Goal: Task Accomplishment & Management: Manage account settings

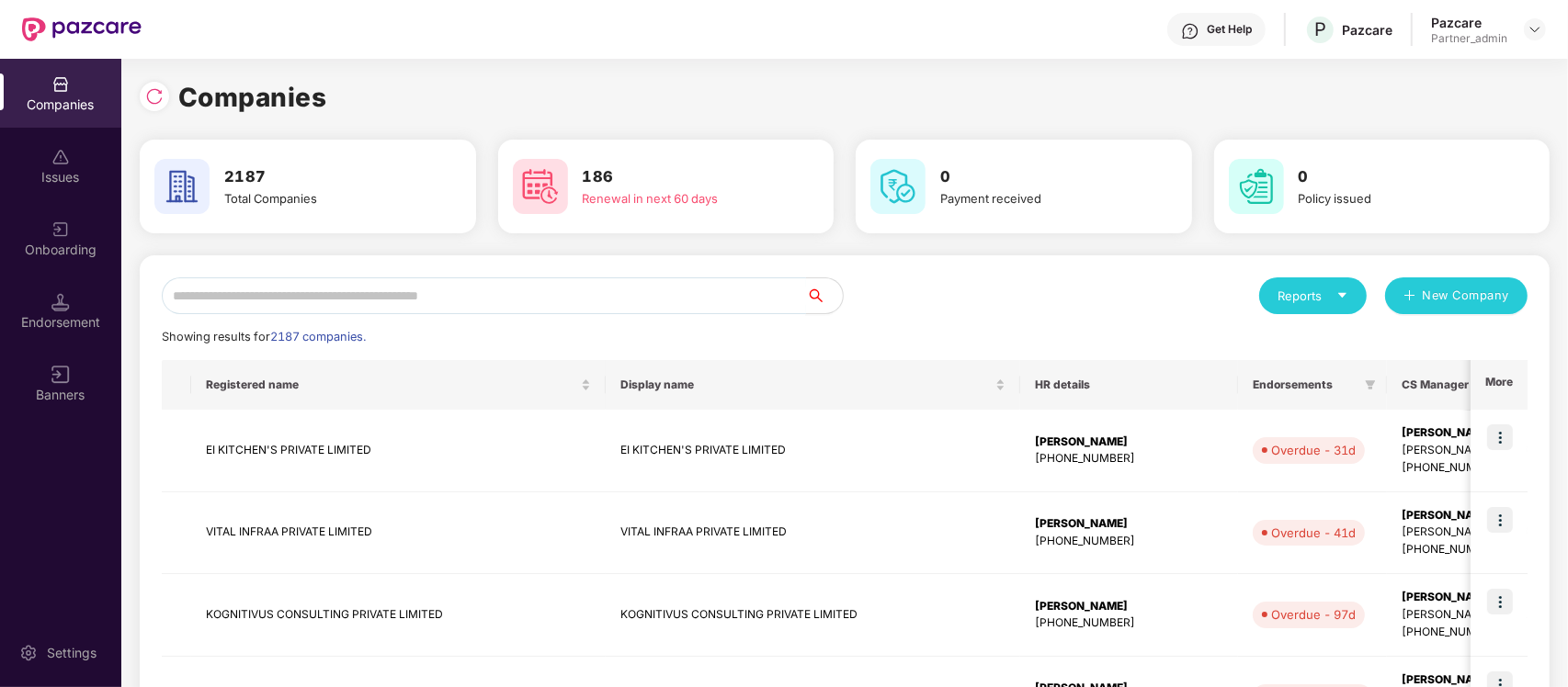
click at [278, 283] on input "text" at bounding box center [484, 296] width 644 height 37
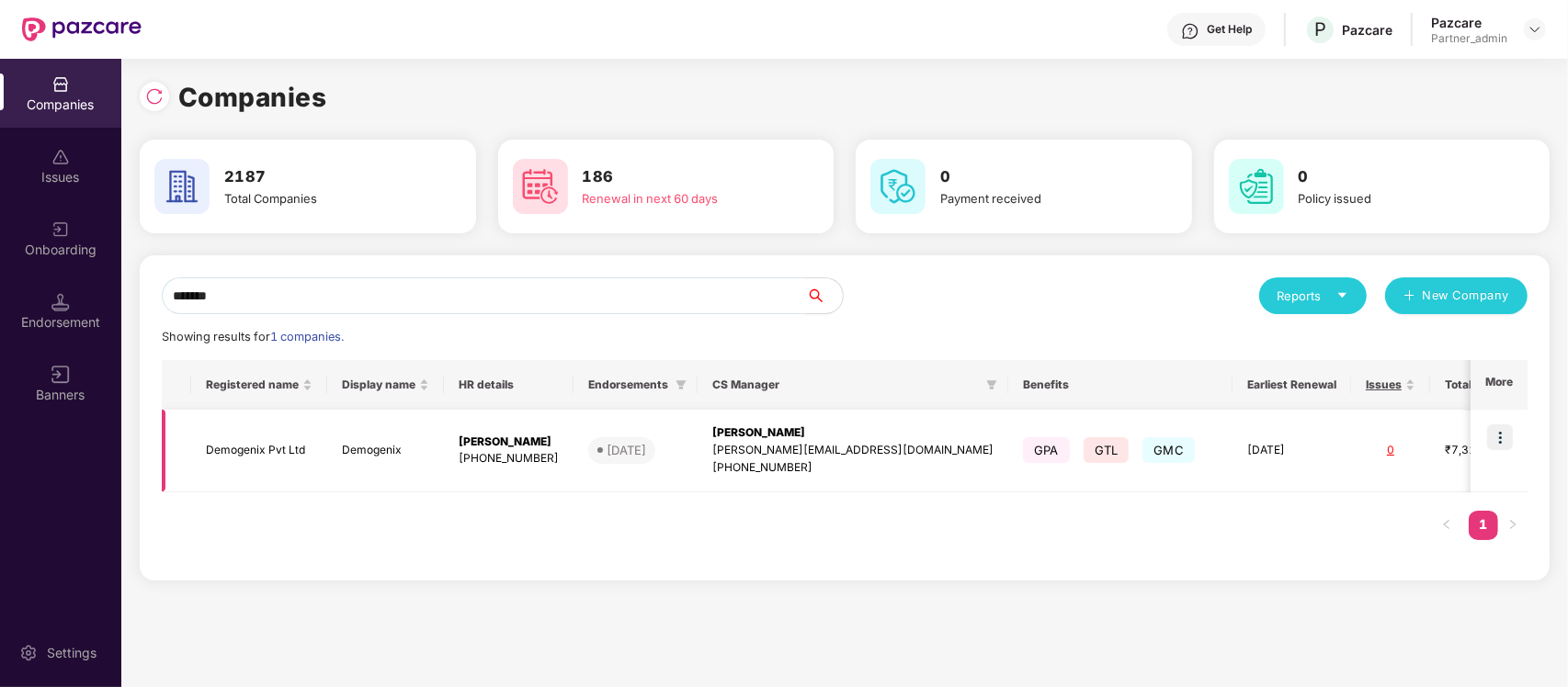
type input "*******"
click at [1507, 428] on img at bounding box center [1500, 438] width 26 height 26
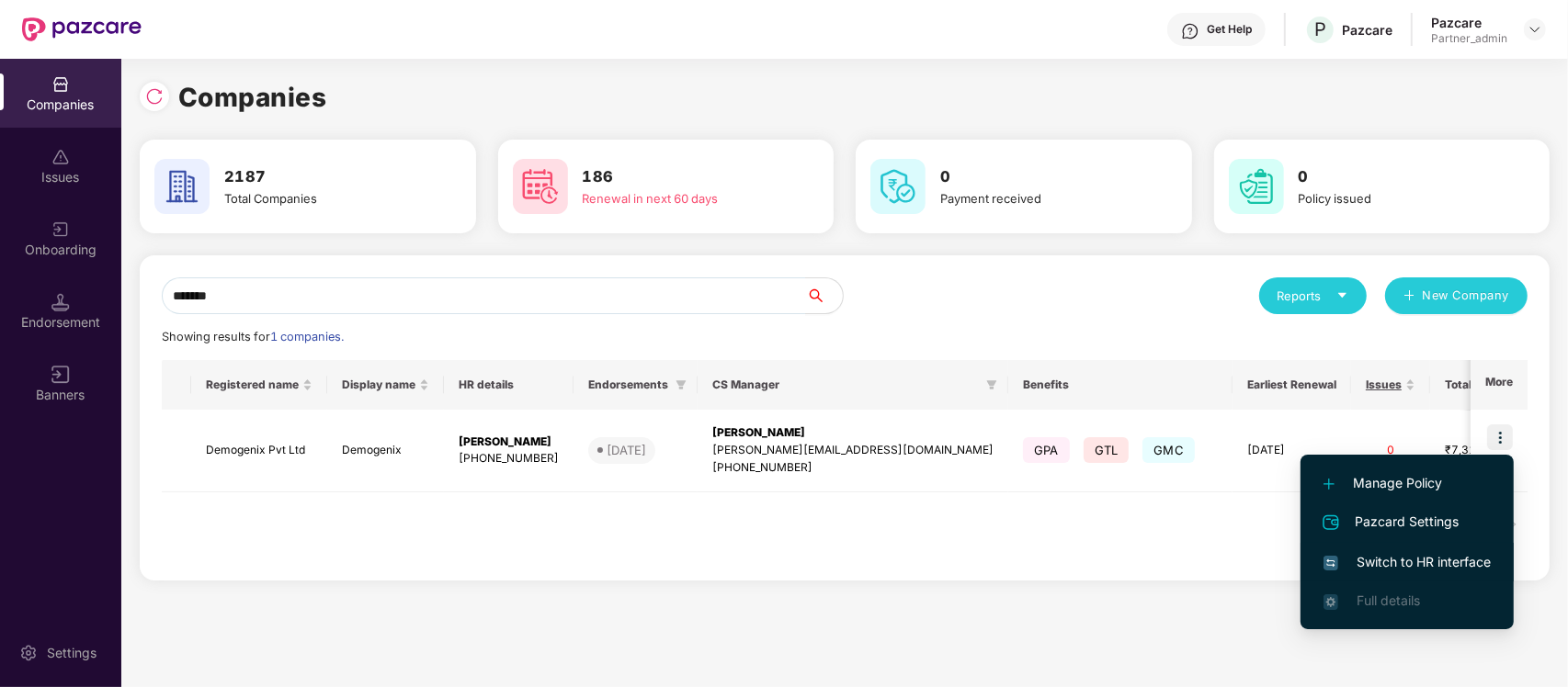
click at [1397, 560] on span "Switch to HR interface" at bounding box center [1408, 562] width 167 height 20
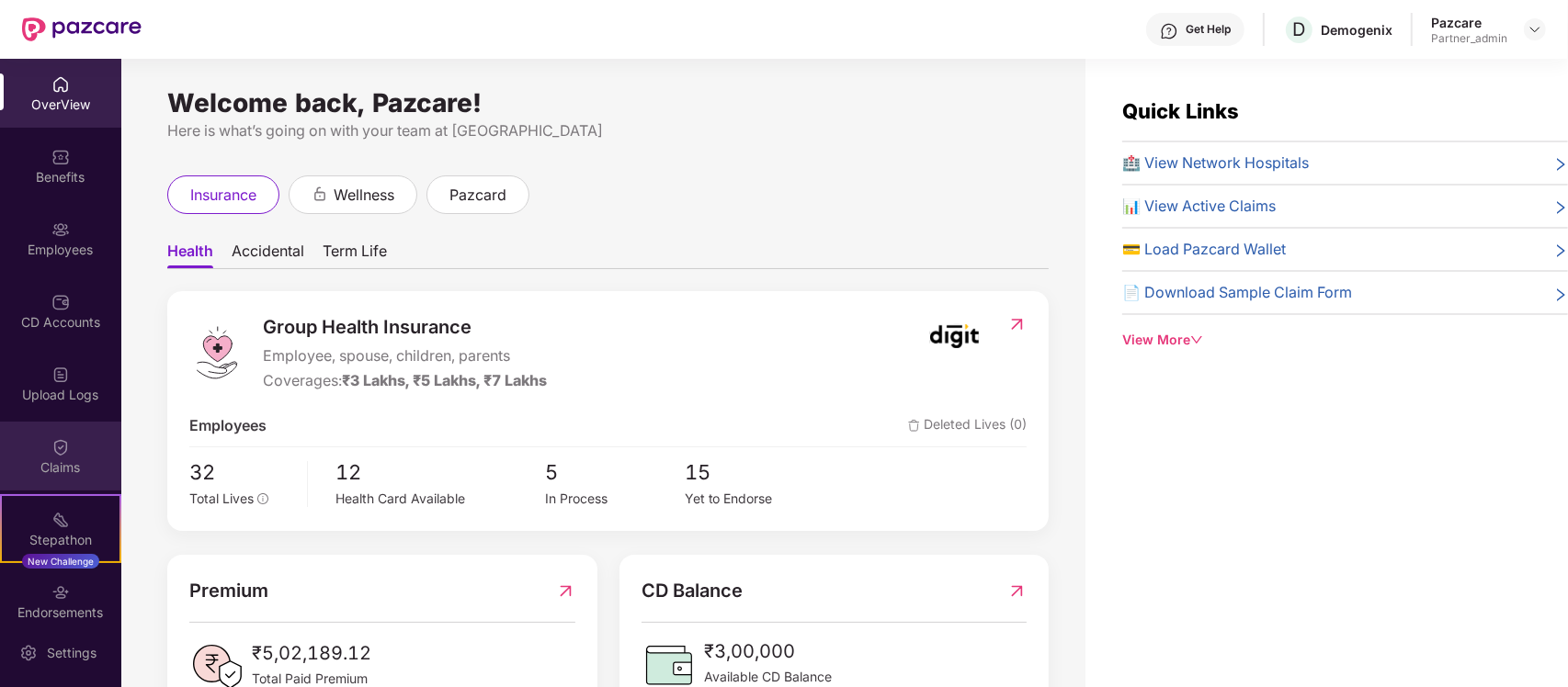
scroll to position [166, 0]
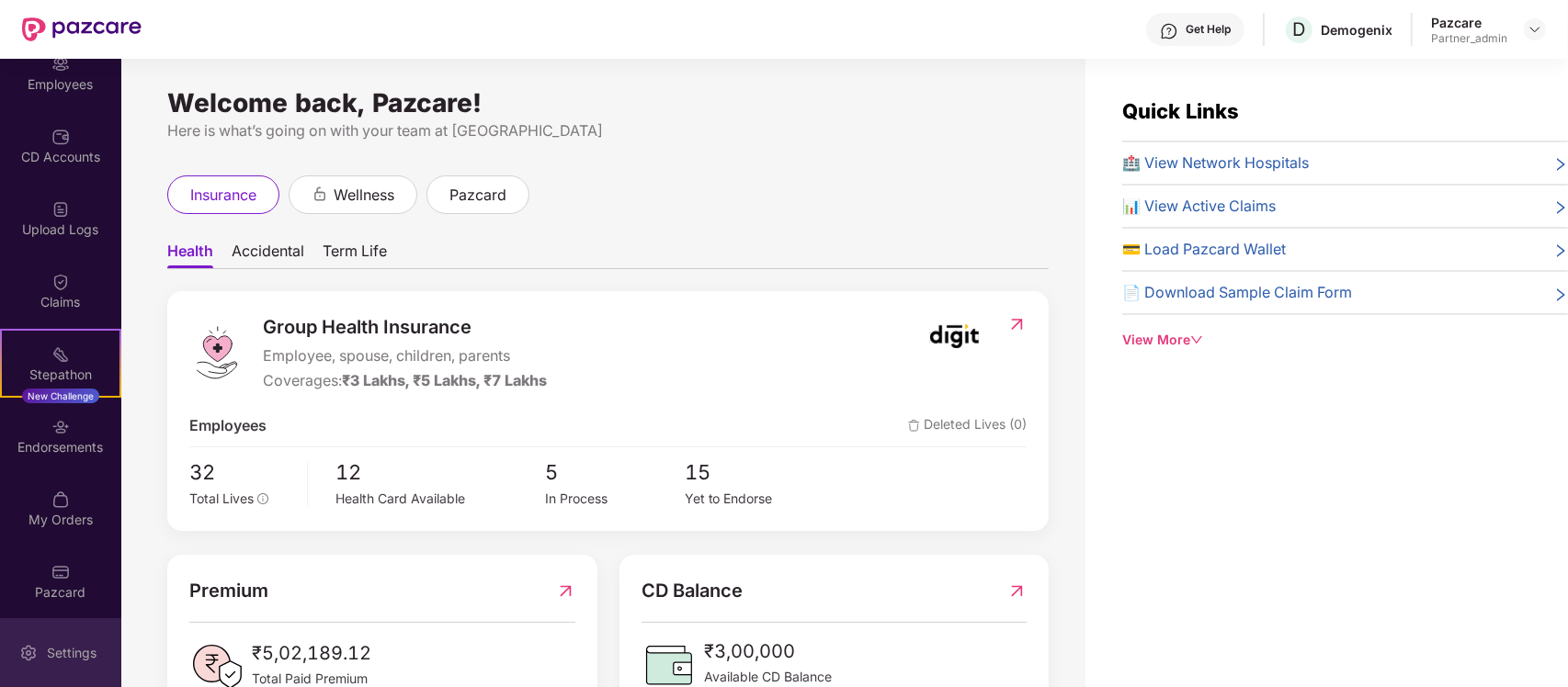
click at [55, 635] on div "Settings" at bounding box center [61, 652] width 121 height 69
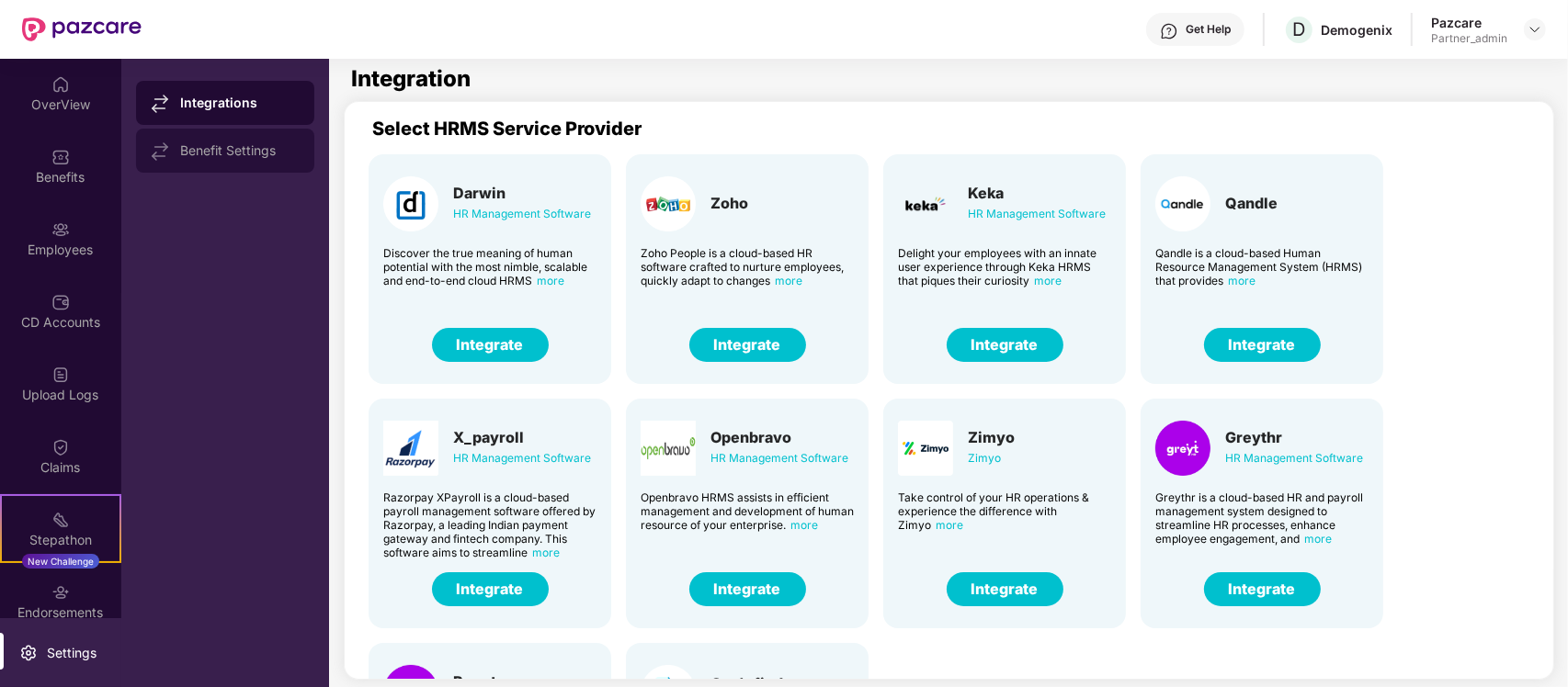
click at [203, 149] on div "Benefit Settings" at bounding box center [240, 151] width 120 height 15
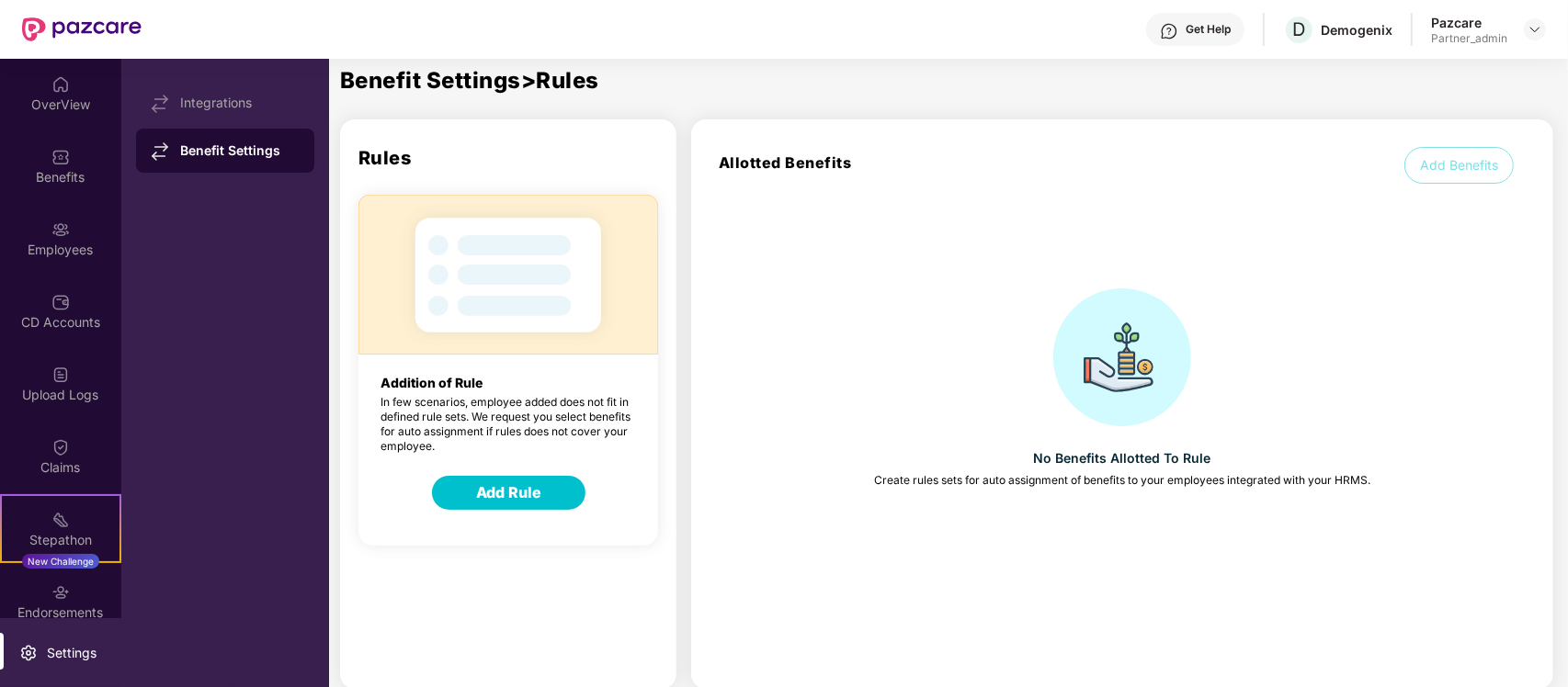
click at [1452, 172] on button "Add Benefits" at bounding box center [1458, 166] width 110 height 37
click at [1449, 166] on button "Add Benefits" at bounding box center [1458, 166] width 110 height 37
click at [158, 106] on img at bounding box center [160, 104] width 18 height 18
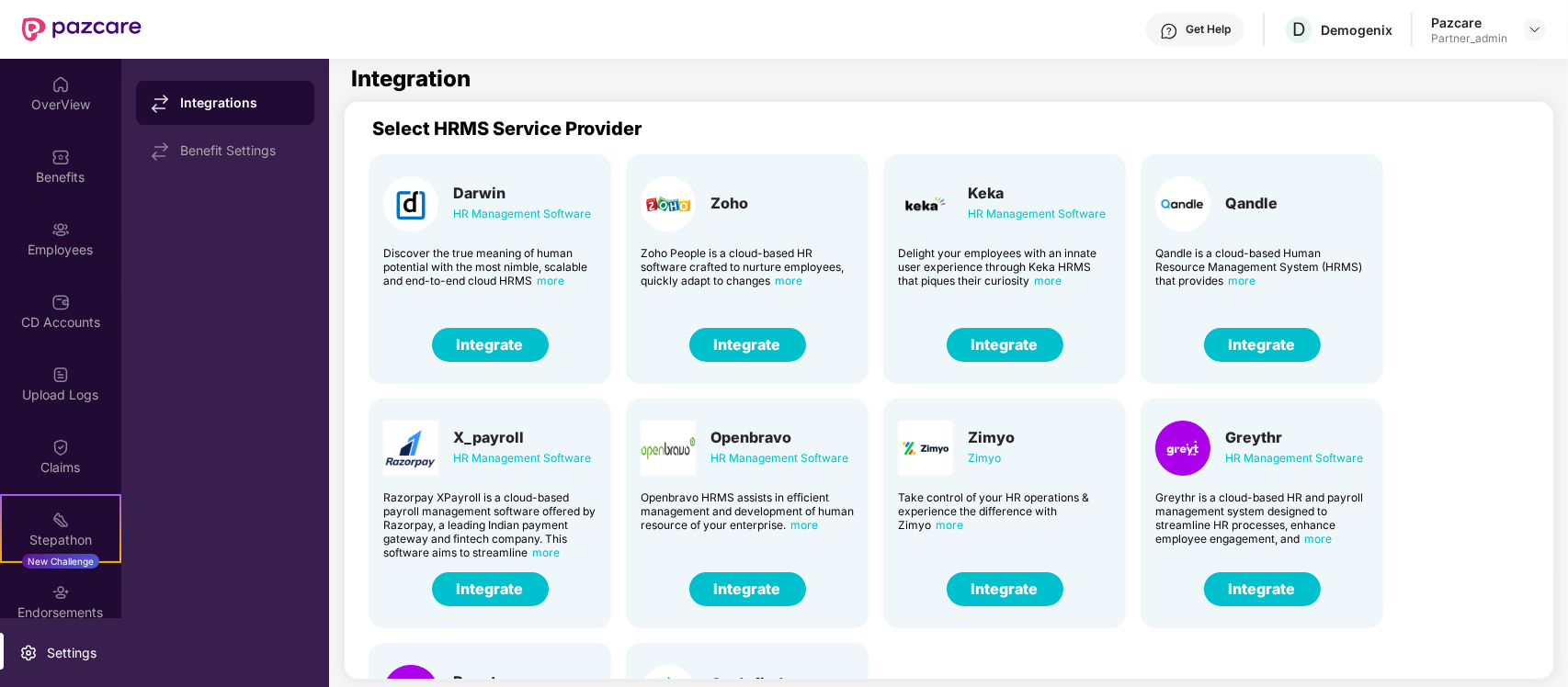
scroll to position [166, 0]
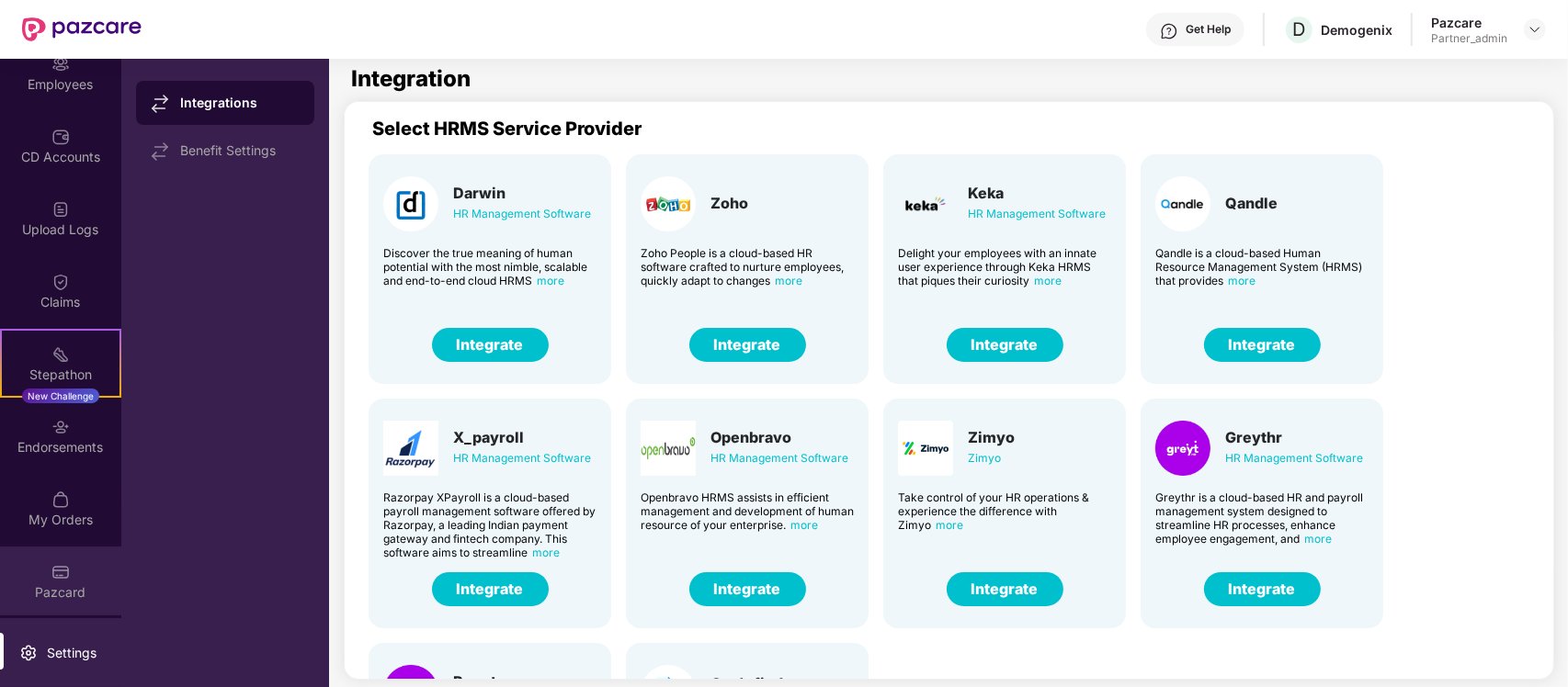
click at [57, 583] on div "Pazcard" at bounding box center [61, 592] width 121 height 18
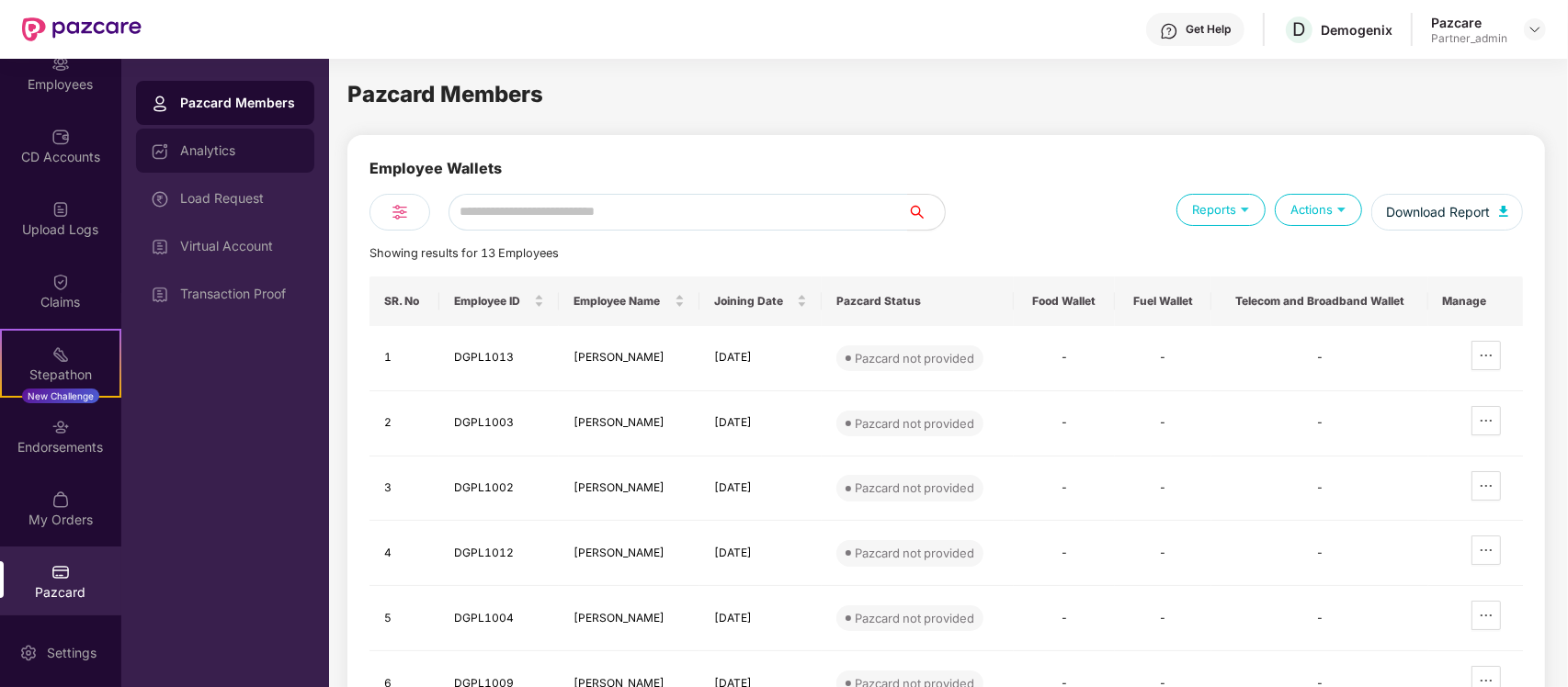
click at [224, 170] on div "Analytics" at bounding box center [225, 151] width 179 height 44
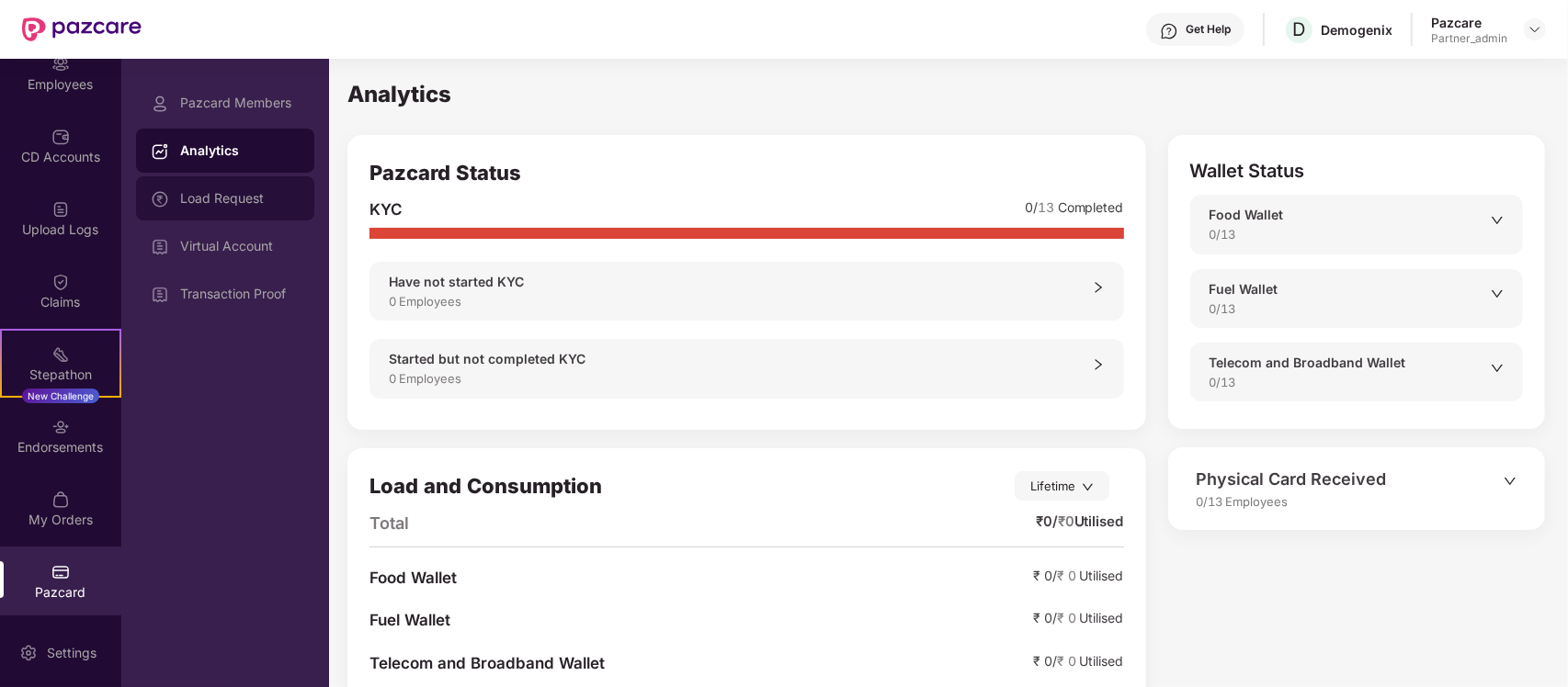
click at [224, 191] on div "Load Request" at bounding box center [240, 199] width 120 height 15
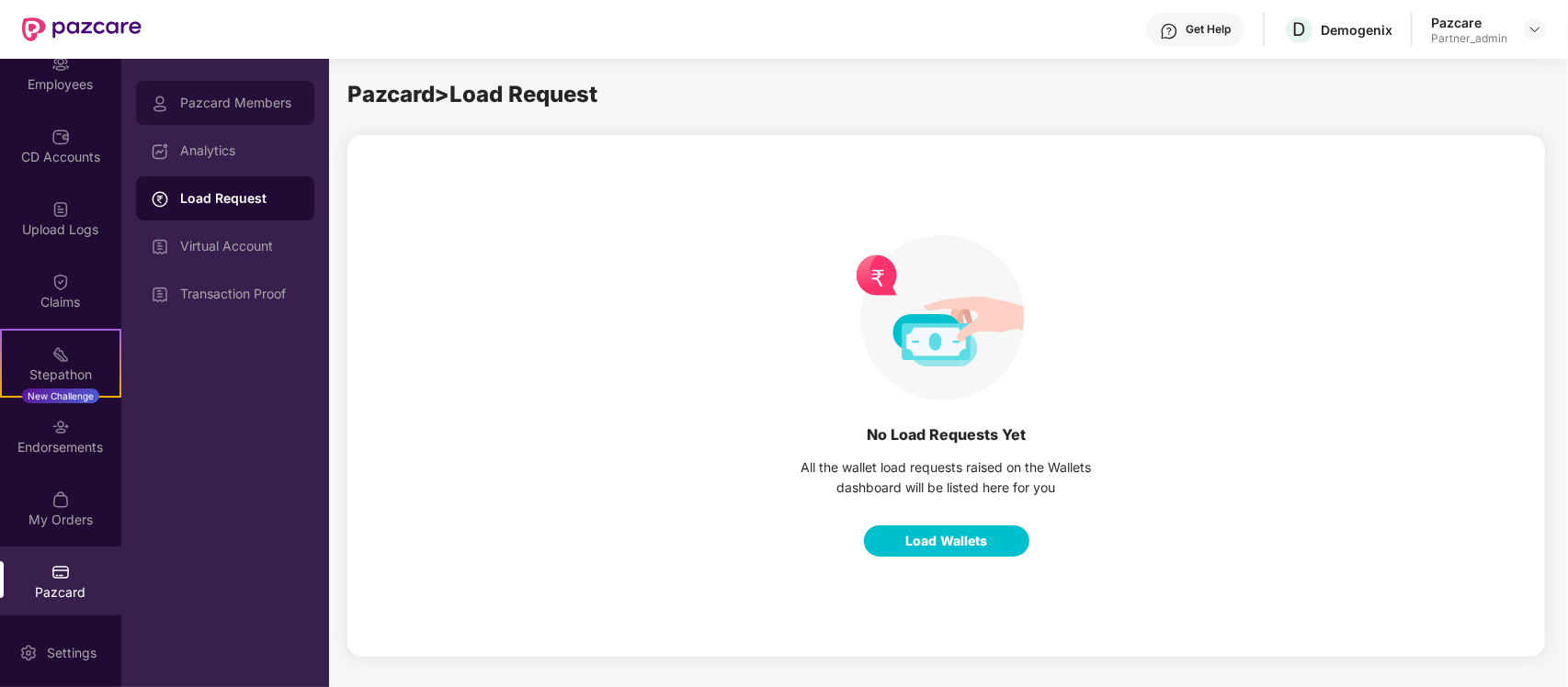
click at [244, 86] on div "Pazcard Members" at bounding box center [225, 103] width 179 height 44
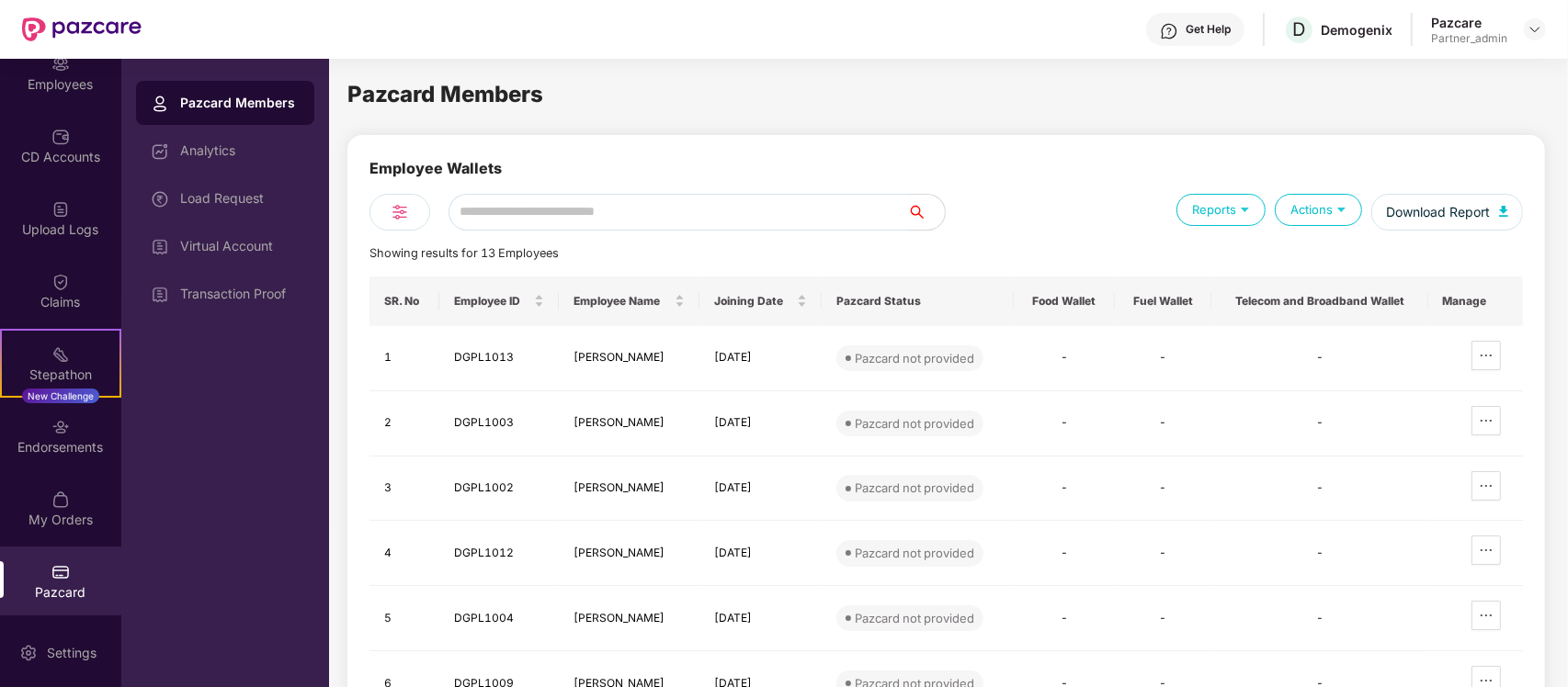
click at [259, 305] on div "Transaction Proof" at bounding box center [225, 294] width 179 height 44
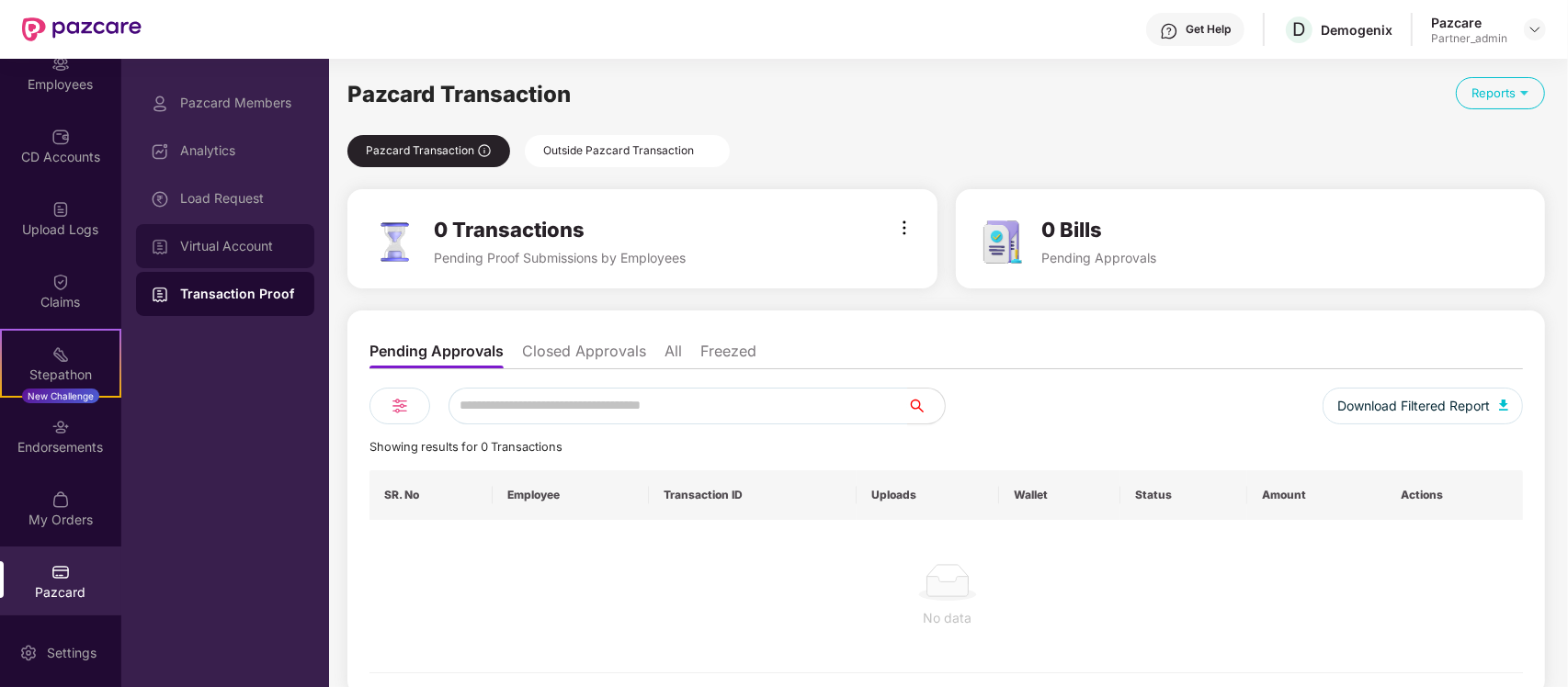
click at [264, 248] on div "Virtual Account" at bounding box center [240, 246] width 120 height 15
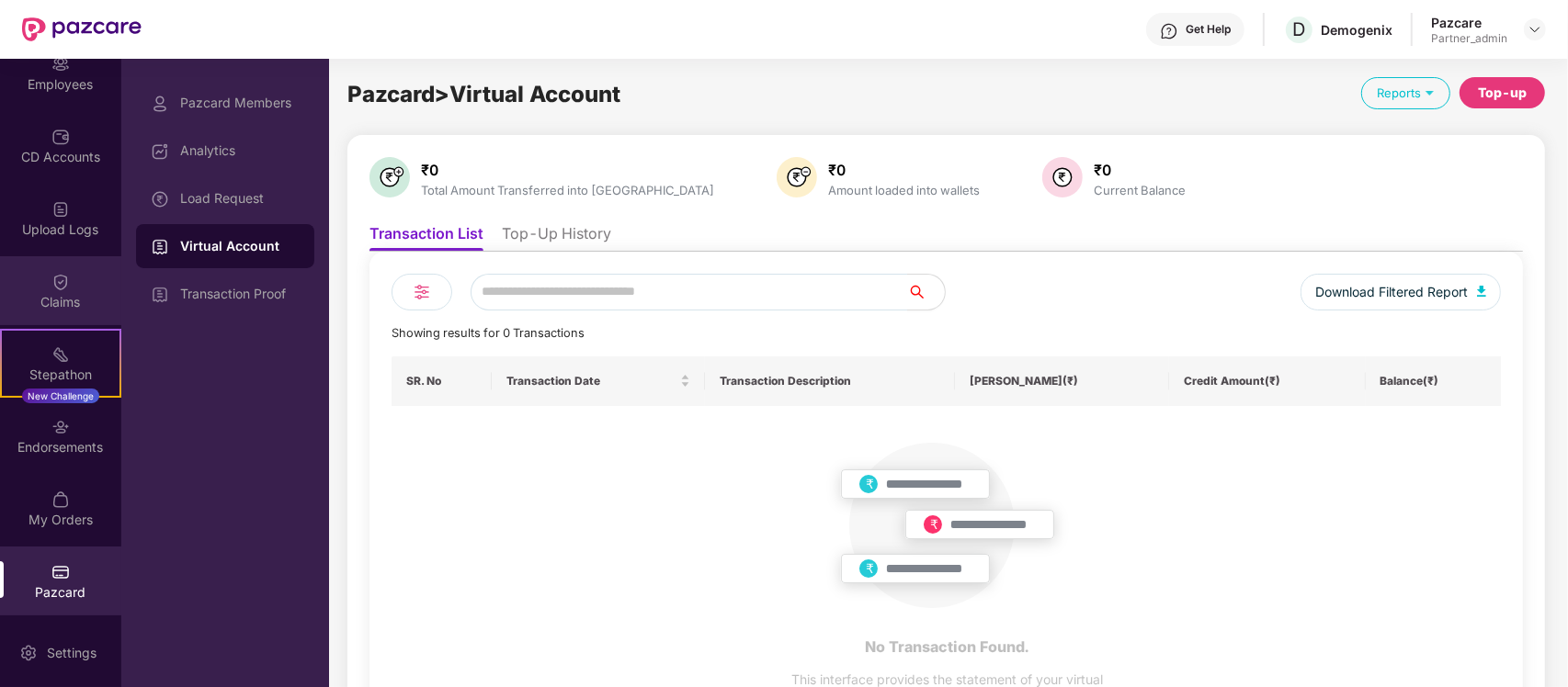
click at [76, 268] on div "Claims" at bounding box center [61, 291] width 121 height 69
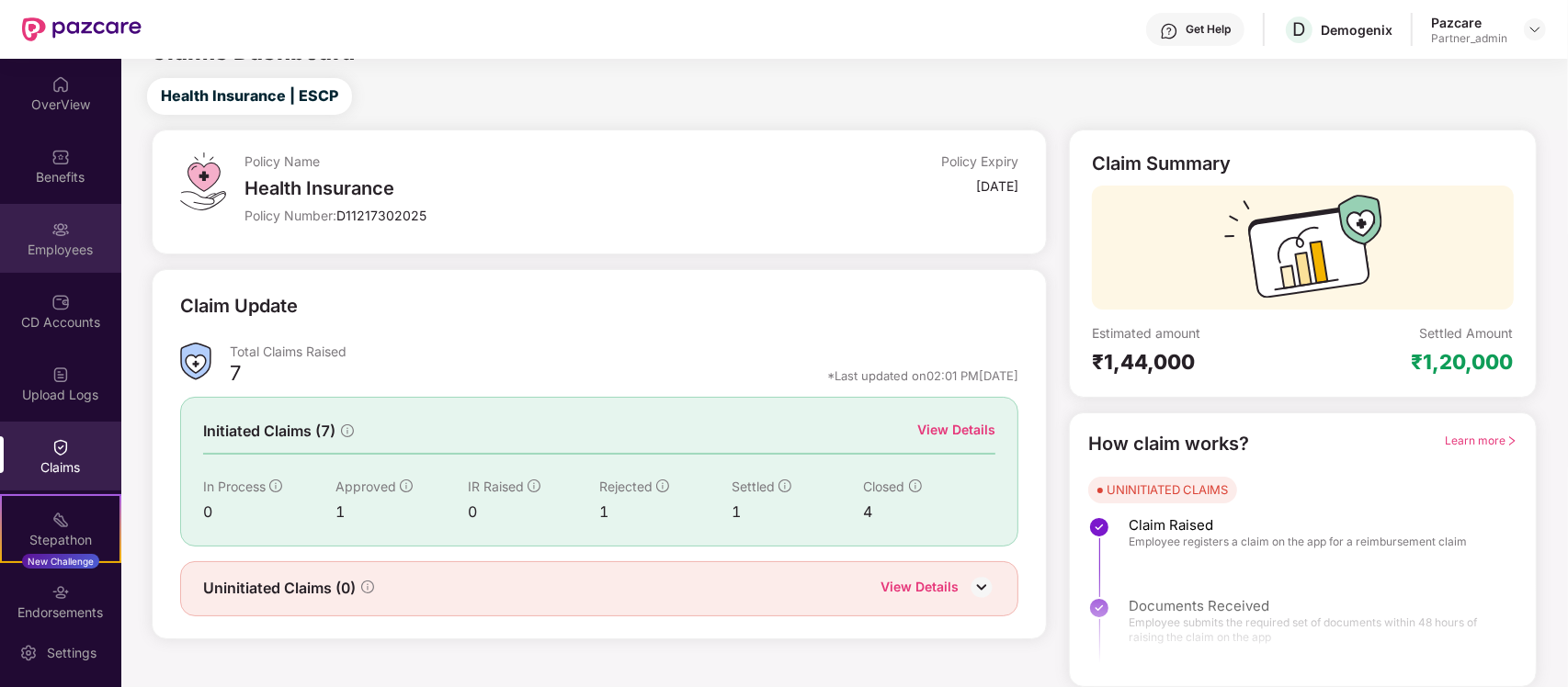
click at [76, 225] on div "Employees" at bounding box center [61, 238] width 121 height 69
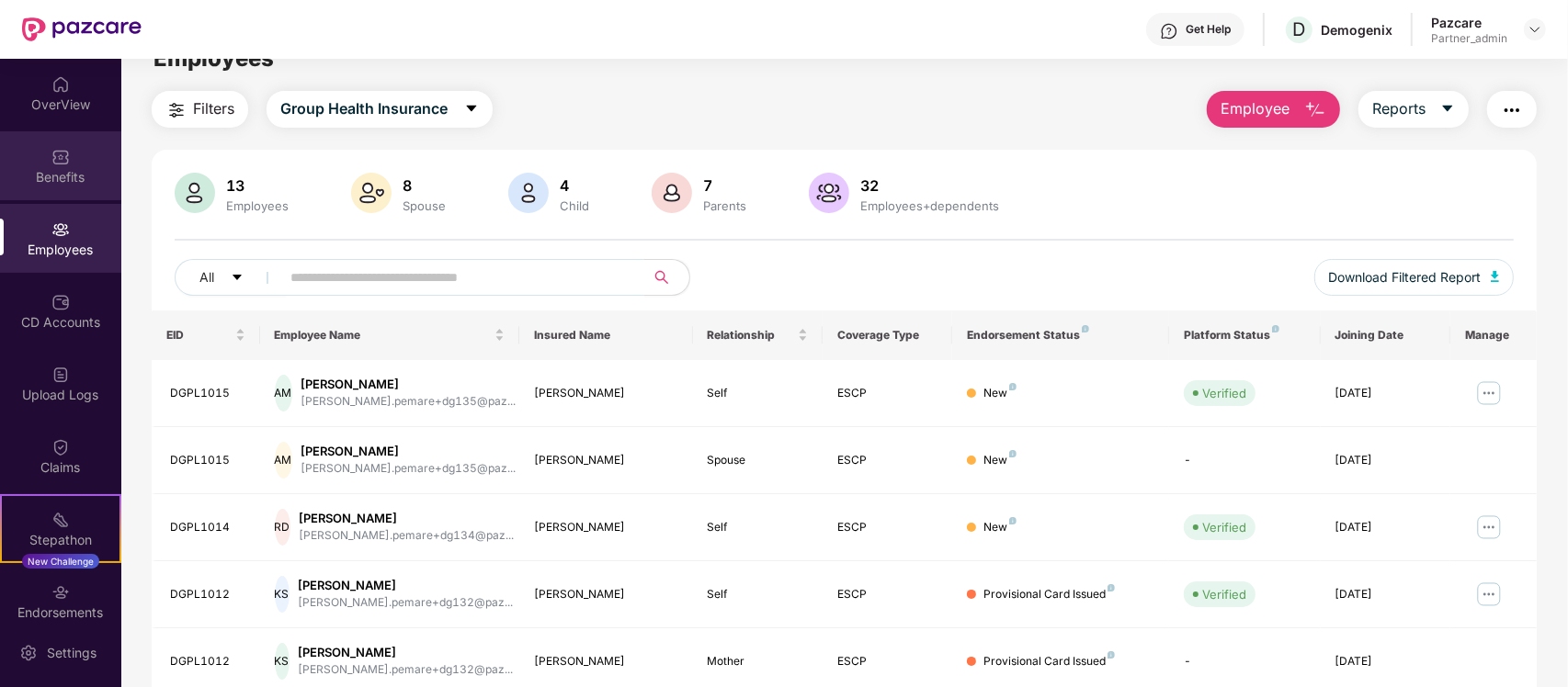
click at [67, 173] on div "Benefits" at bounding box center [61, 177] width 121 height 18
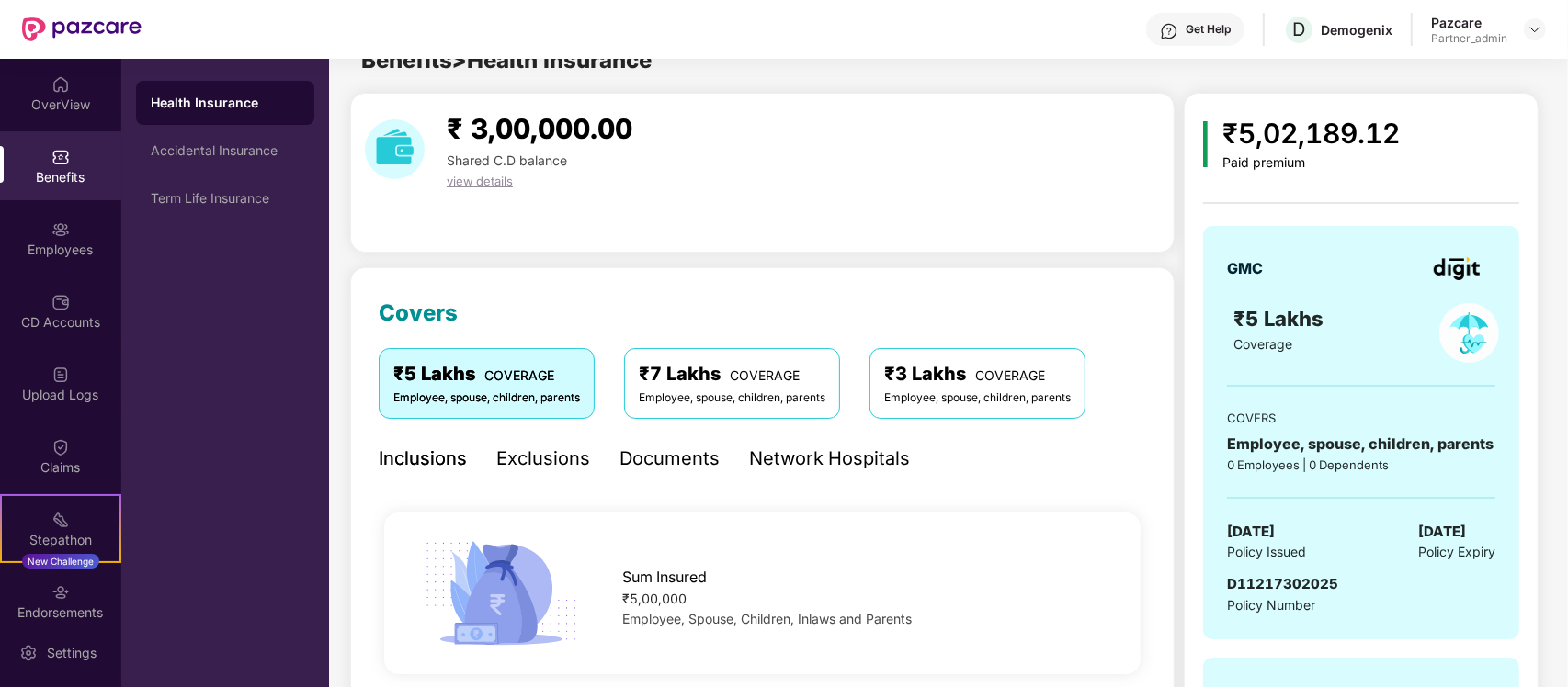
scroll to position [32, 0]
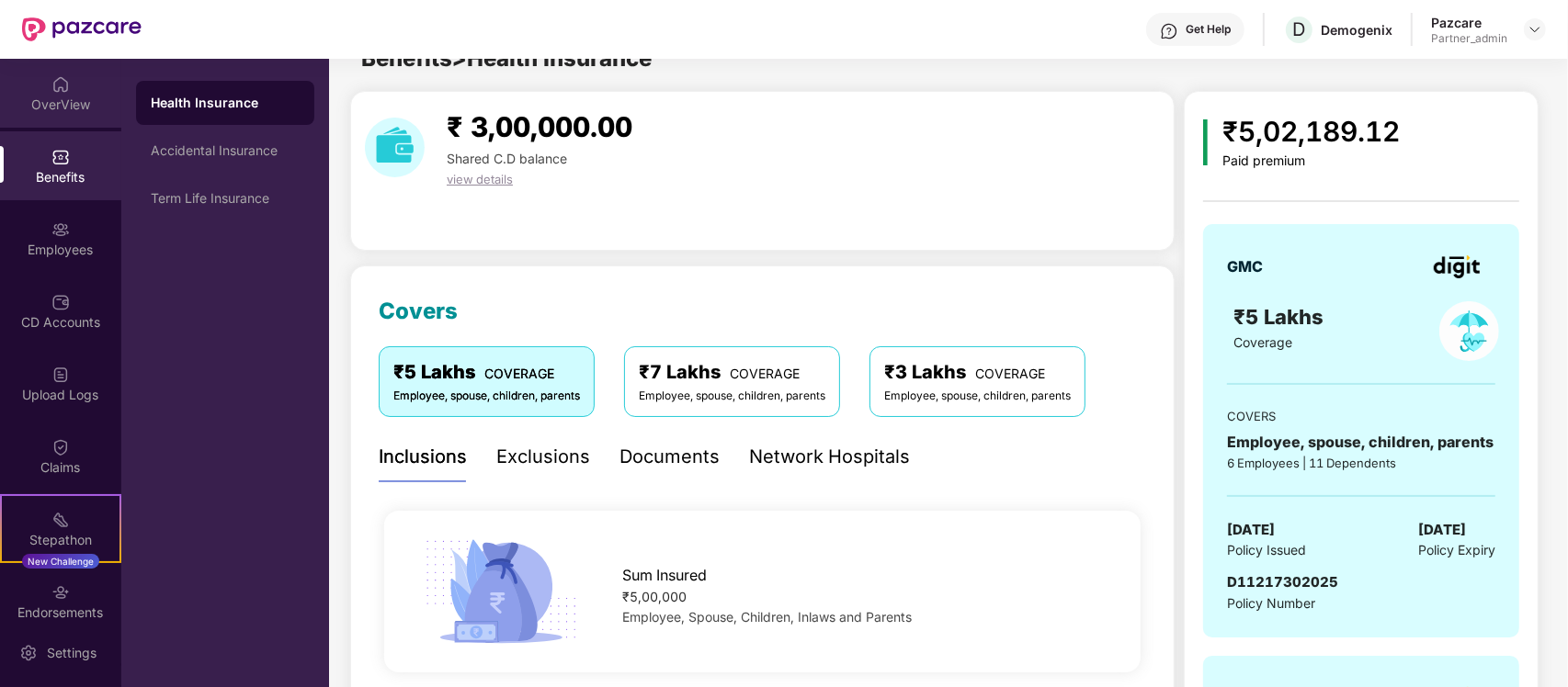
click at [61, 120] on div "OverView" at bounding box center [61, 93] width 121 height 69
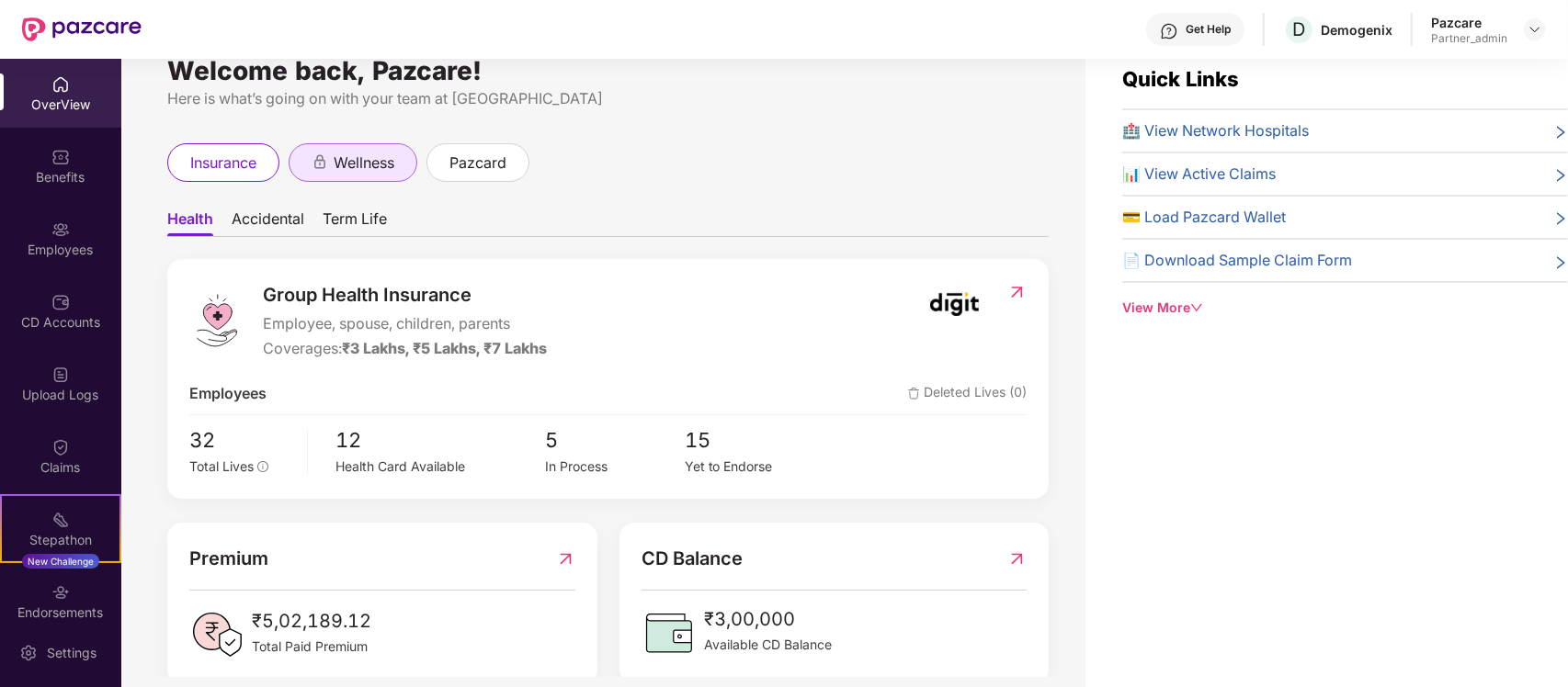
click at [386, 158] on span "wellness" at bounding box center [364, 163] width 61 height 23
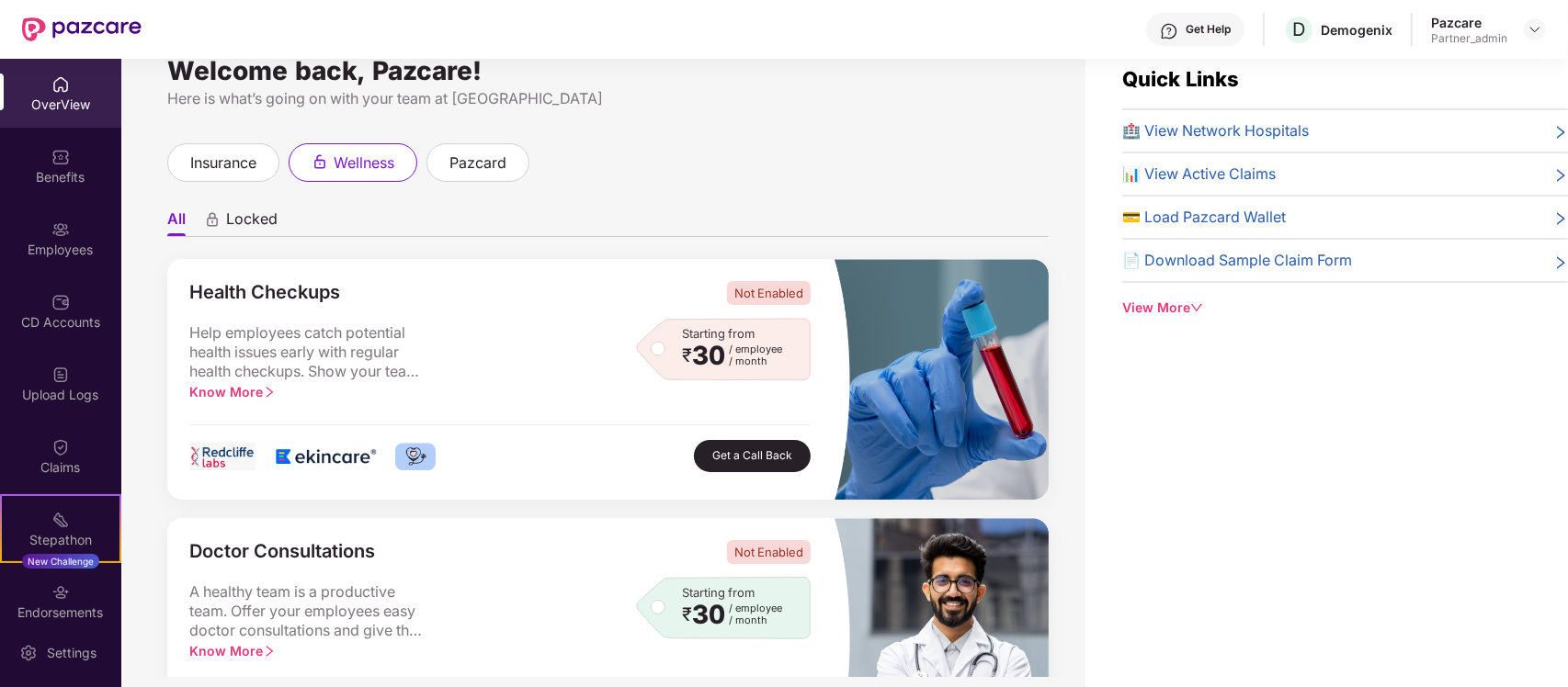
click at [253, 222] on span "Locked" at bounding box center [252, 223] width 52 height 27
click at [253, 222] on span "Locked" at bounding box center [251, 223] width 52 height 27
click at [171, 232] on li "All" at bounding box center [176, 223] width 17 height 27
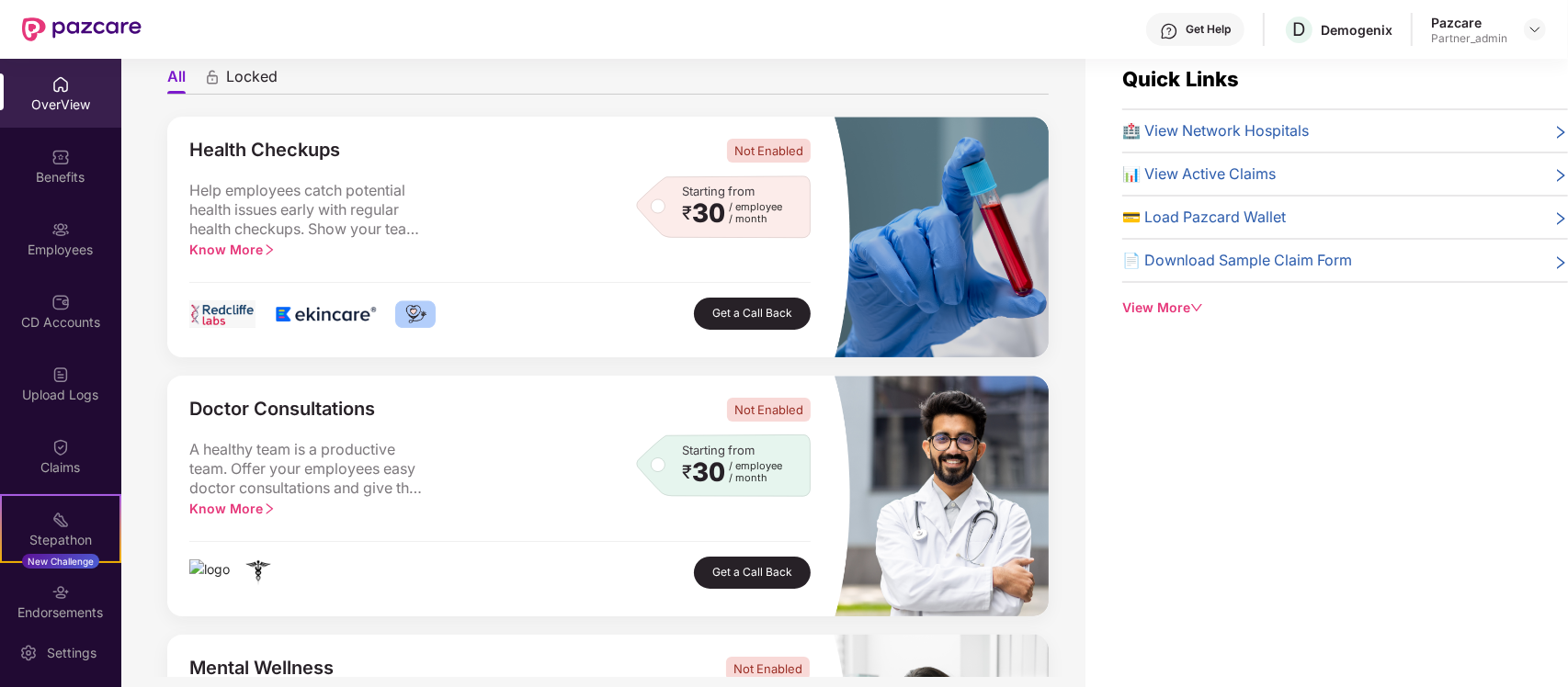
scroll to position [143, 0]
click at [419, 315] on img at bounding box center [416, 314] width 41 height 28
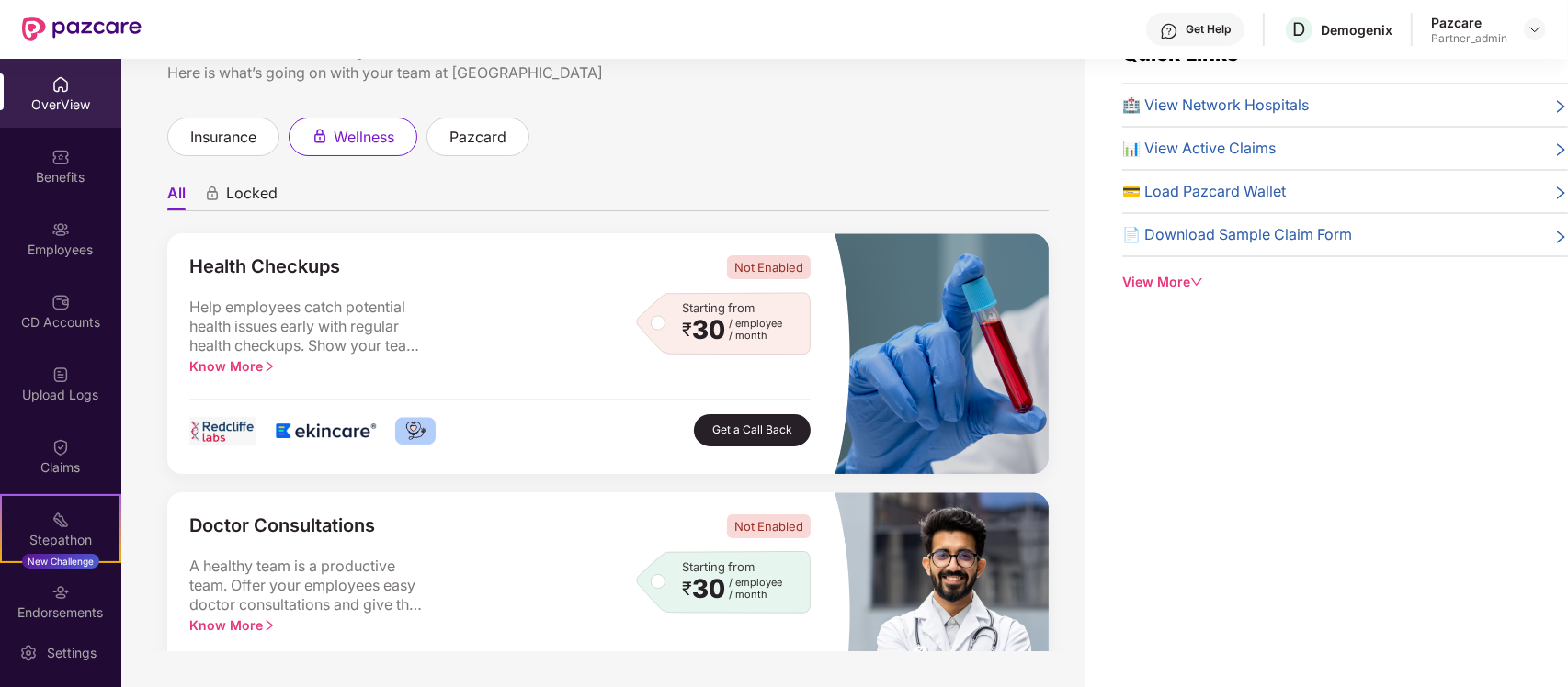
scroll to position [0, 0]
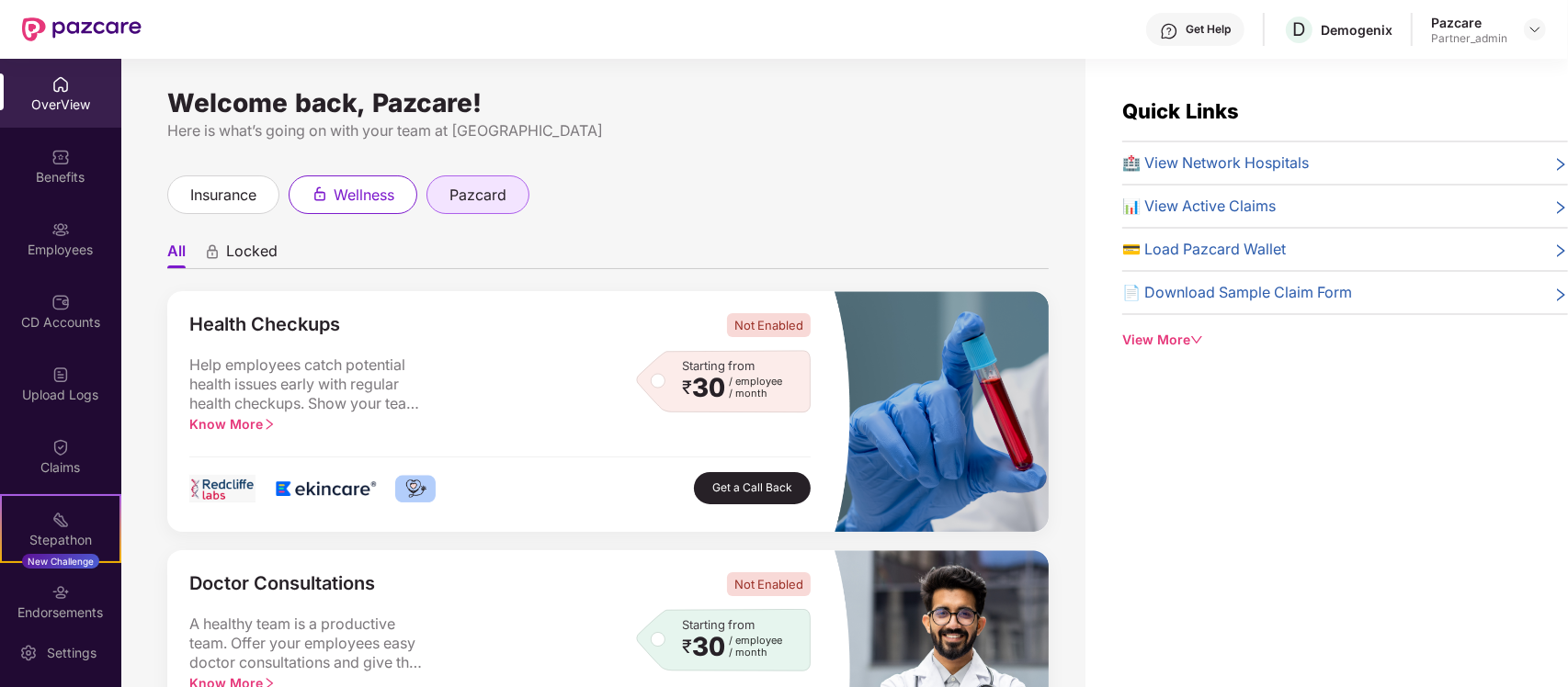
click at [449, 195] on div "pazcard" at bounding box center [478, 195] width 103 height 39
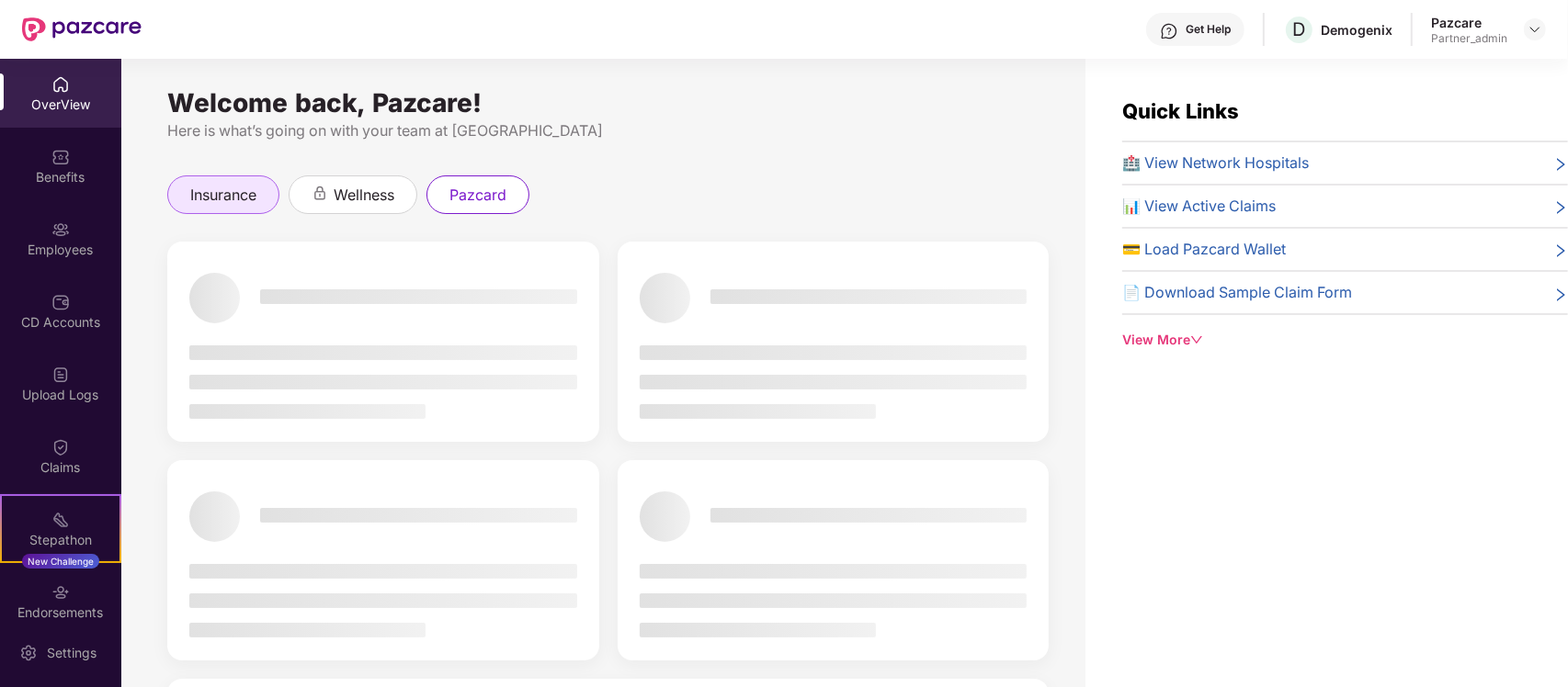
click at [244, 177] on div "insurance" at bounding box center [224, 195] width 112 height 39
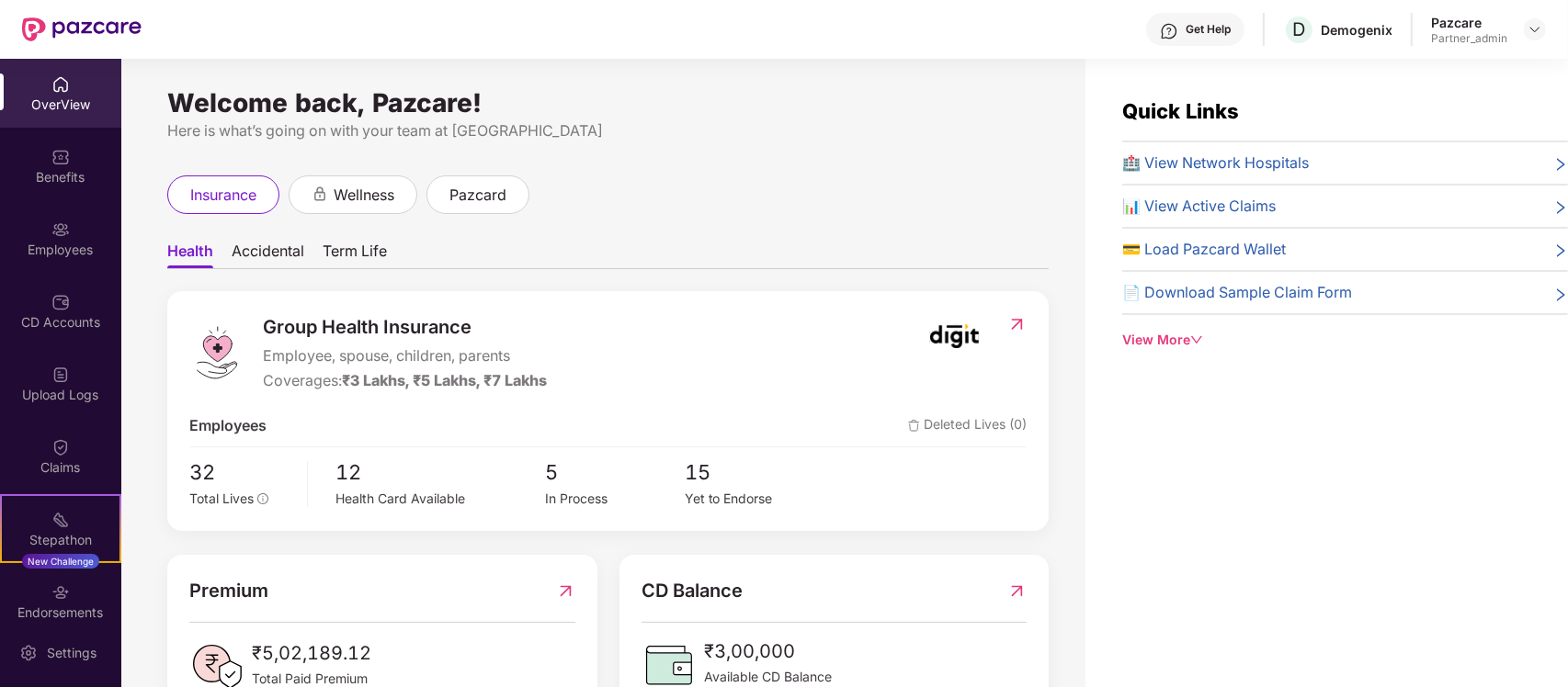
click at [278, 236] on ul "Health Accidental Term Life" at bounding box center [608, 251] width 882 height 37
click at [272, 242] on span "Accidental" at bounding box center [268, 255] width 73 height 27
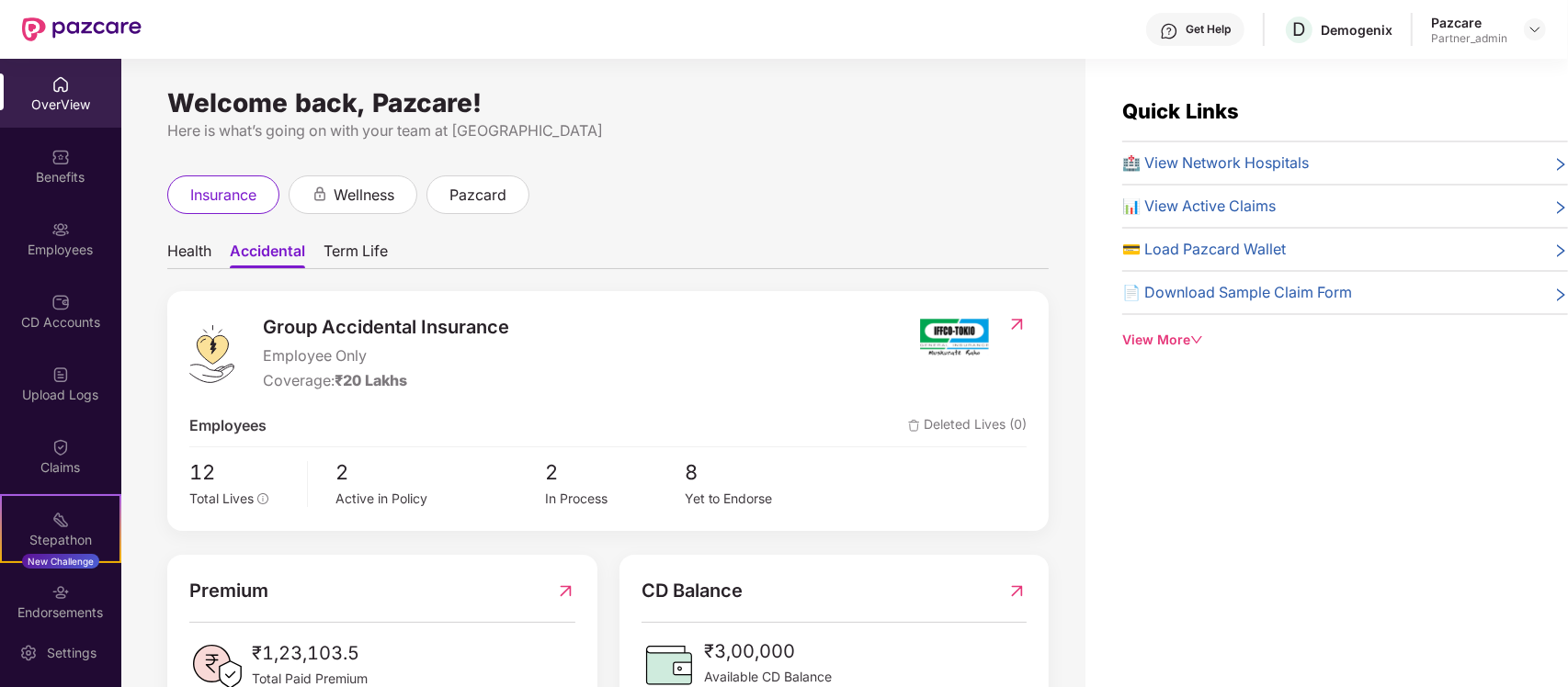
click at [1020, 326] on img at bounding box center [1017, 325] width 19 height 18
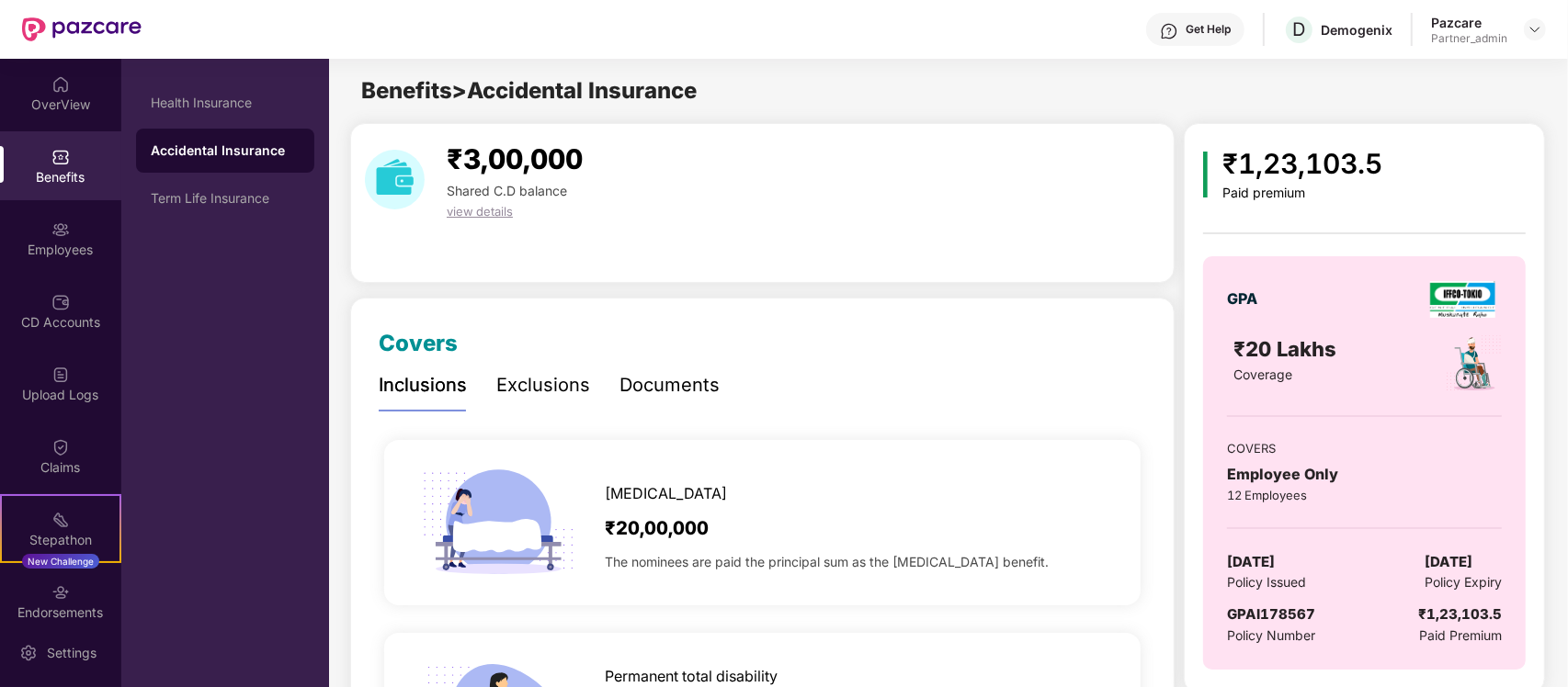
click at [1316, 204] on div "₹1,23,103.5 Paid premium GPA ₹20 Lakhs Coverage COVERS Employee Only 12 Employe…" at bounding box center [1365, 415] width 323 height 545
click at [88, 96] on div "OverView" at bounding box center [61, 105] width 121 height 18
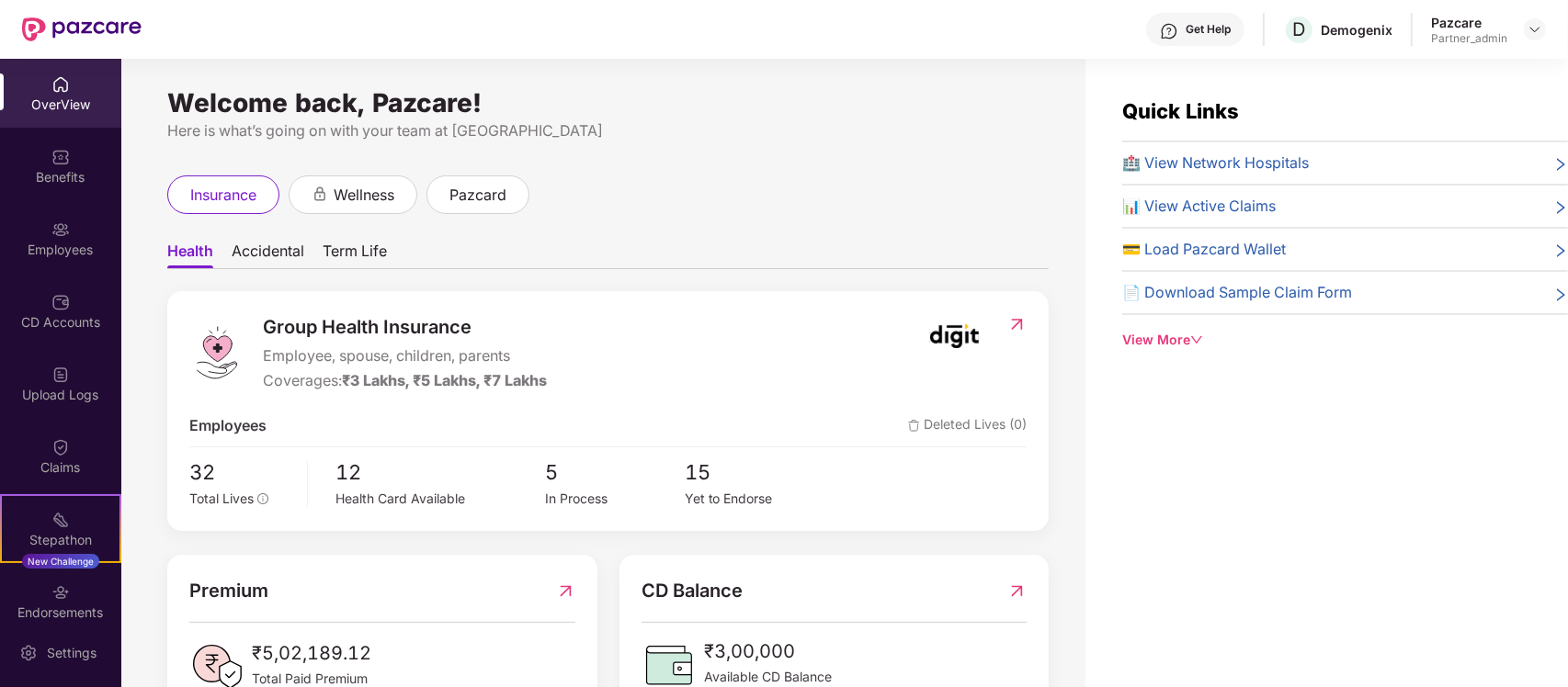
click at [272, 256] on span "Accidental" at bounding box center [268, 255] width 73 height 27
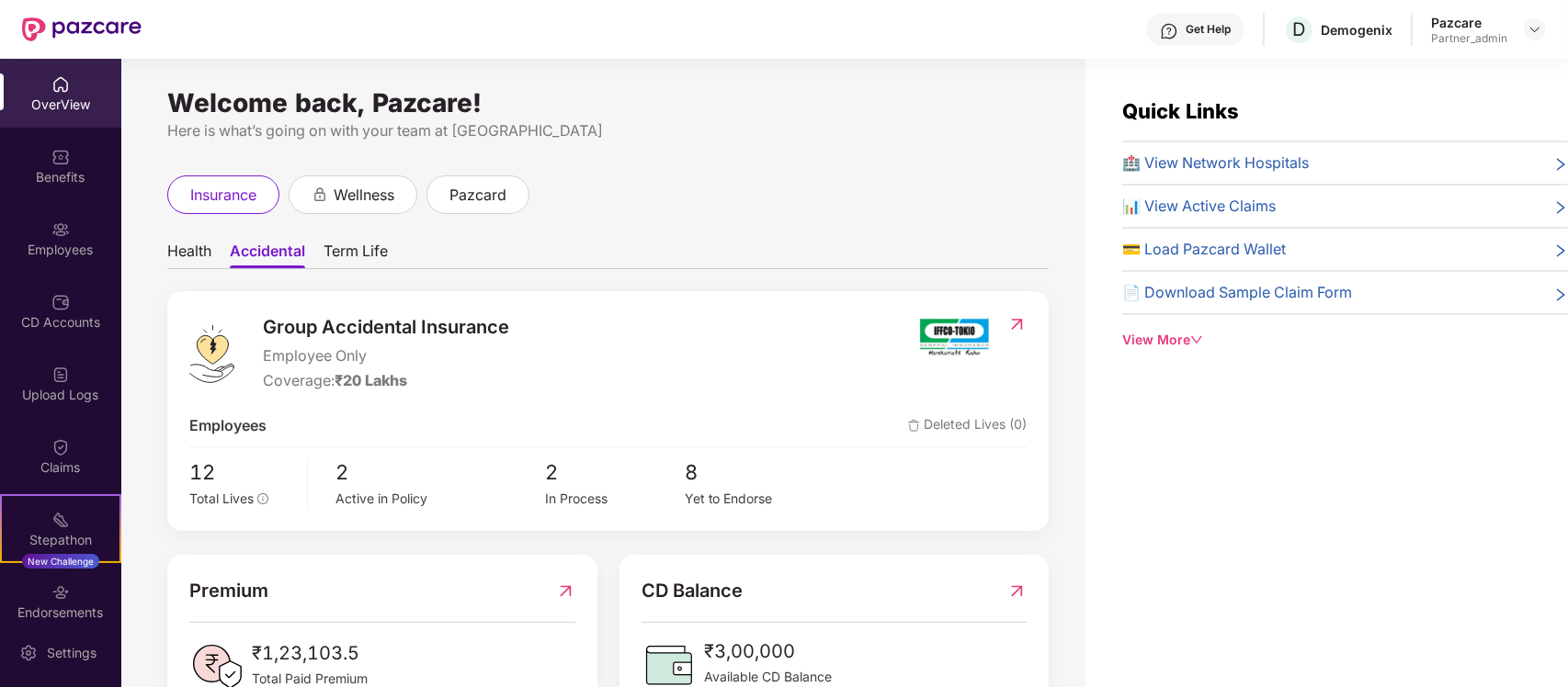
scroll to position [62, 0]
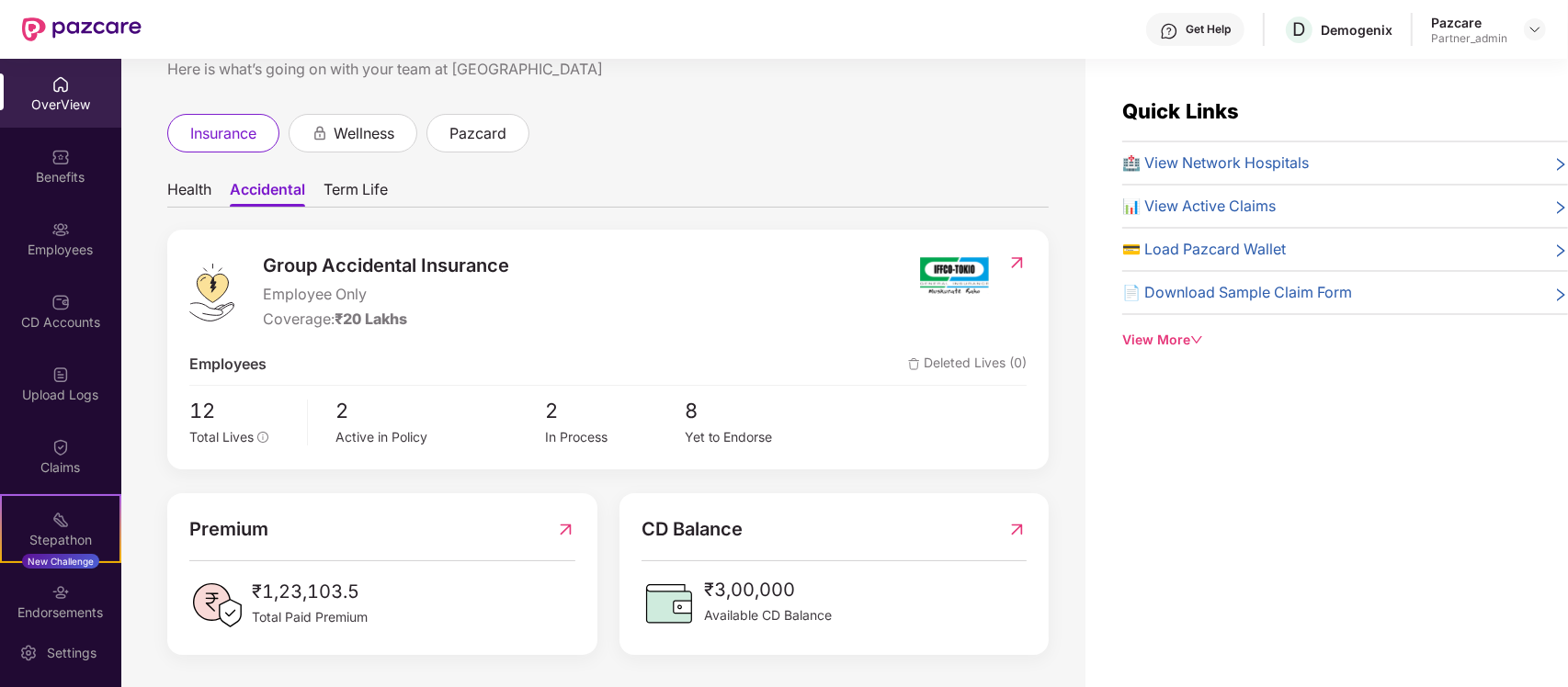
click at [1145, 333] on div "View More" at bounding box center [1345, 340] width 446 height 20
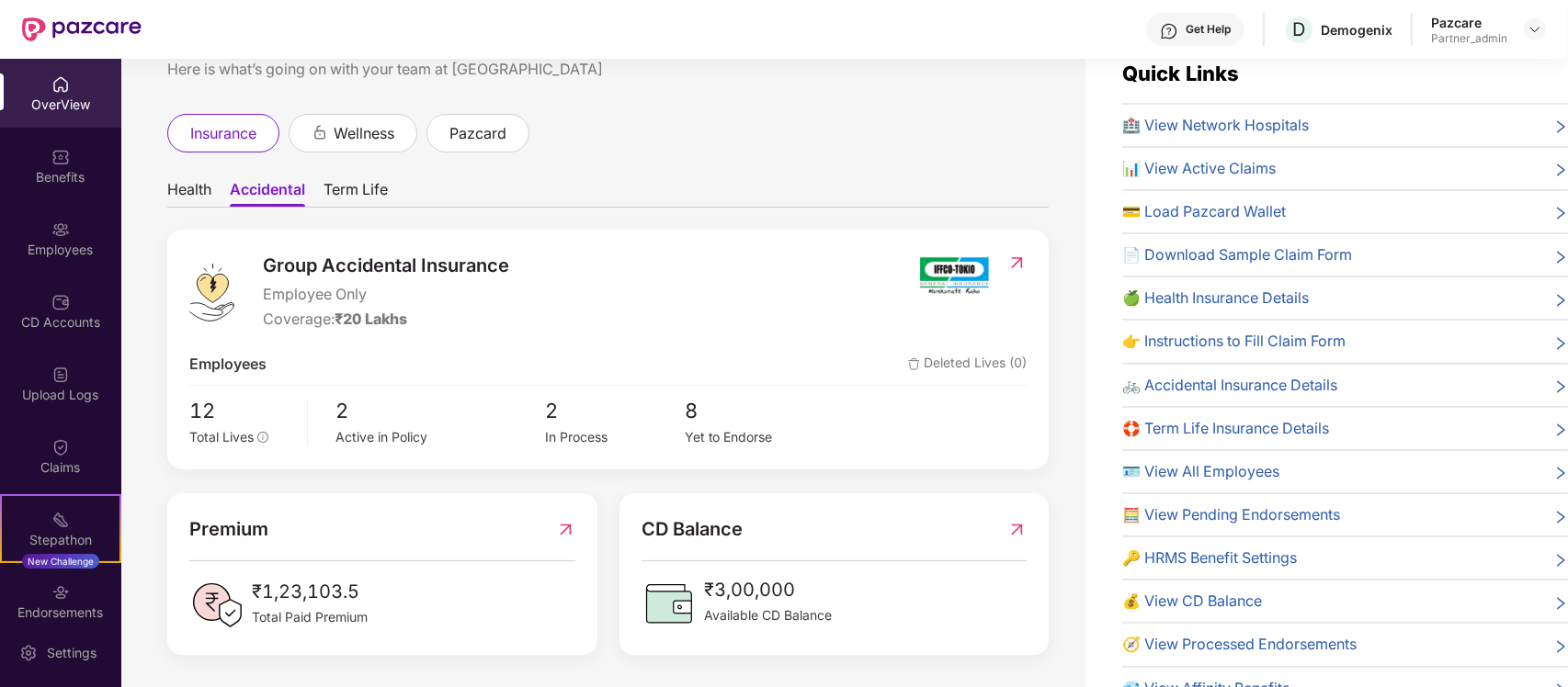
scroll to position [58, 0]
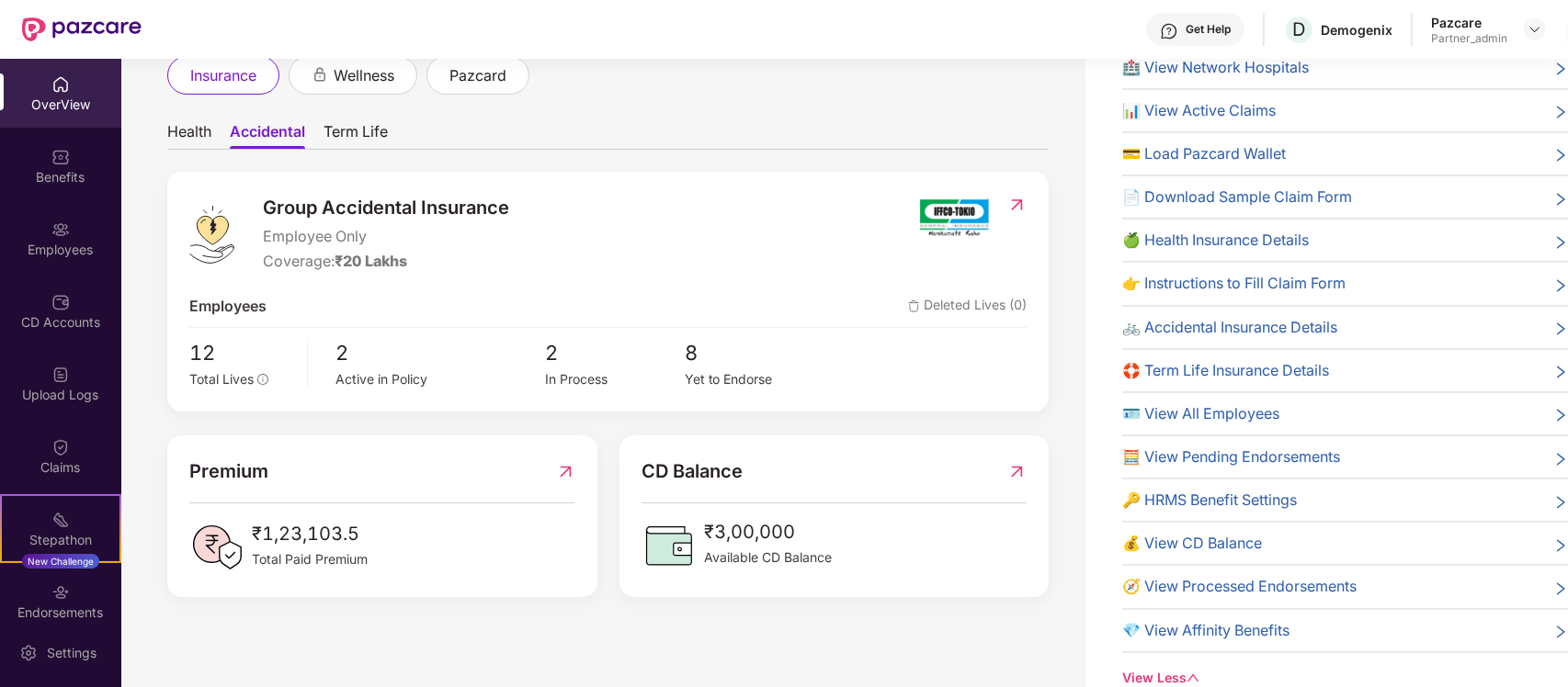
click at [1258, 623] on span "💎 View Affinity Benefits" at bounding box center [1206, 630] width 167 height 23
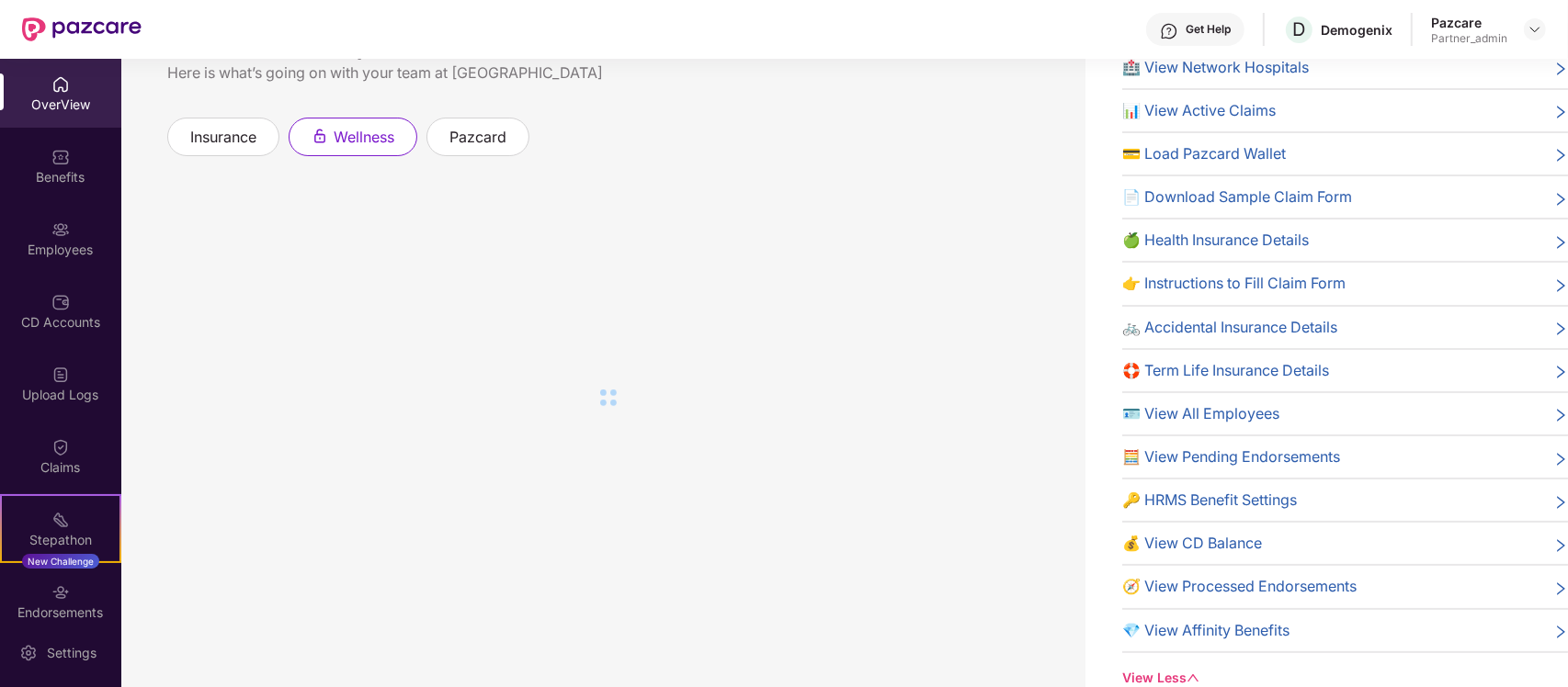
scroll to position [0, 0]
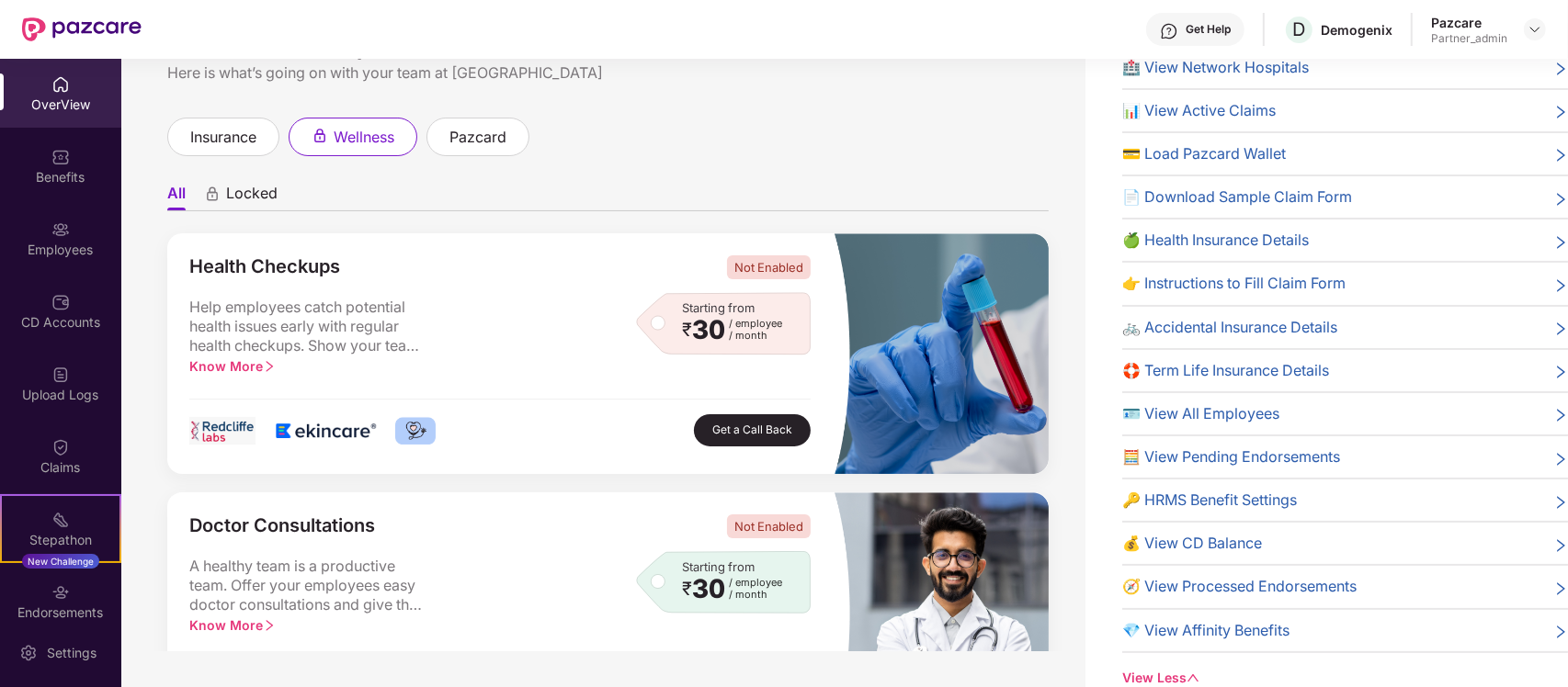
click at [1279, 579] on span "🧭 View Processed Endorsements" at bounding box center [1239, 586] width 235 height 23
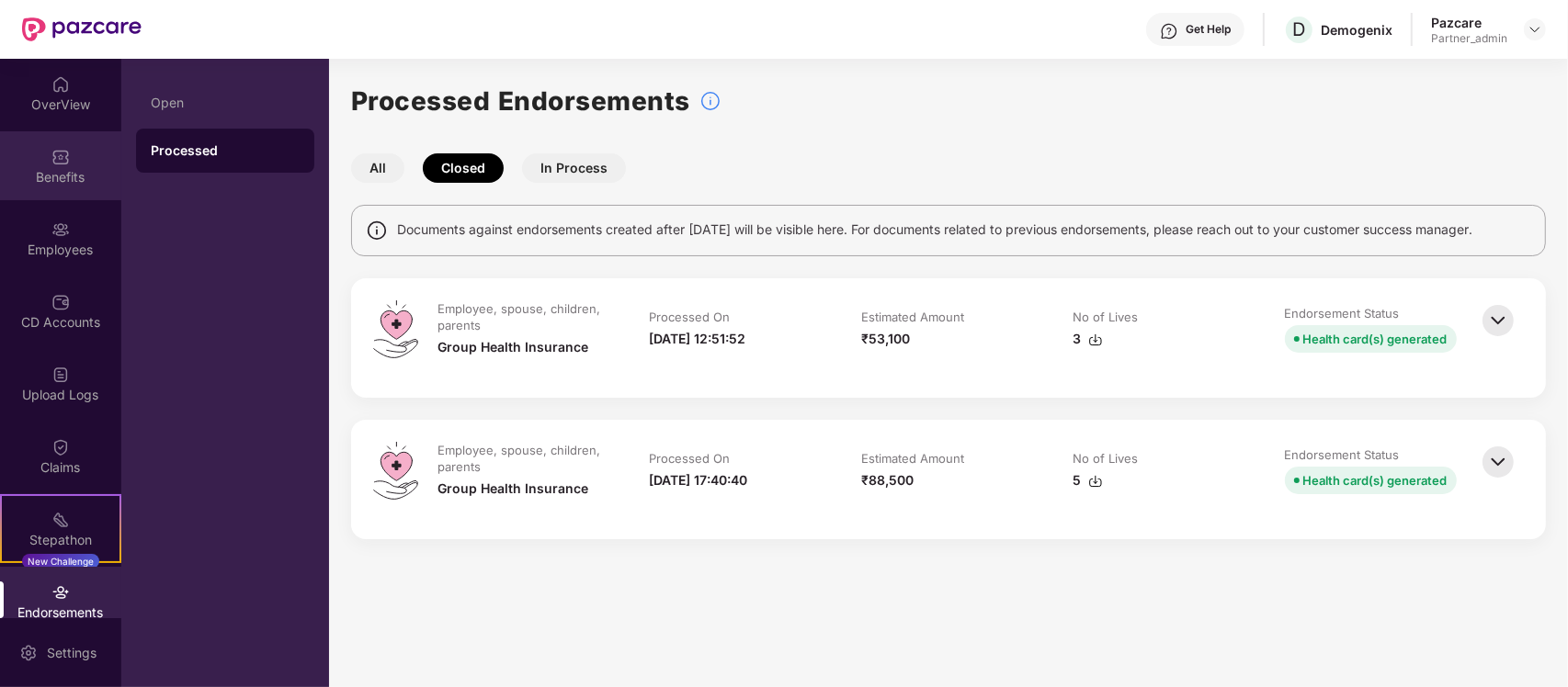
click at [38, 144] on div "Benefits" at bounding box center [61, 166] width 121 height 69
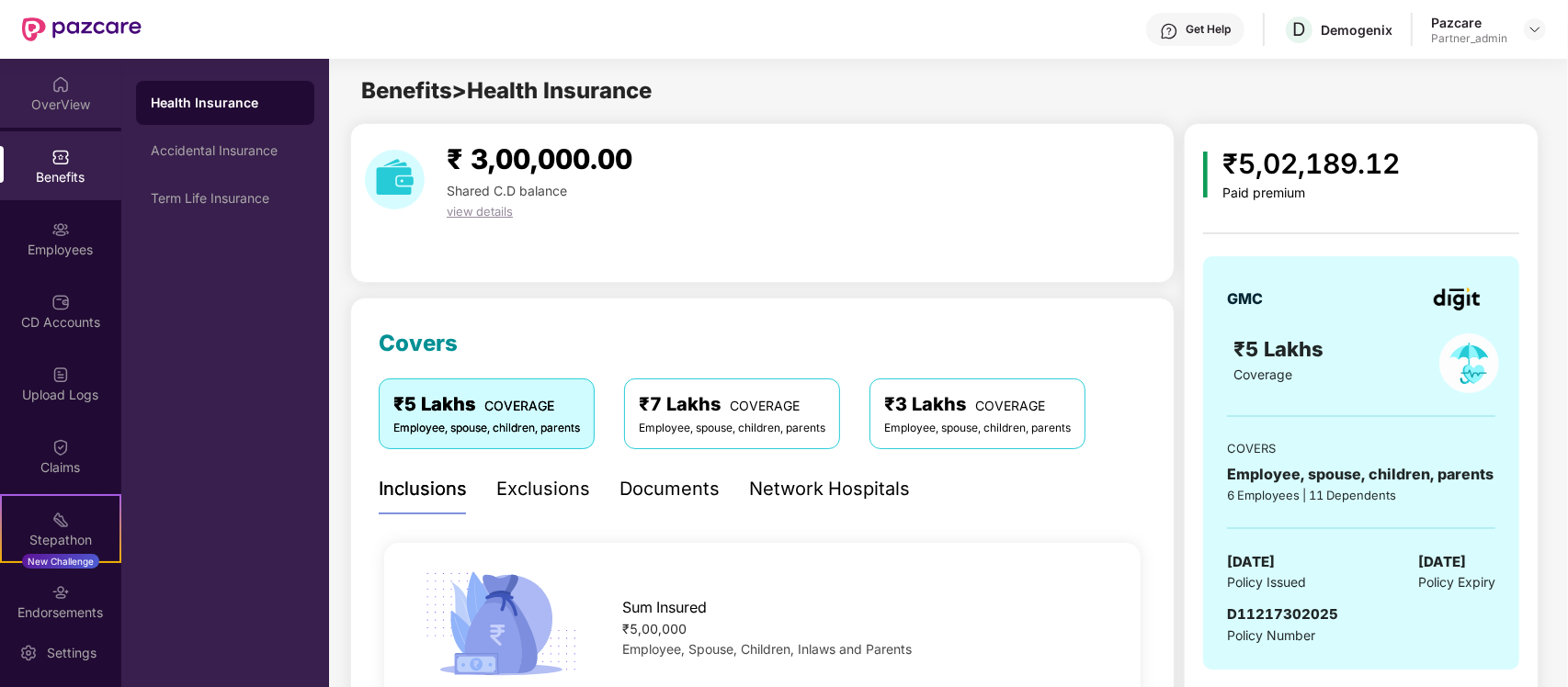
click at [32, 109] on div "OverView" at bounding box center [61, 105] width 121 height 18
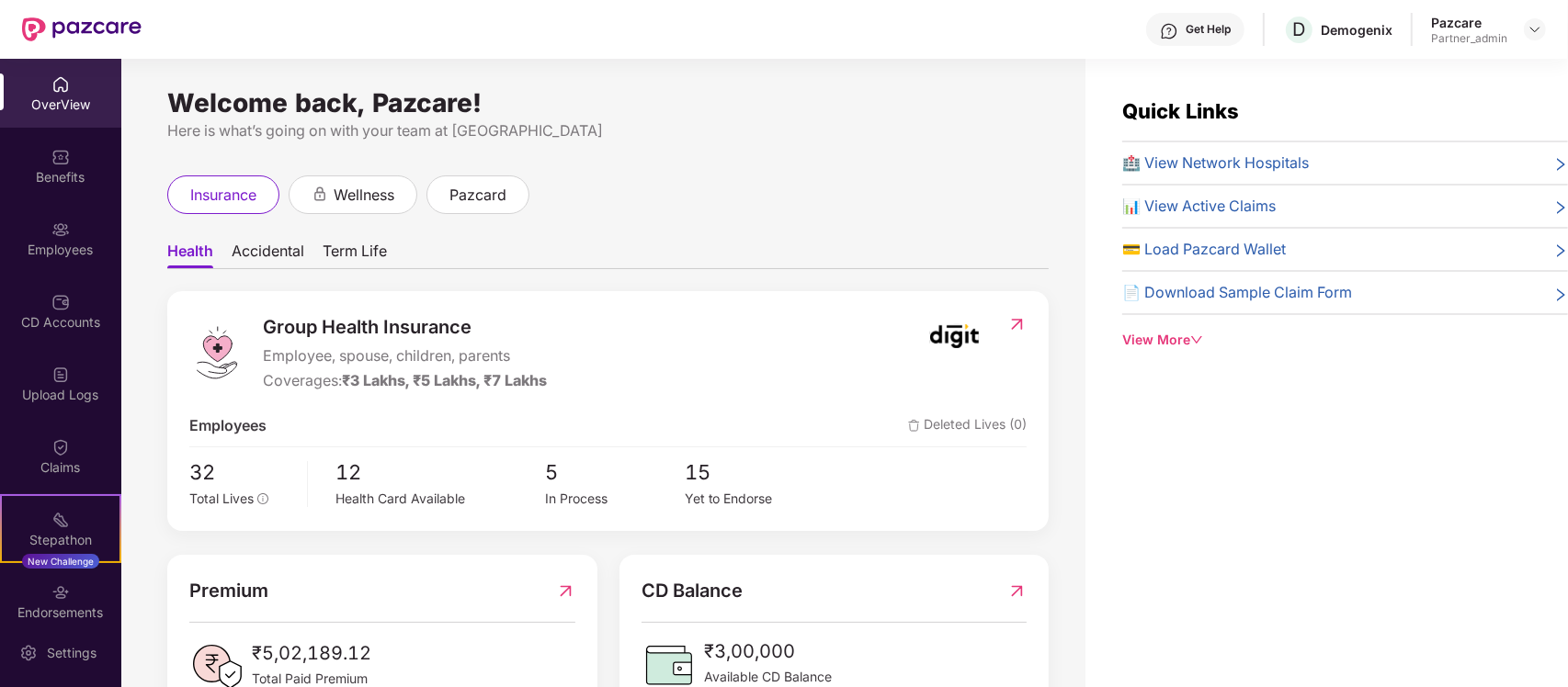
click at [1226, 216] on span "📊 View Active Claims" at bounding box center [1199, 206] width 154 height 23
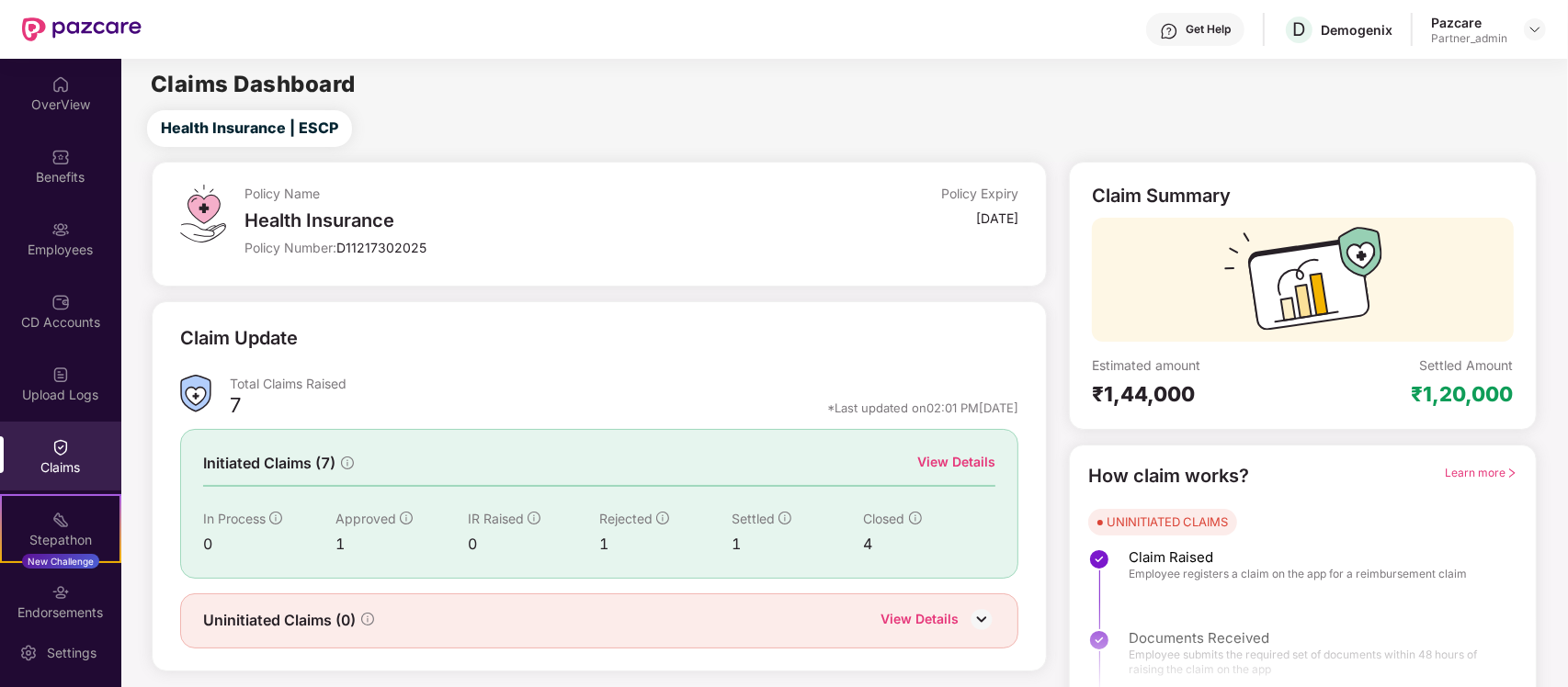
scroll to position [32, 0]
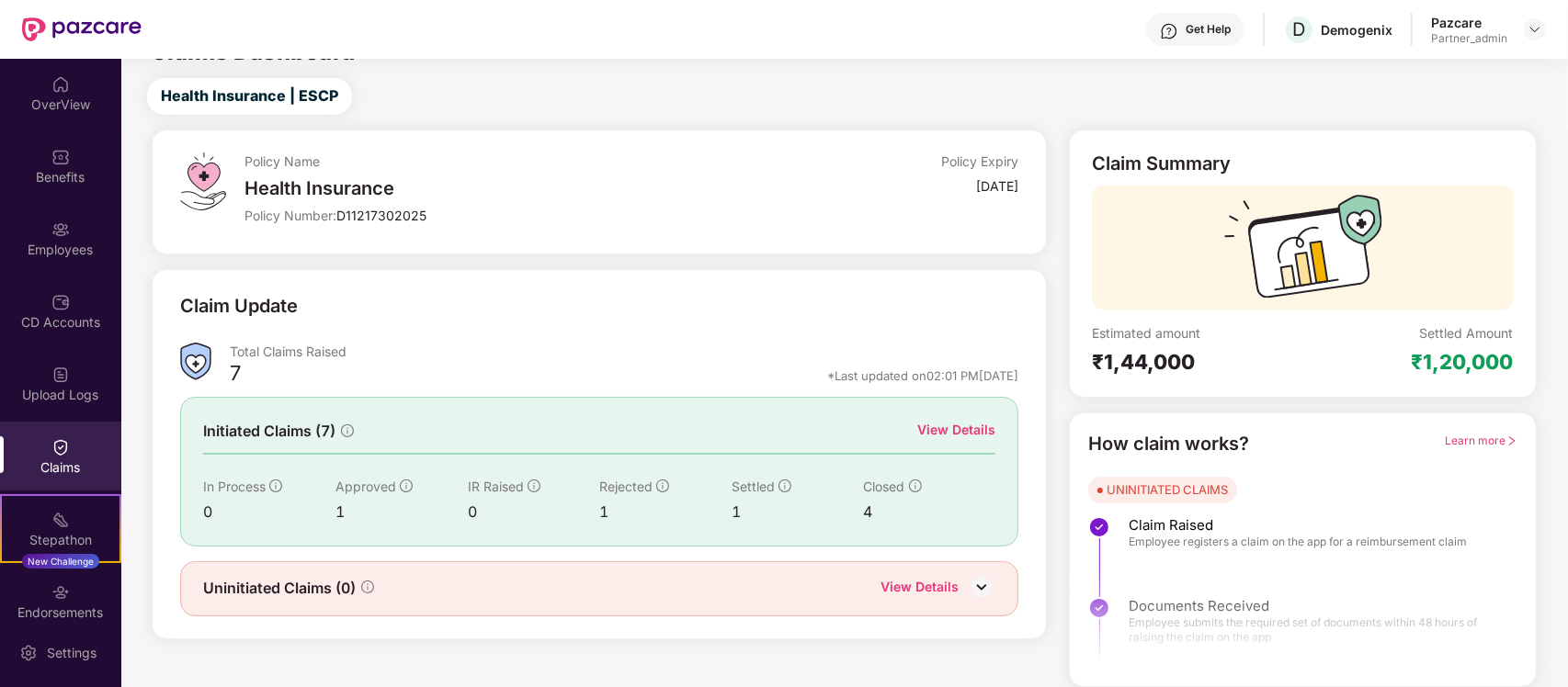
click at [1478, 447] on div "Learn more" at bounding box center [1482, 444] width 72 height 29
click at [1486, 443] on span "Learn more" at bounding box center [1482, 441] width 72 height 14
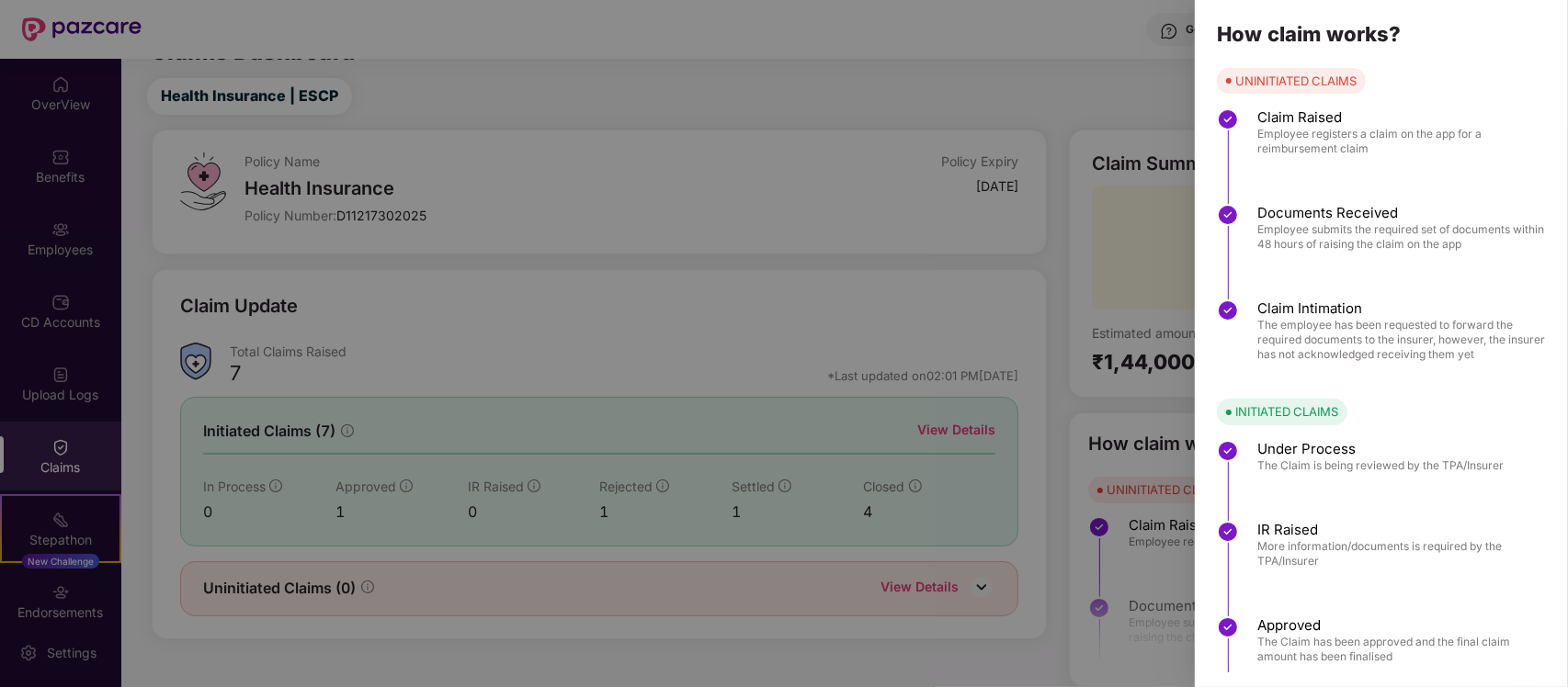
scroll to position [122, 0]
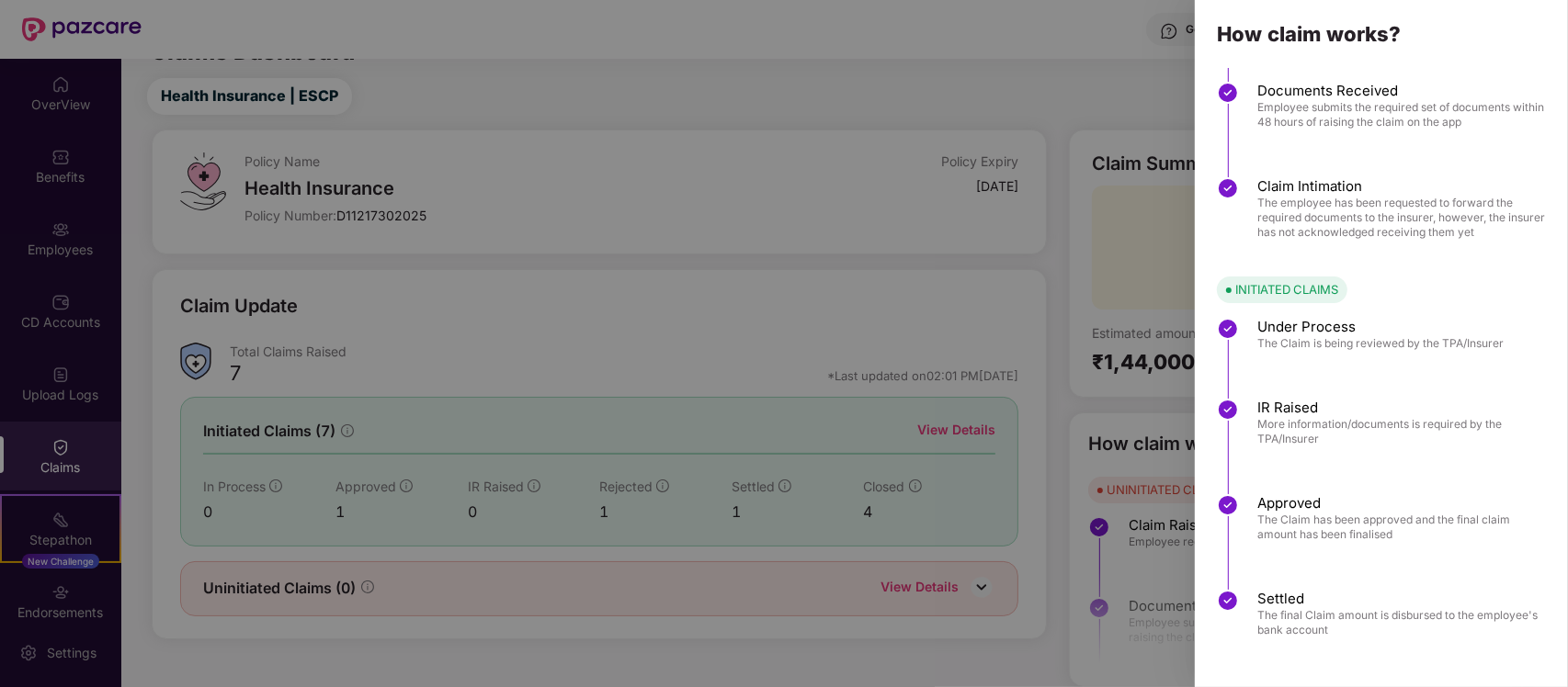
click at [876, 566] on div at bounding box center [784, 343] width 1568 height 687
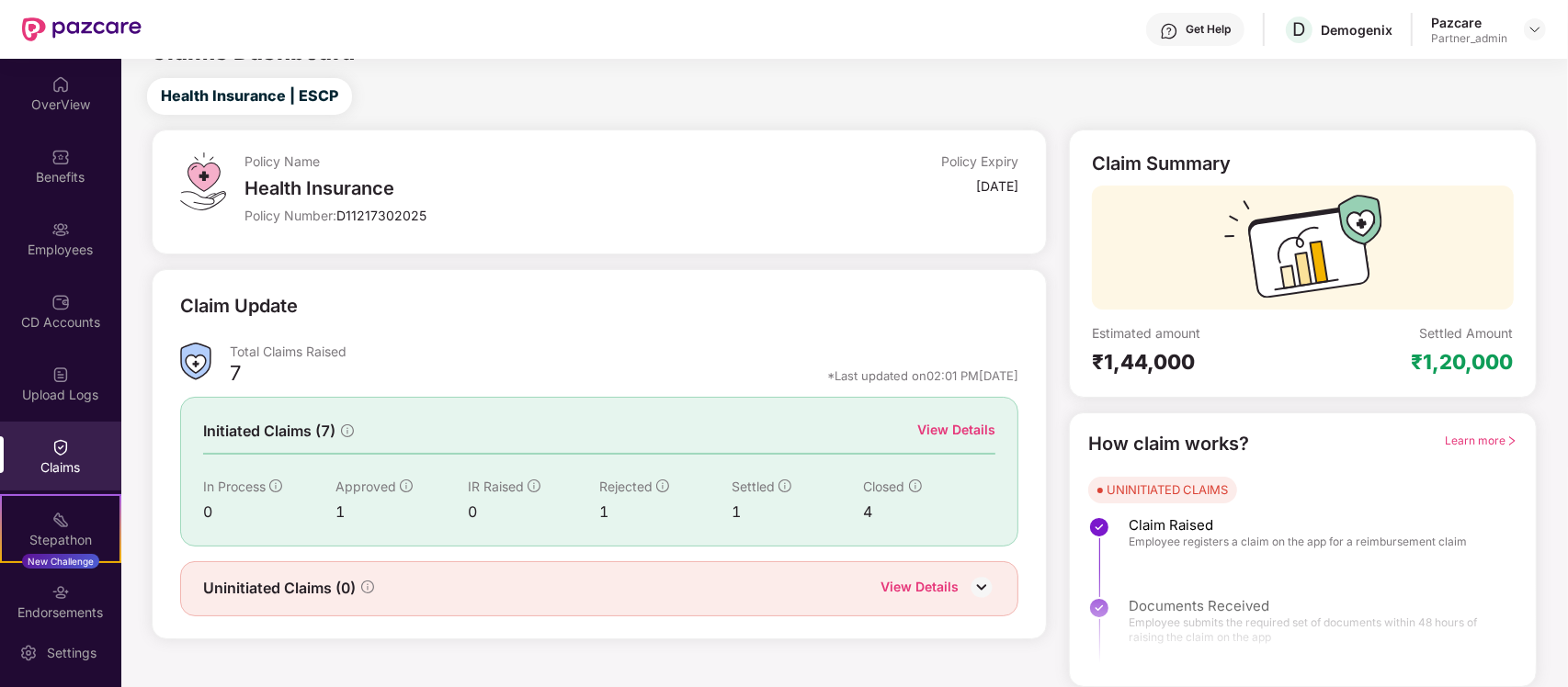
click at [917, 581] on div "View Details" at bounding box center [919, 589] width 78 height 24
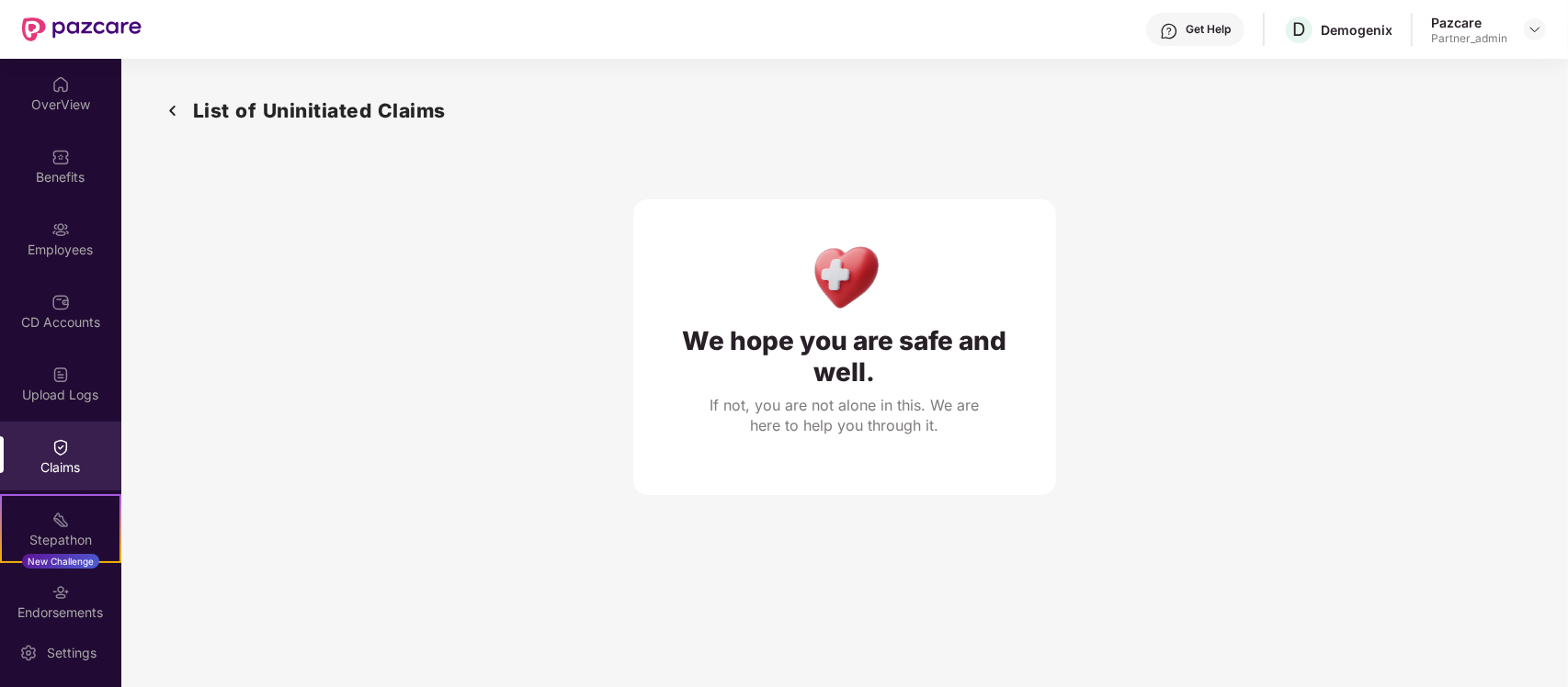
click at [175, 113] on img at bounding box center [173, 110] width 29 height 30
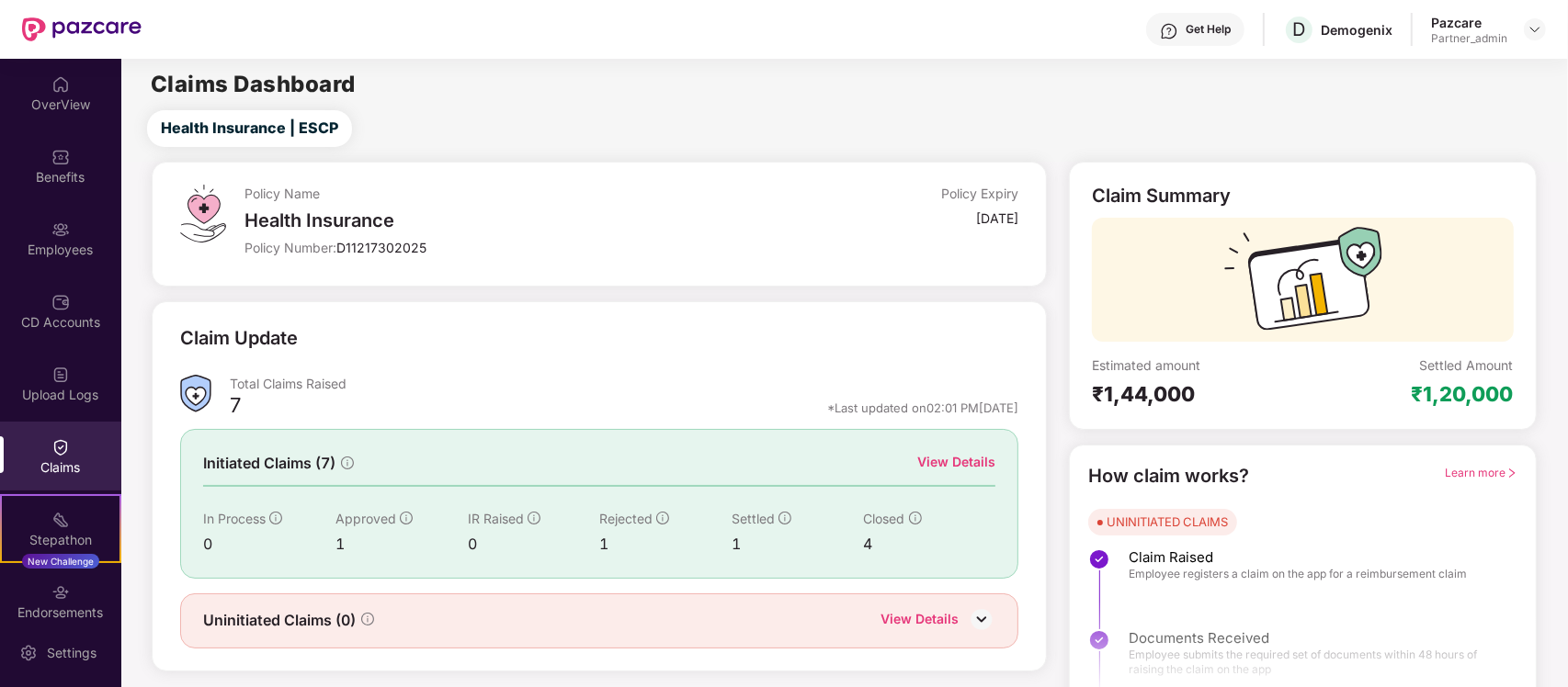
click at [965, 455] on div "View Details" at bounding box center [956, 463] width 78 height 20
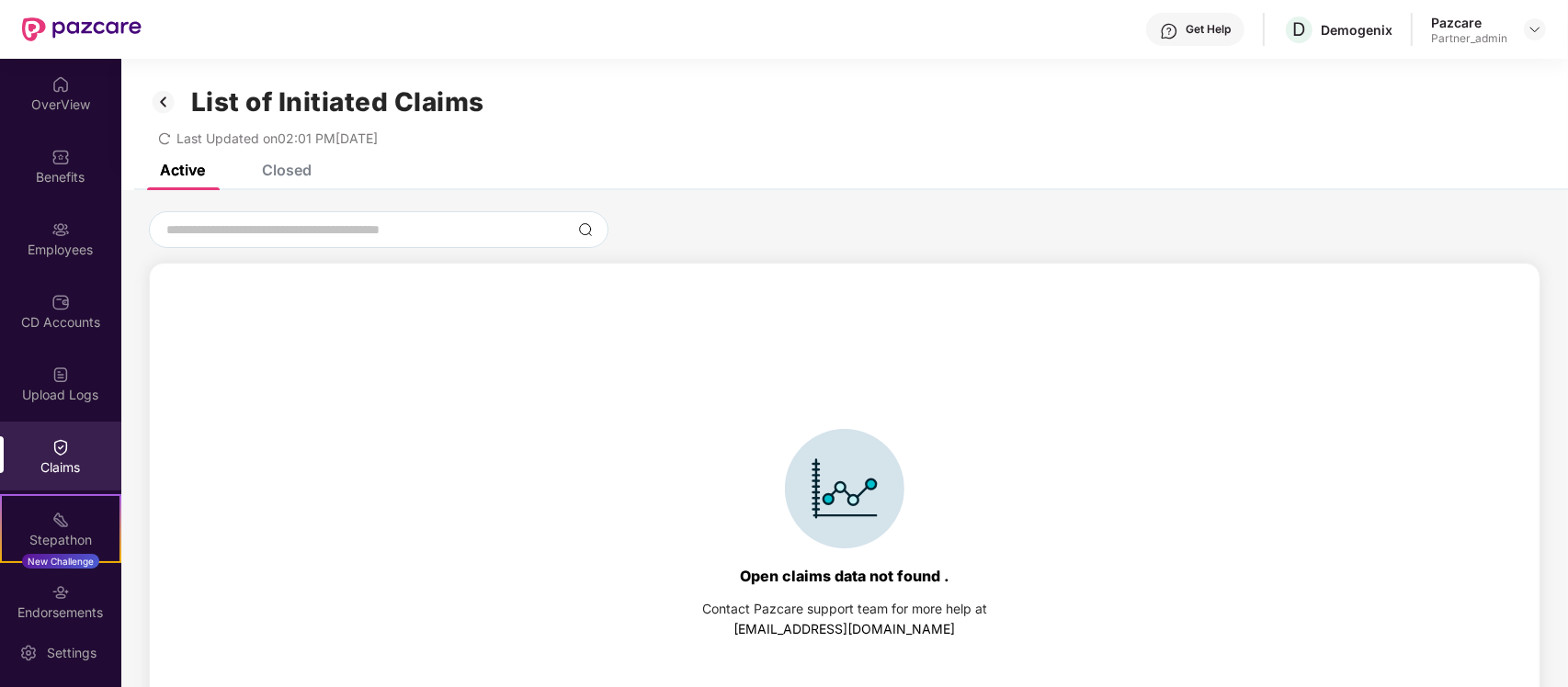
scroll to position [79, 0]
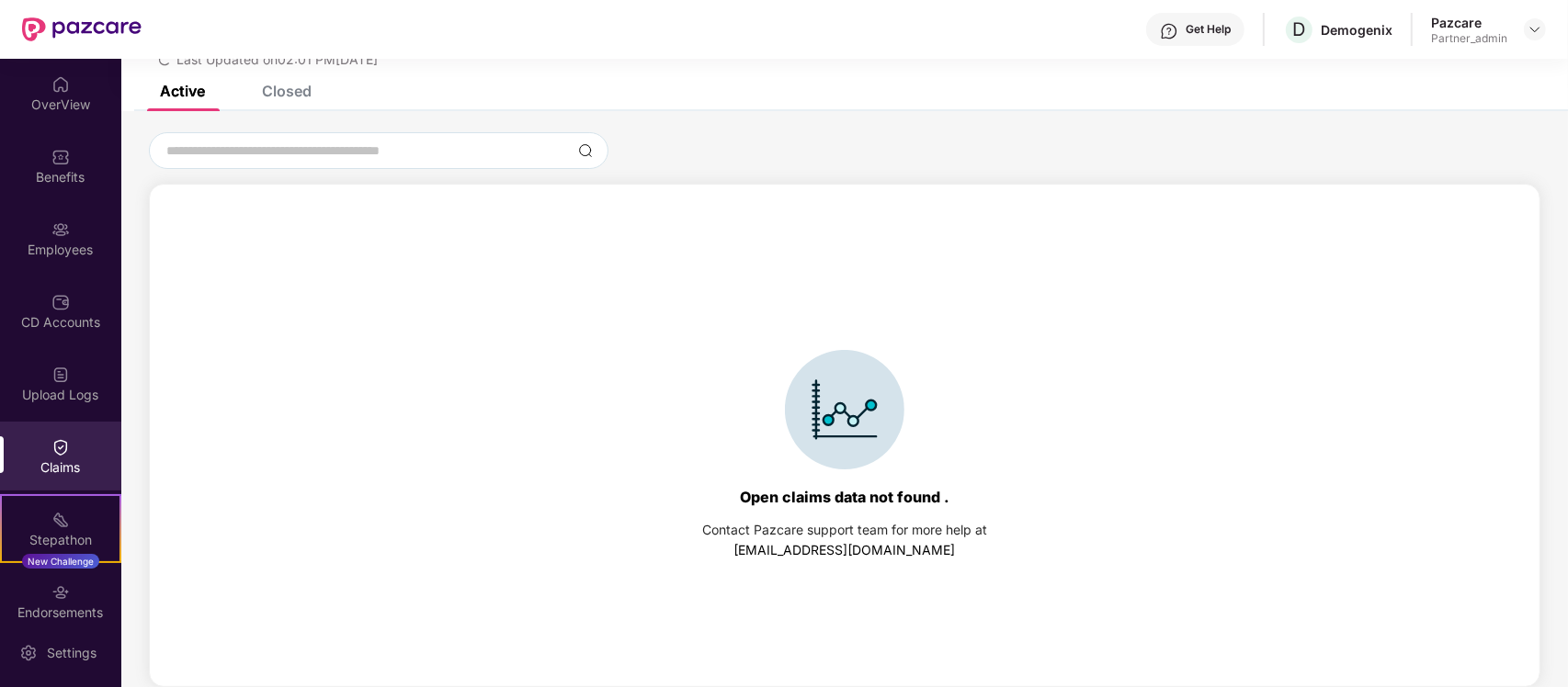
click at [314, 86] on div "Active Closed" at bounding box center [845, 98] width 1447 height 26
click at [310, 86] on div "Closed" at bounding box center [287, 91] width 50 height 18
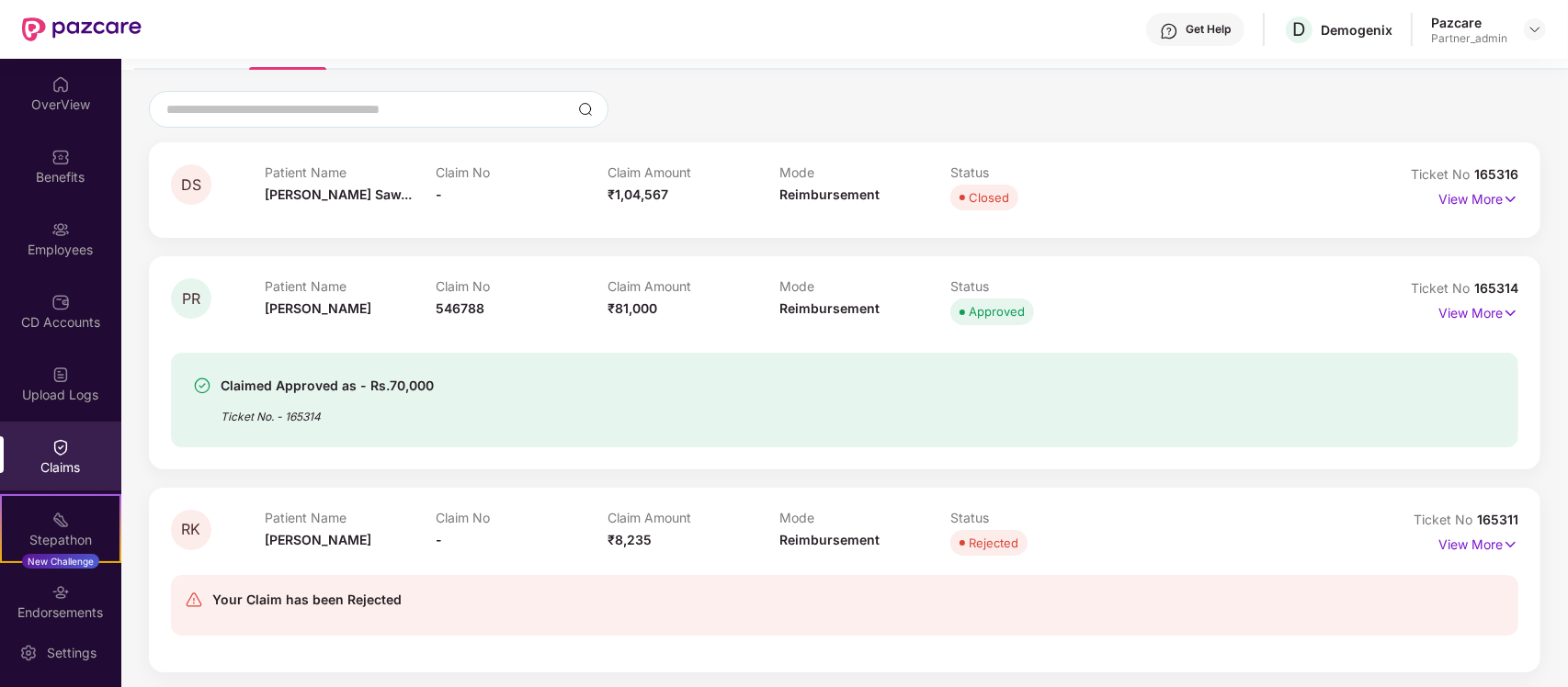
scroll to position [0, 0]
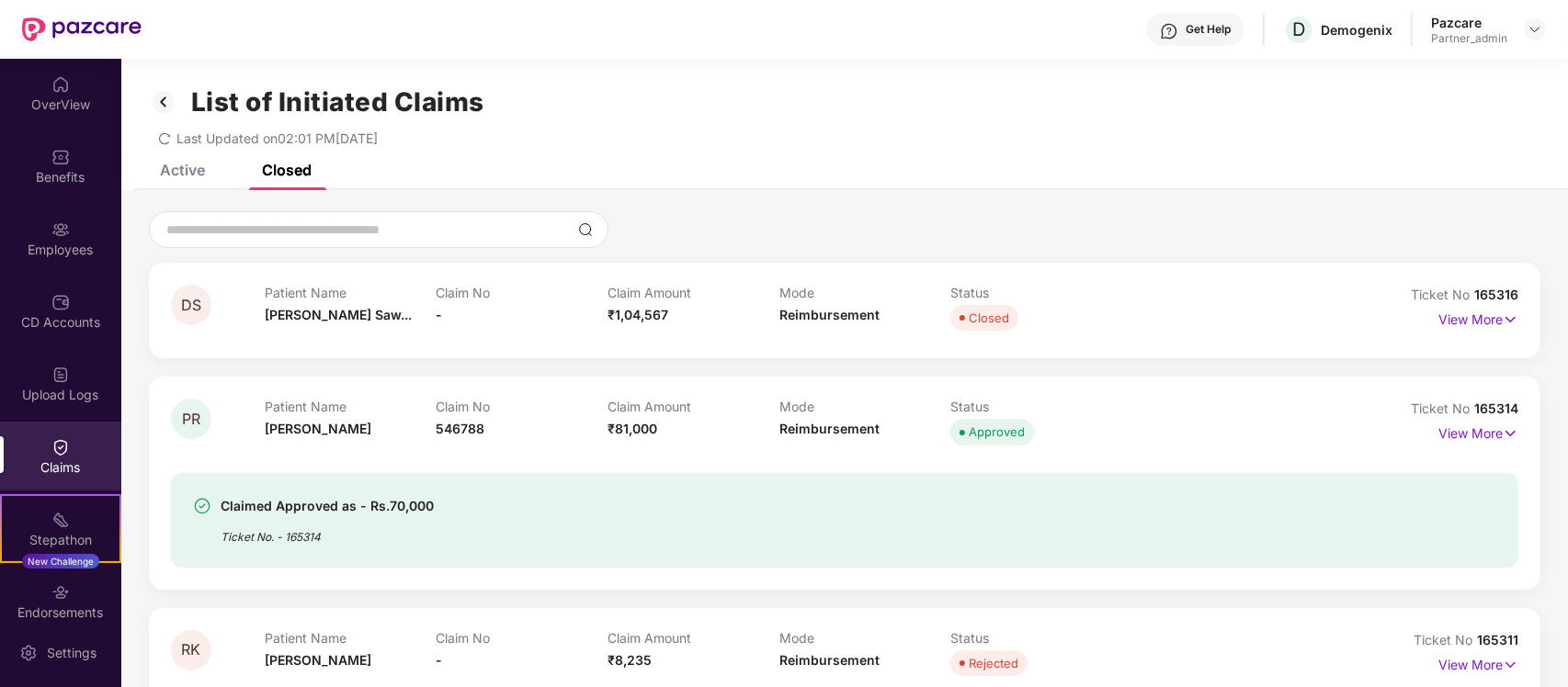
click at [191, 166] on div "Active" at bounding box center [182, 170] width 45 height 18
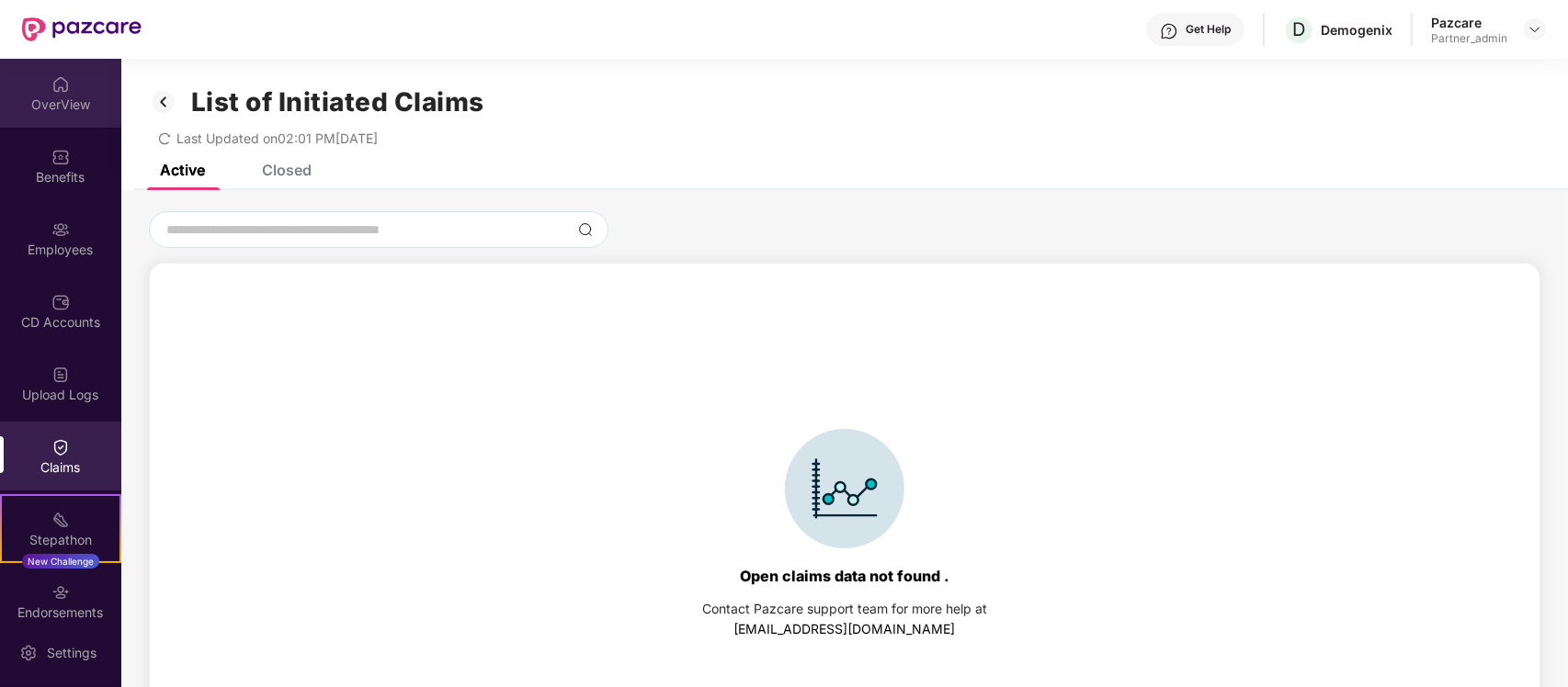
click at [41, 102] on div "OverView" at bounding box center [61, 105] width 121 height 18
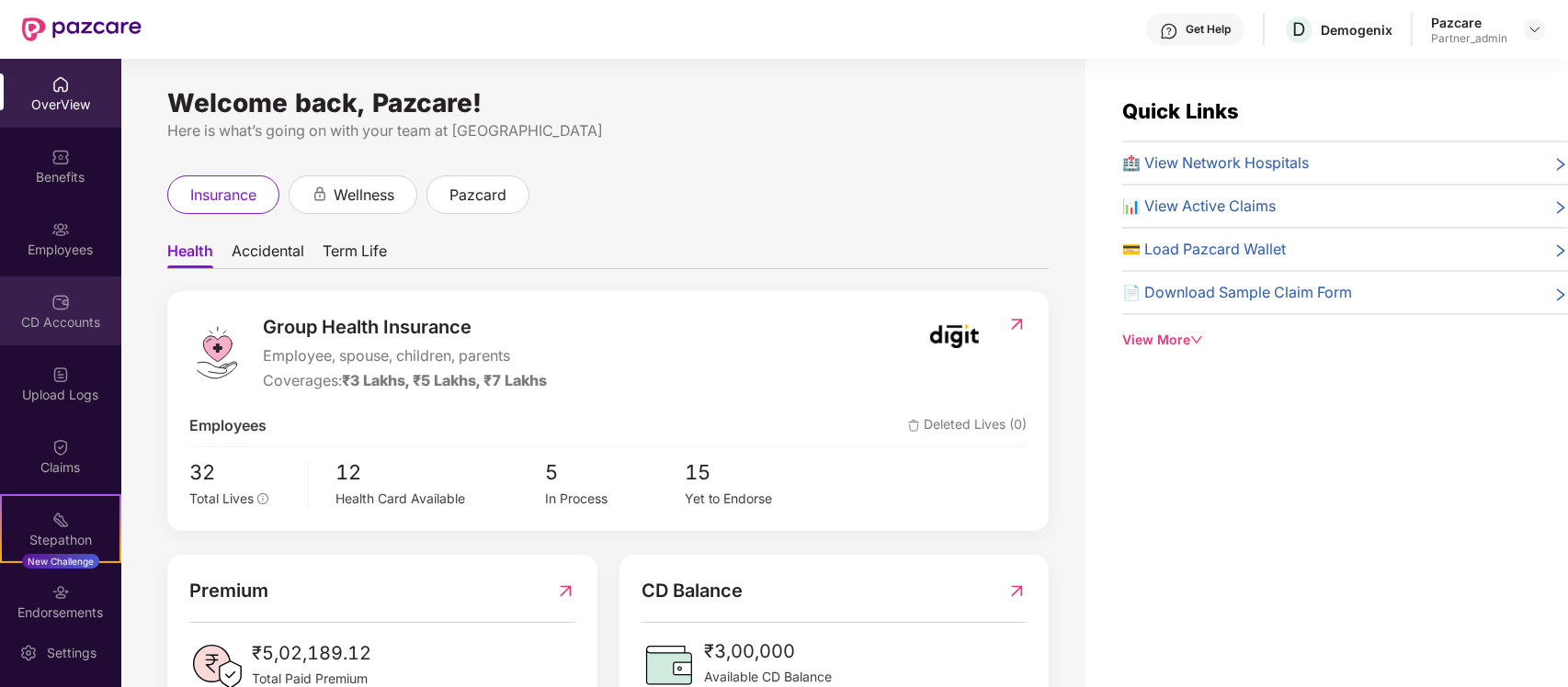
click at [52, 288] on div "CD Accounts" at bounding box center [61, 311] width 121 height 69
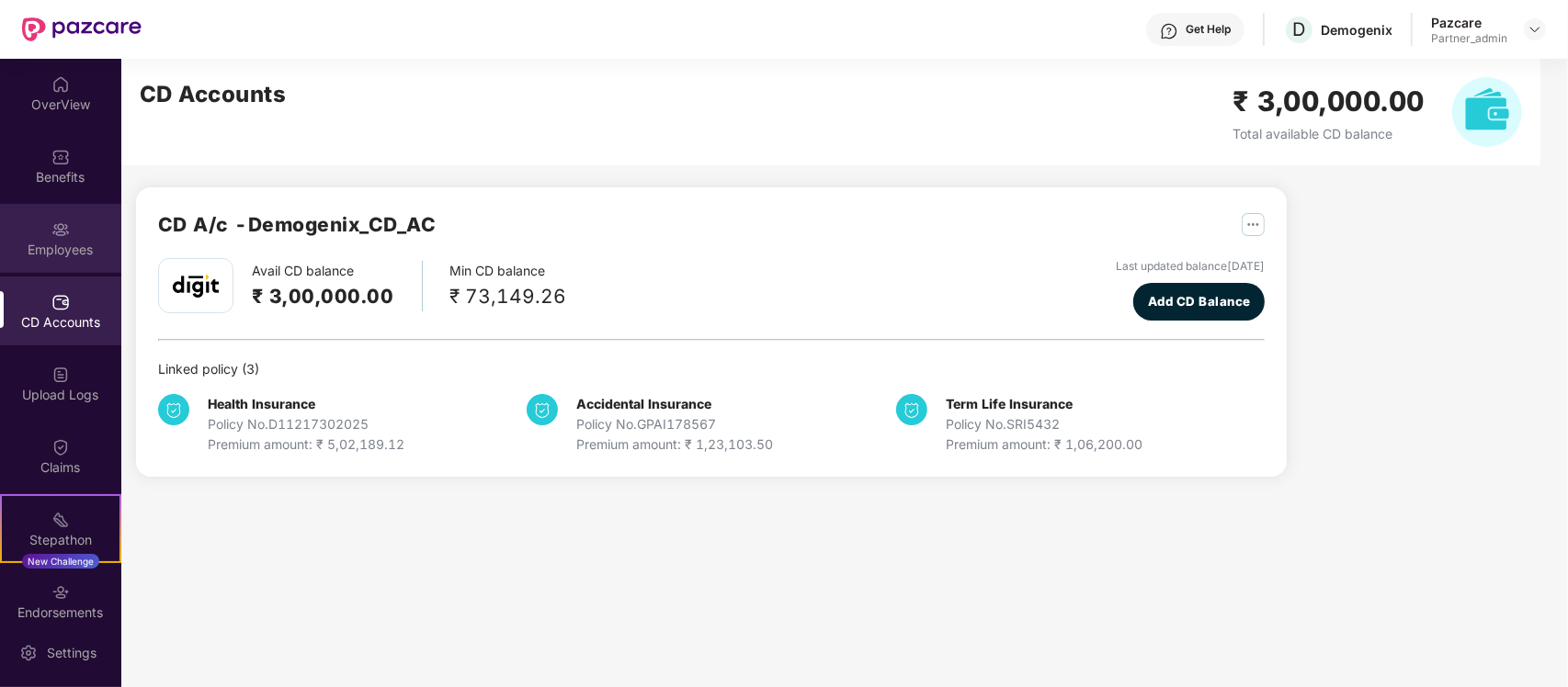
click at [61, 221] on img at bounding box center [61, 230] width 18 height 18
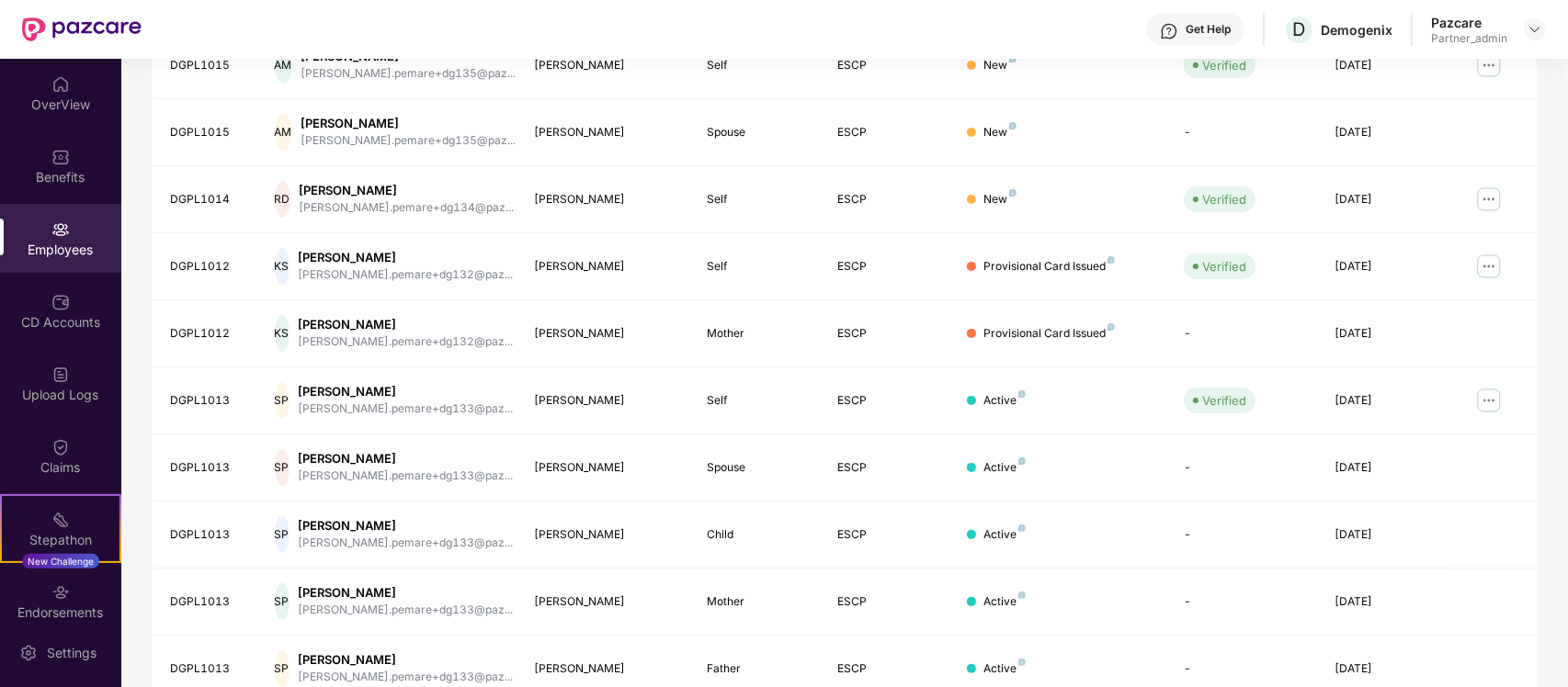
scroll to position [443, 0]
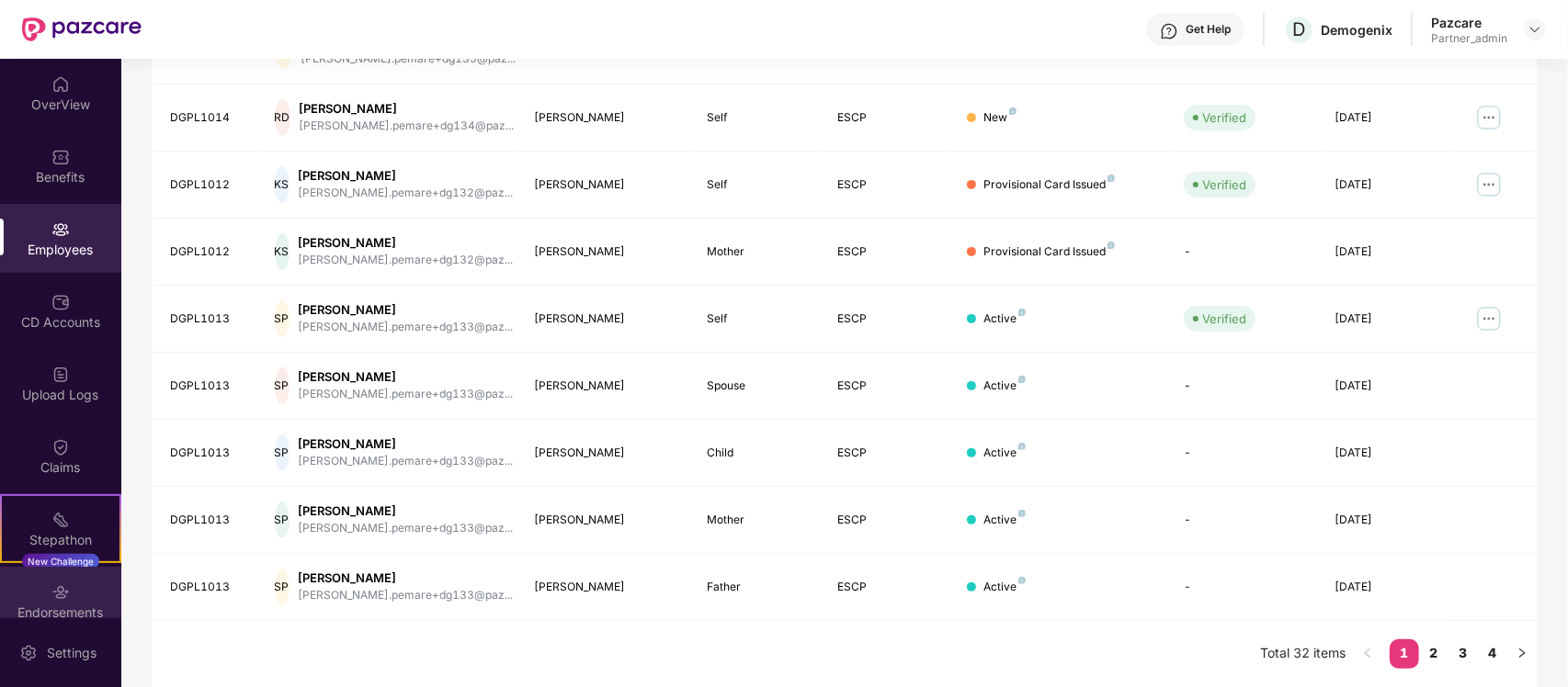
click at [65, 572] on div "Endorsements" at bounding box center [61, 601] width 121 height 69
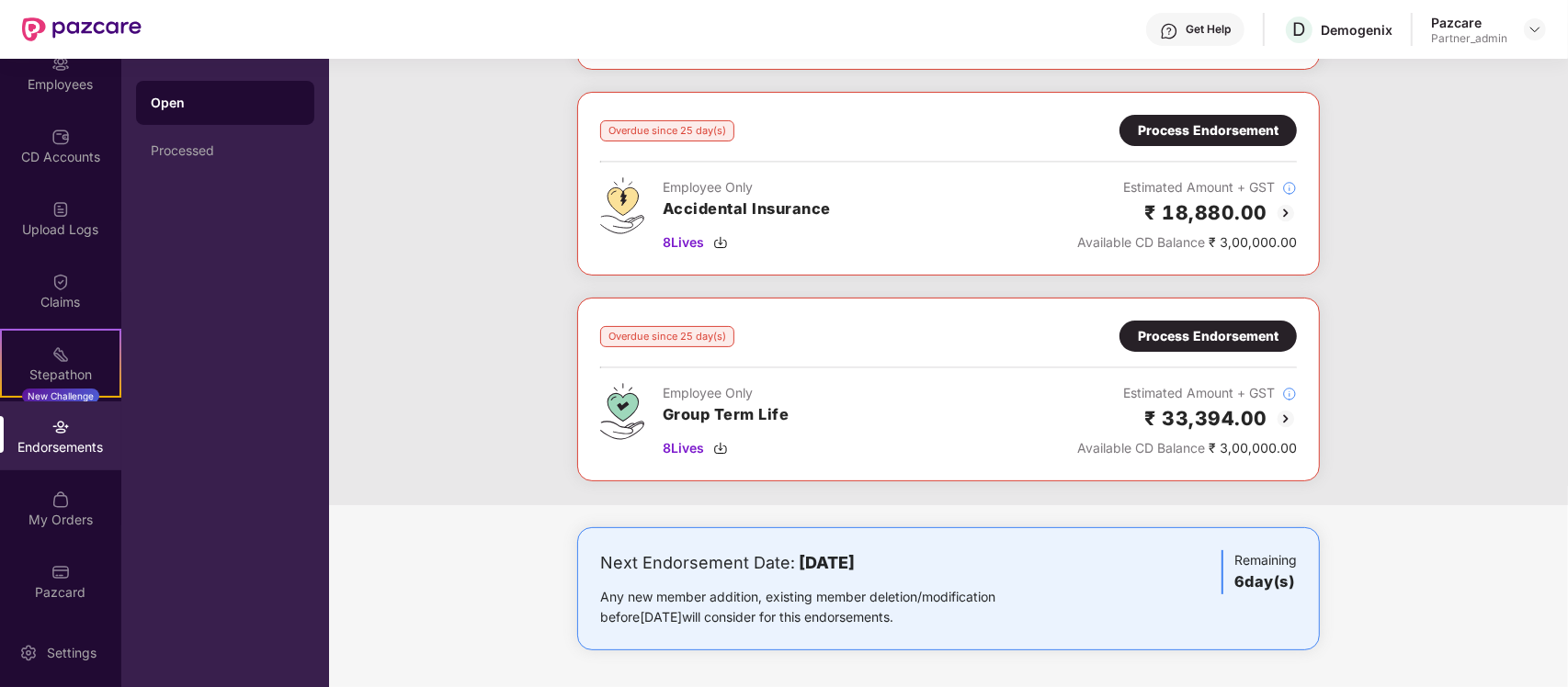
scroll to position [0, 0]
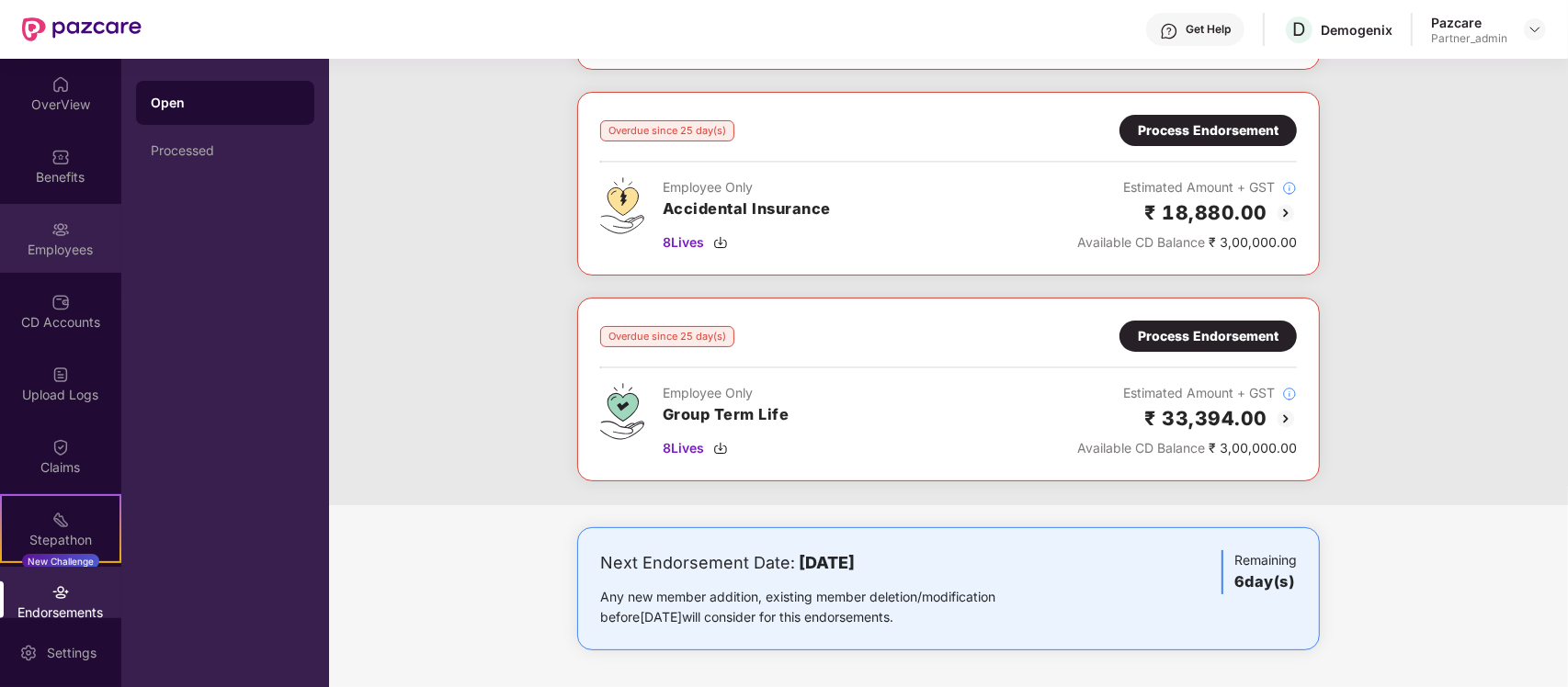
click at [52, 241] on div "Employees" at bounding box center [61, 250] width 121 height 18
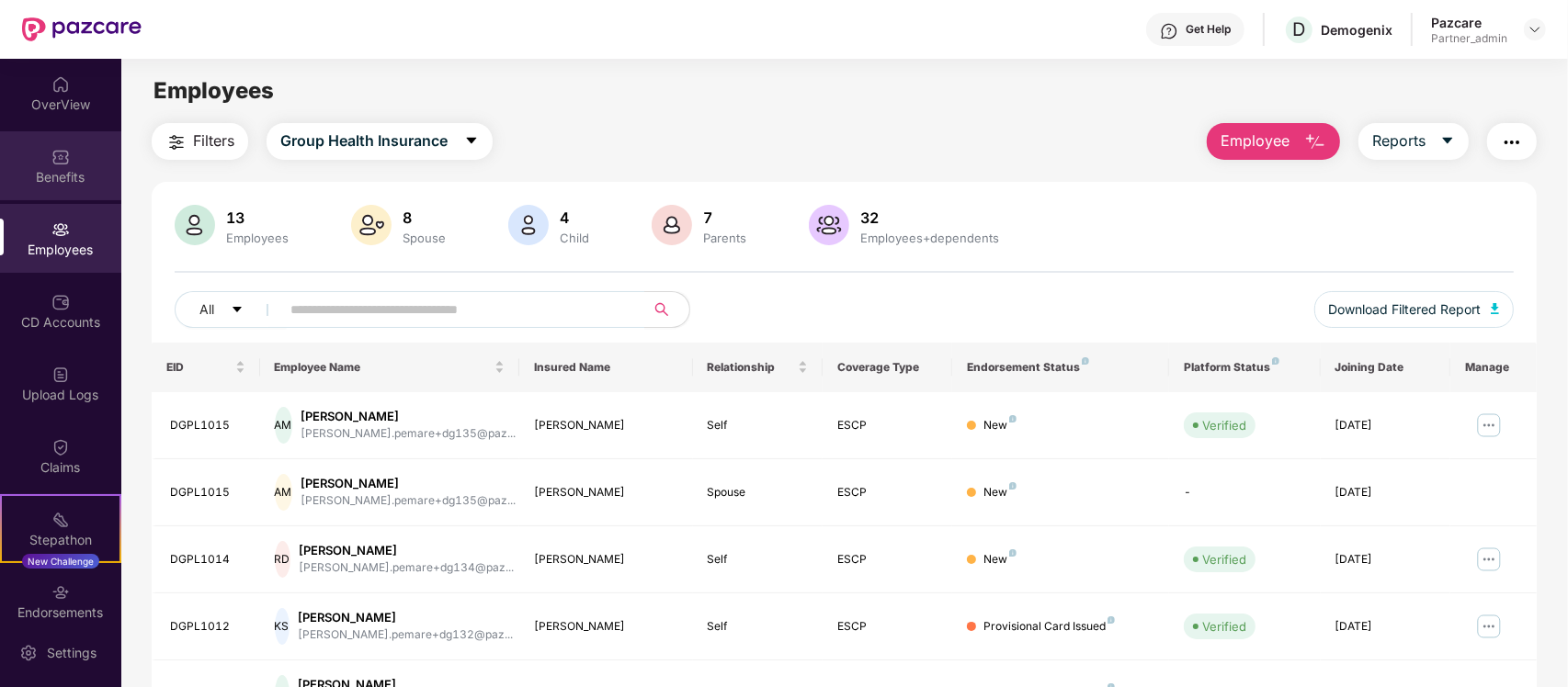
click at [66, 162] on img at bounding box center [61, 157] width 18 height 18
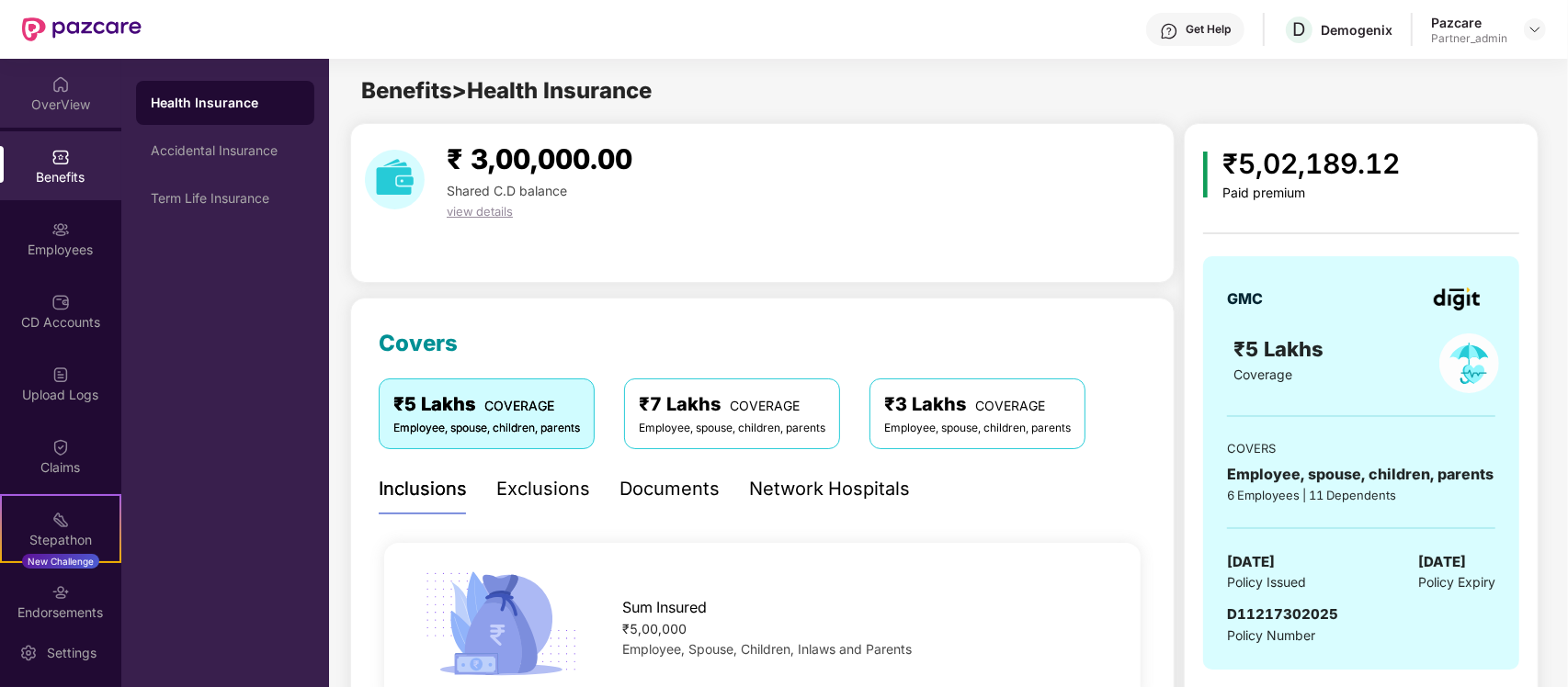
click at [78, 97] on div "OverView" at bounding box center [61, 105] width 121 height 18
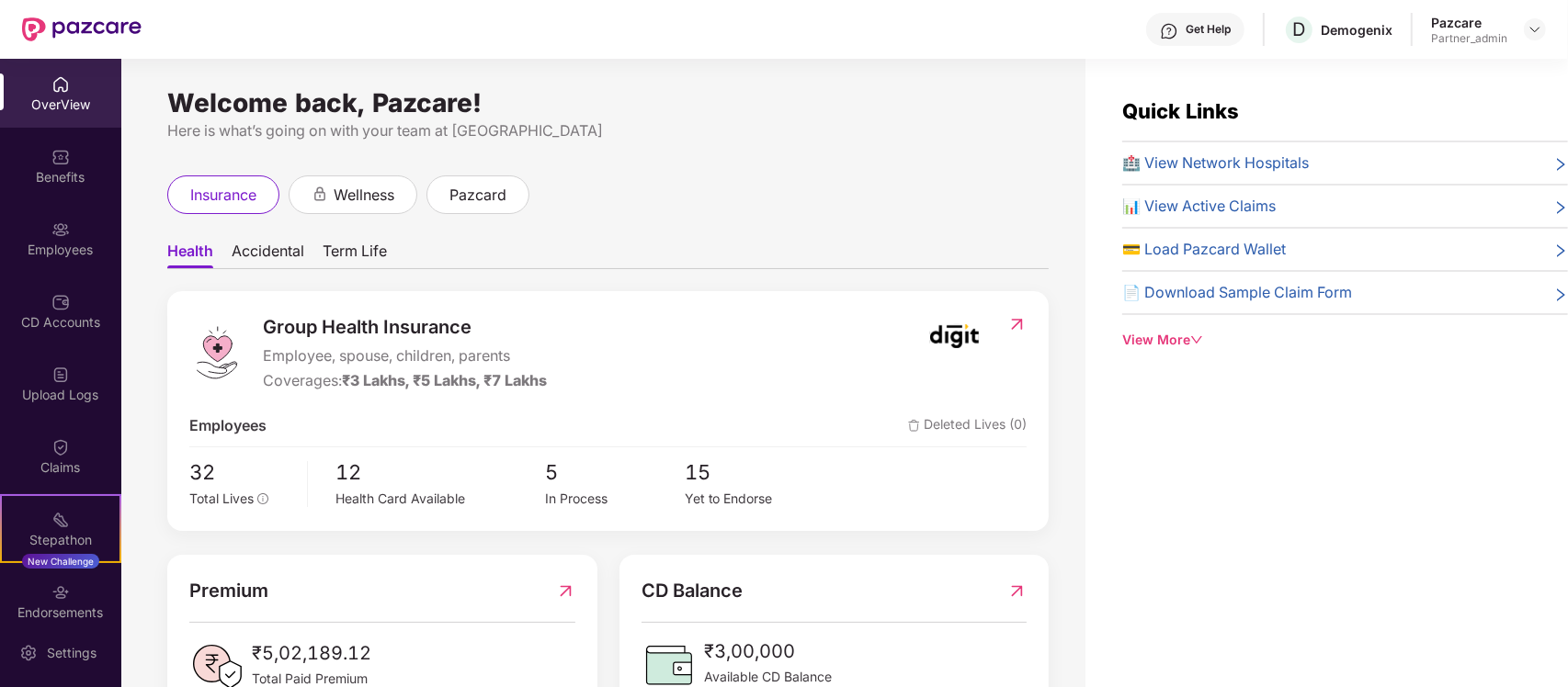
click at [287, 253] on span "Accidental" at bounding box center [268, 255] width 73 height 27
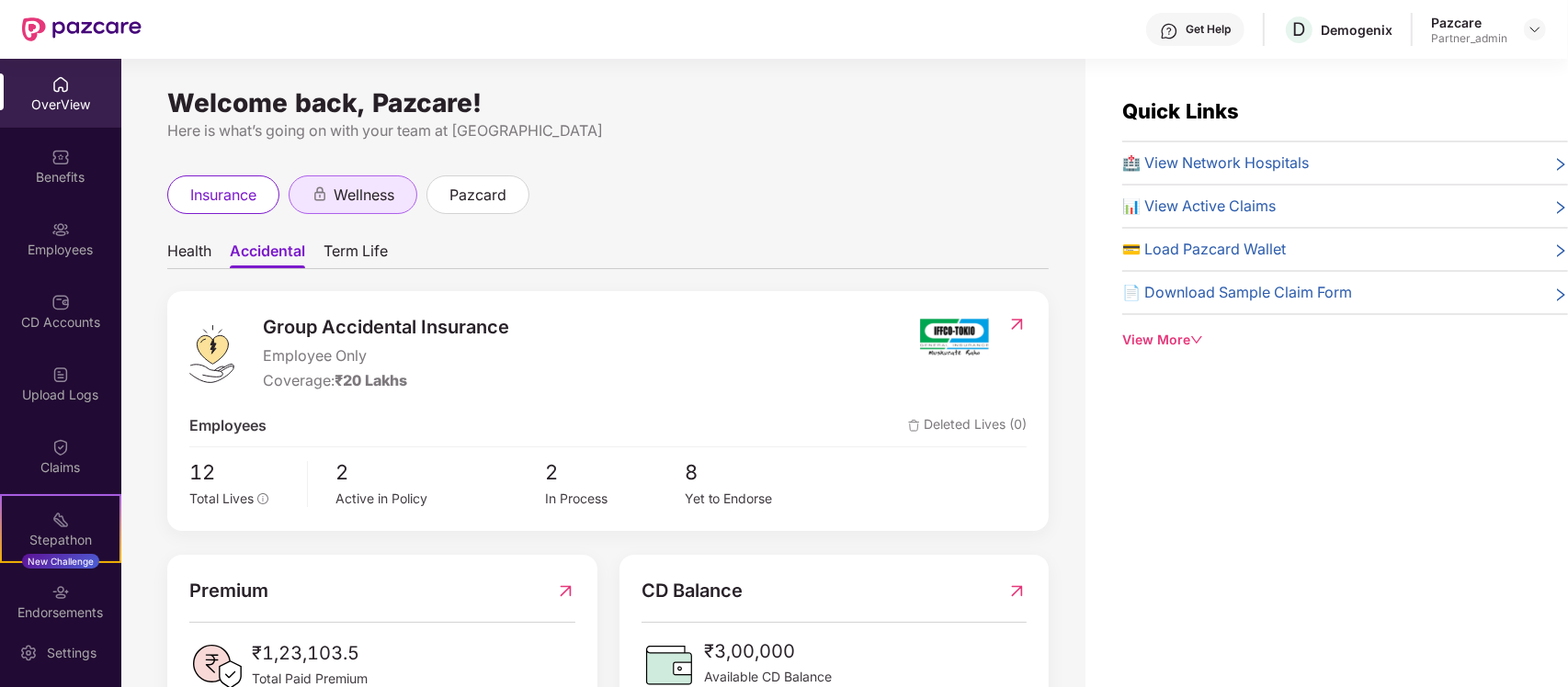
click at [338, 202] on span "wellness" at bounding box center [364, 195] width 61 height 23
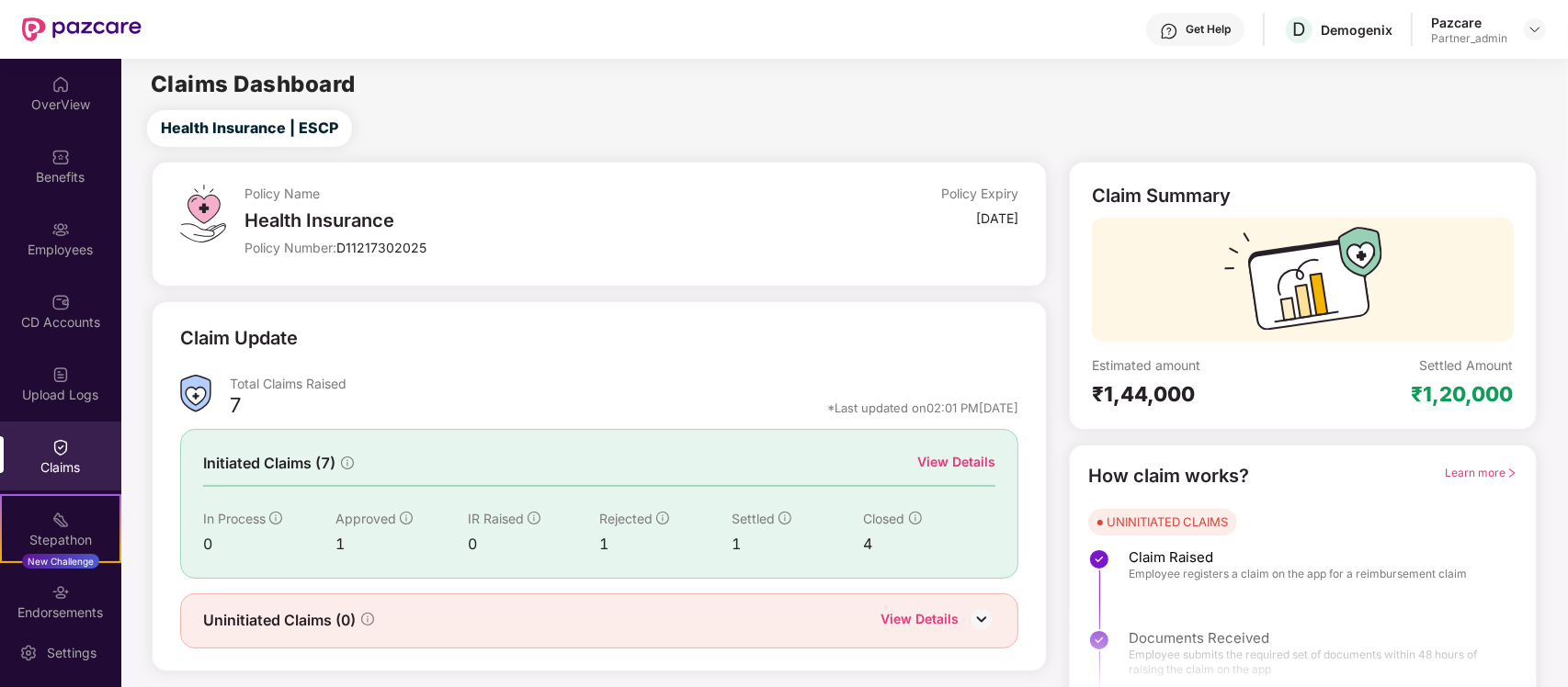
click at [1547, 24] on header "Get Help D Demogenix Pazcare Partner_admin" at bounding box center [784, 29] width 1568 height 59
click at [1545, 26] on div at bounding box center [1535, 29] width 22 height 22
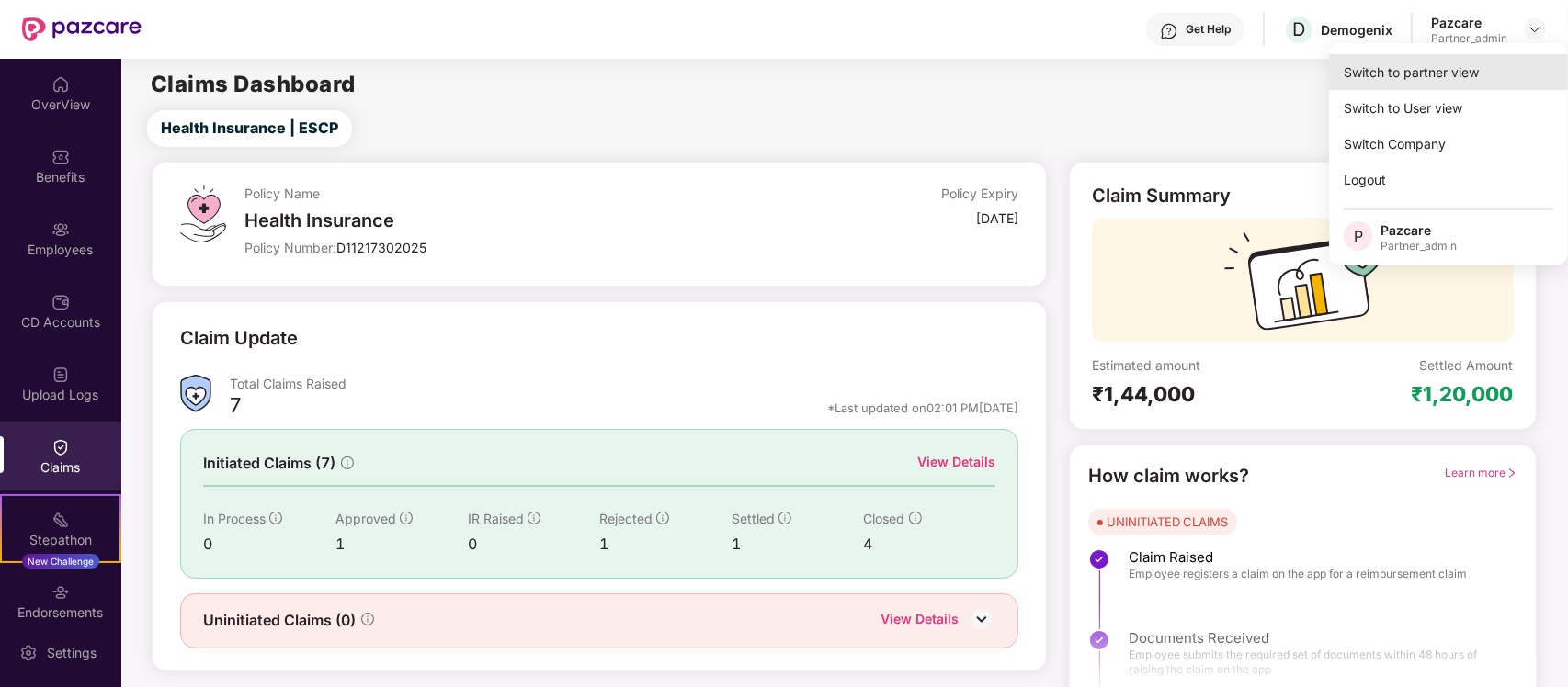
click at [1485, 69] on div "Switch to partner view" at bounding box center [1449, 72] width 239 height 36
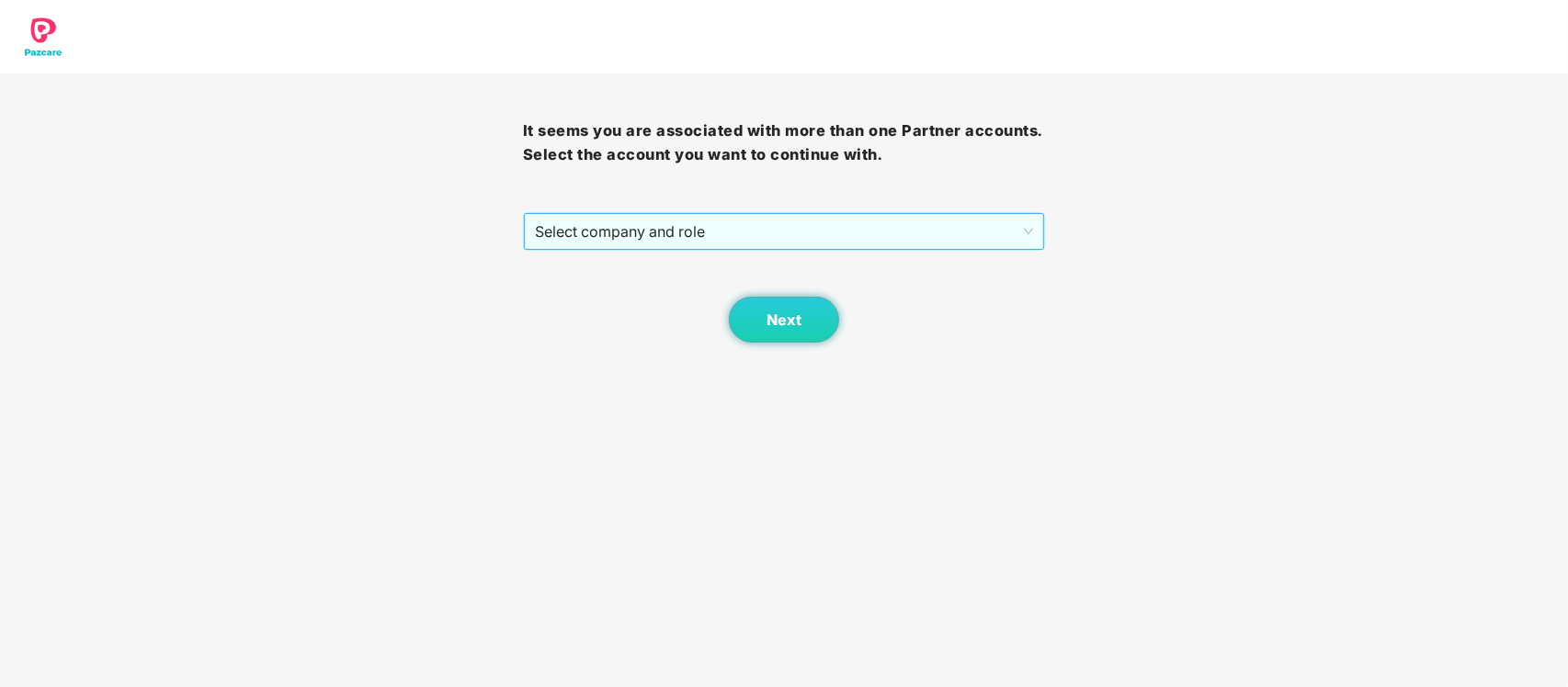
click at [947, 223] on span "Select company and role" at bounding box center [784, 232] width 499 height 35
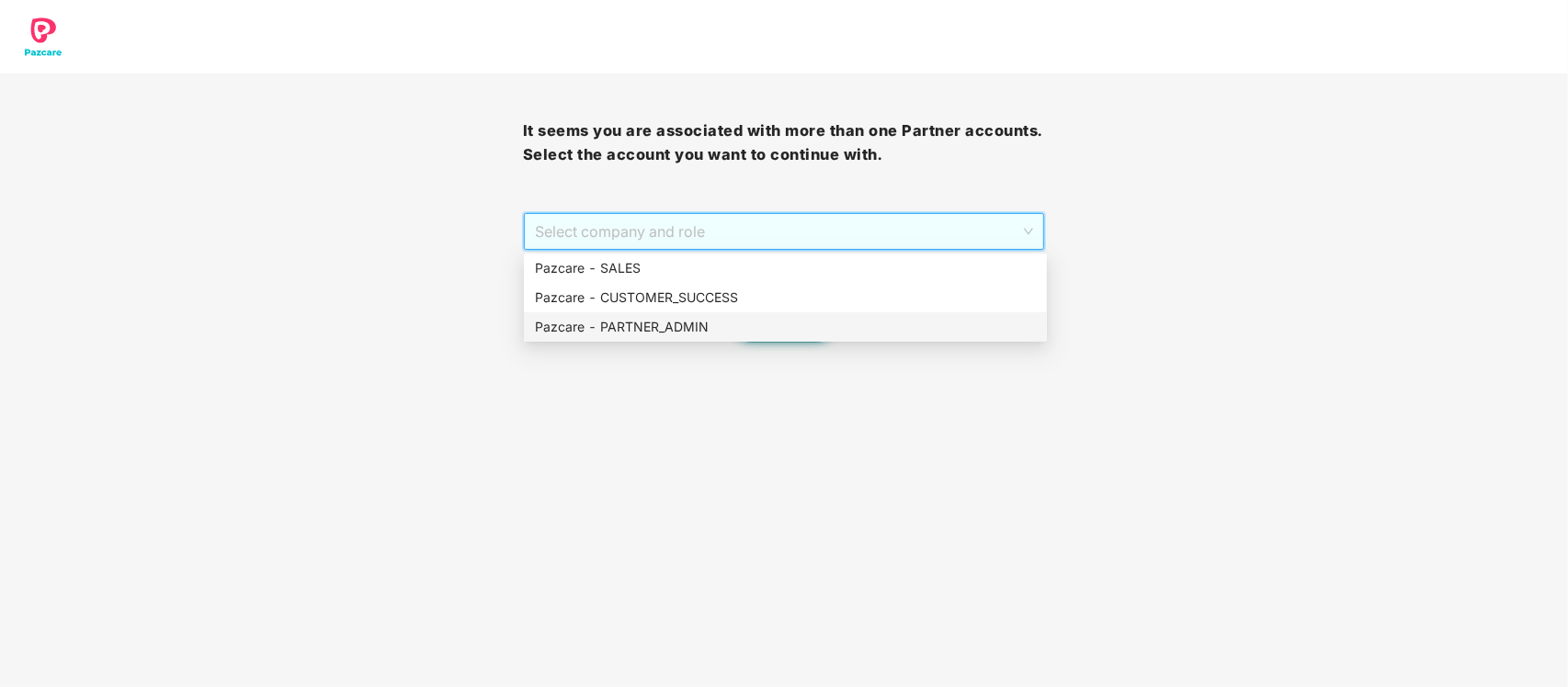
click at [792, 333] on div "Pazcare - PARTNER_ADMIN" at bounding box center [785, 327] width 501 height 20
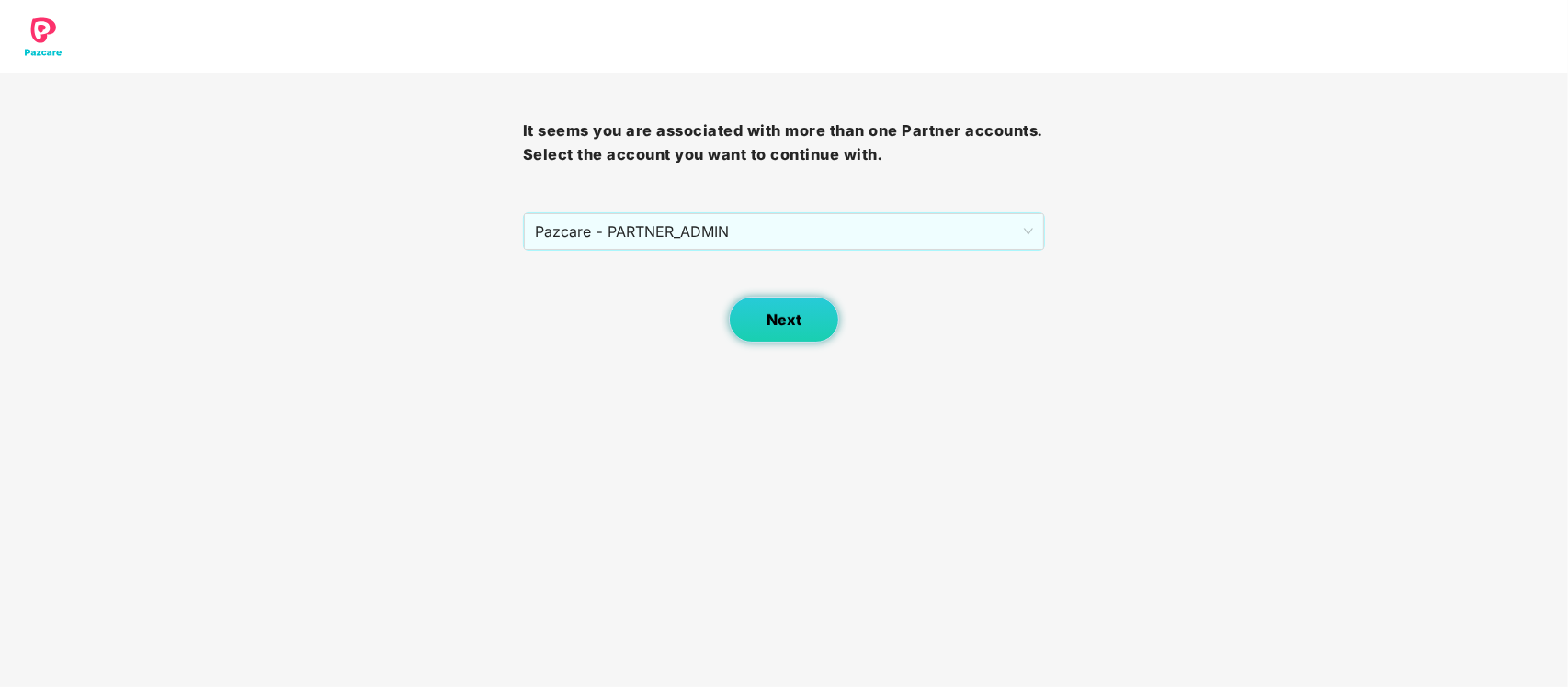
click at [775, 332] on button "Next" at bounding box center [784, 320] width 110 height 46
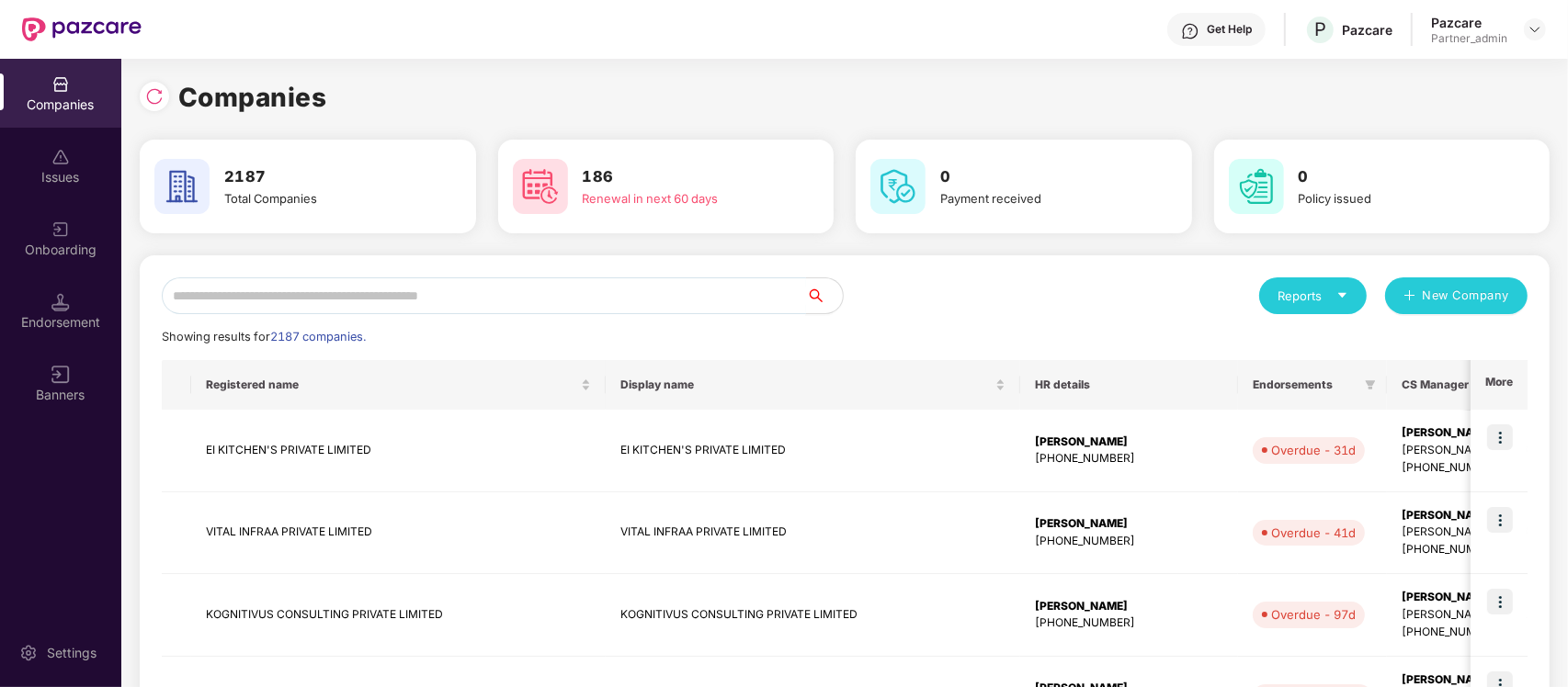
click at [502, 282] on input "text" at bounding box center [484, 296] width 644 height 37
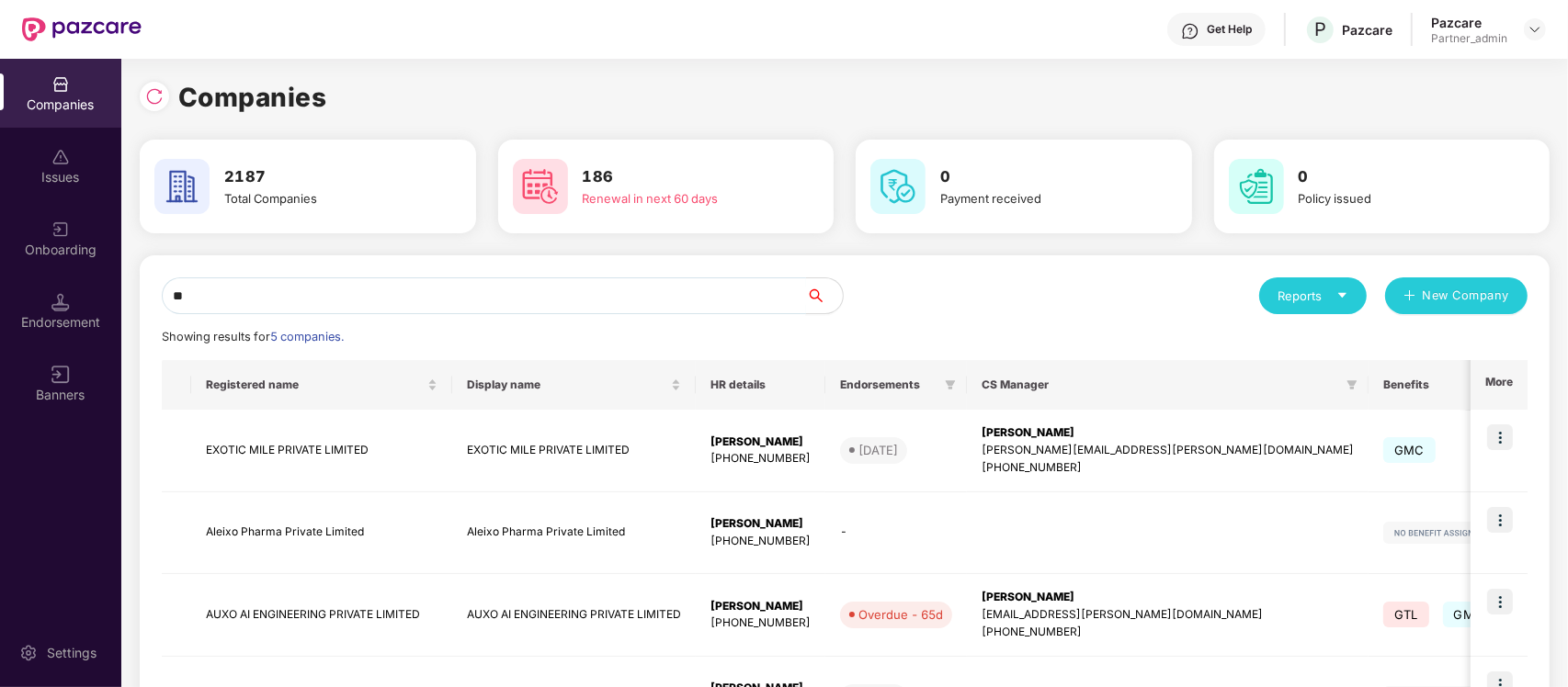
type input "*"
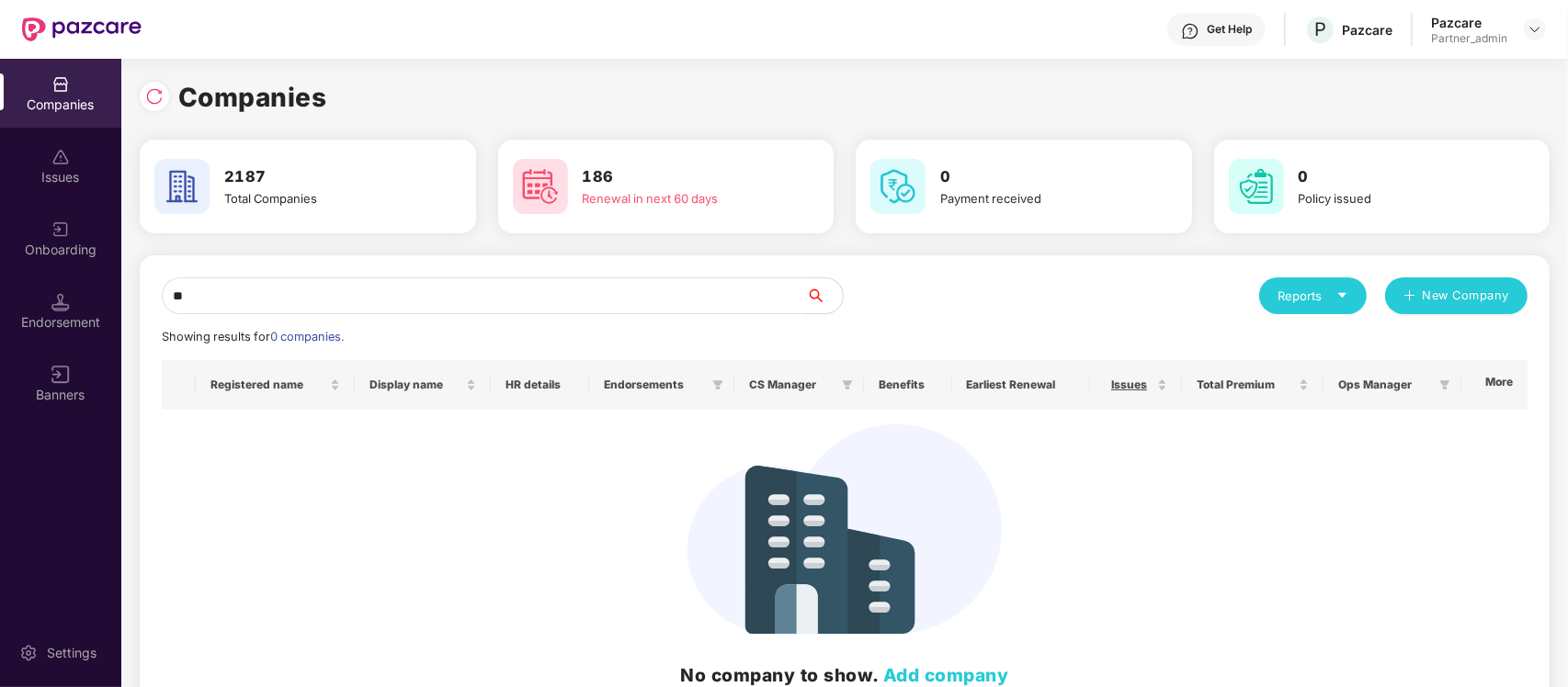
type input "*"
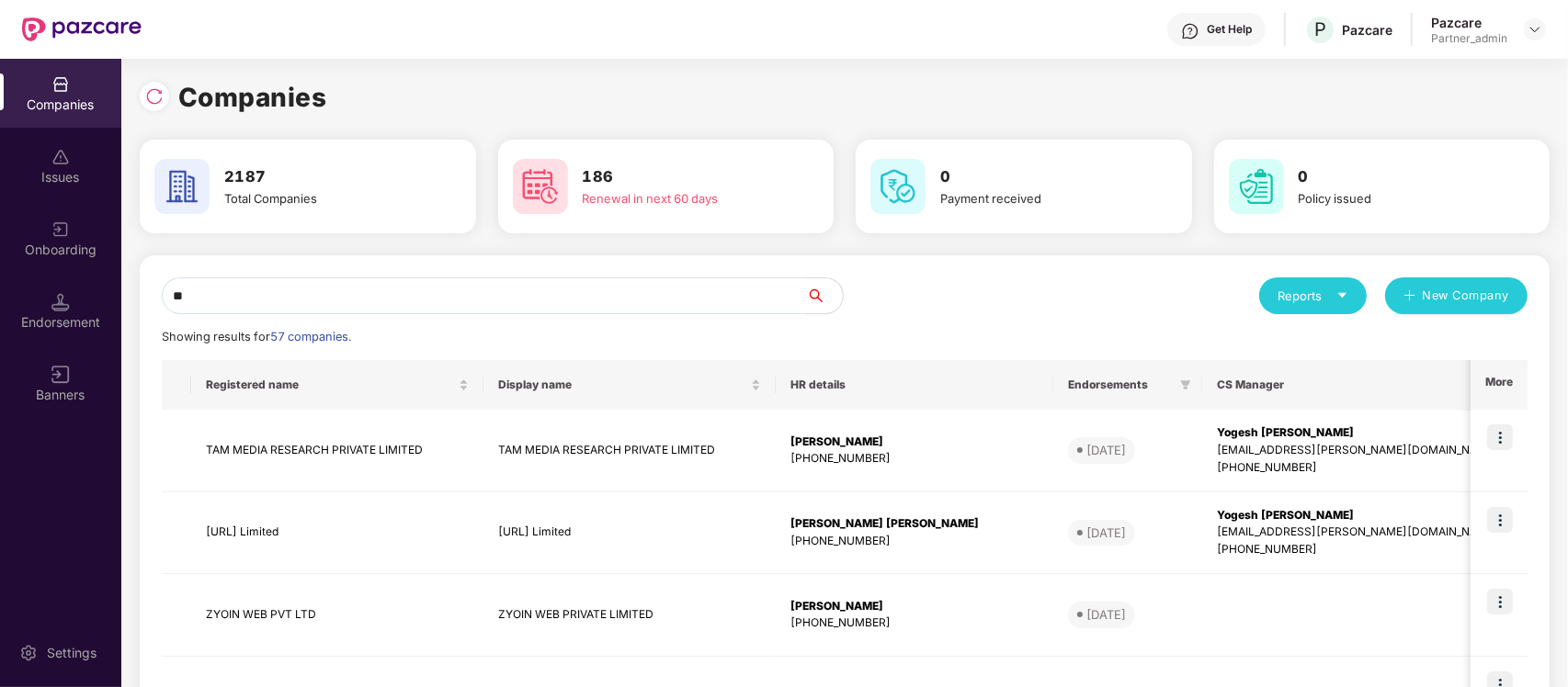
type input "*"
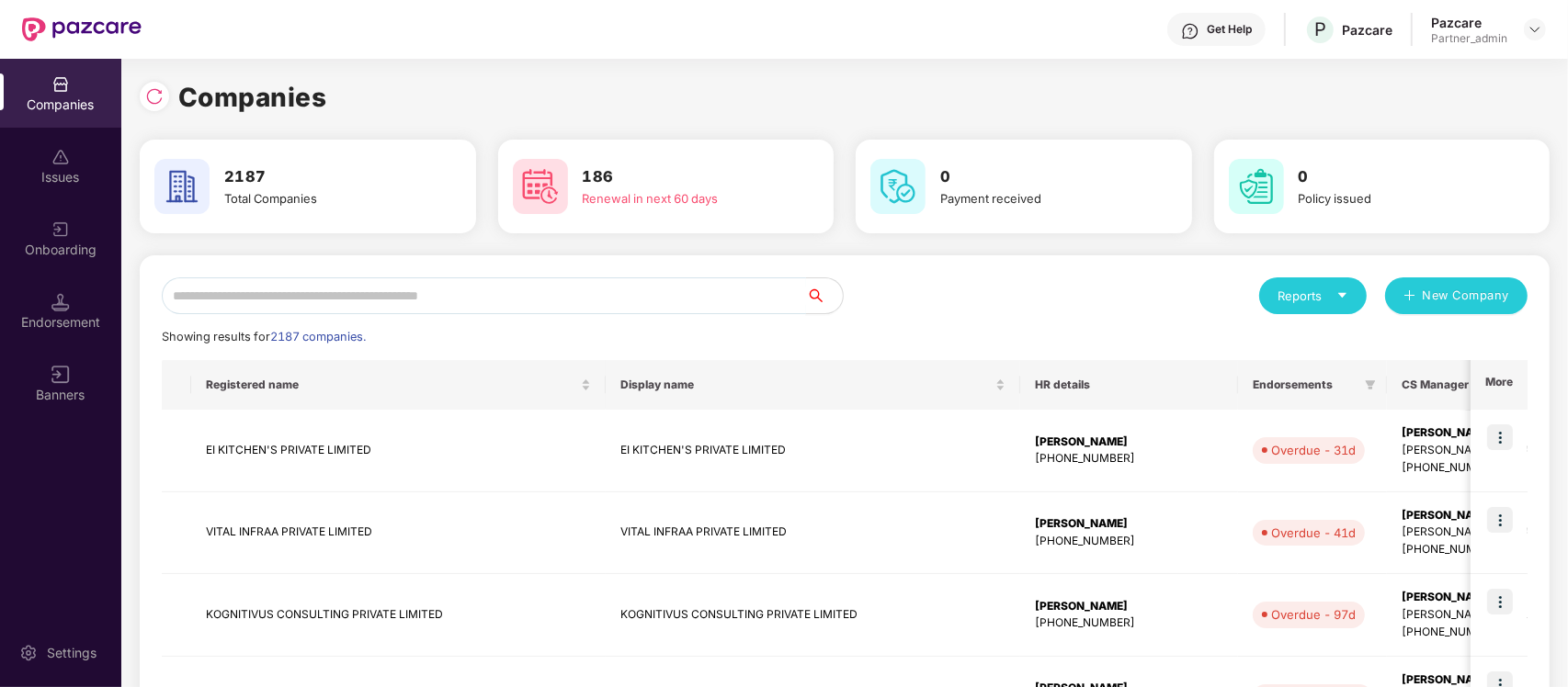
type input "*"
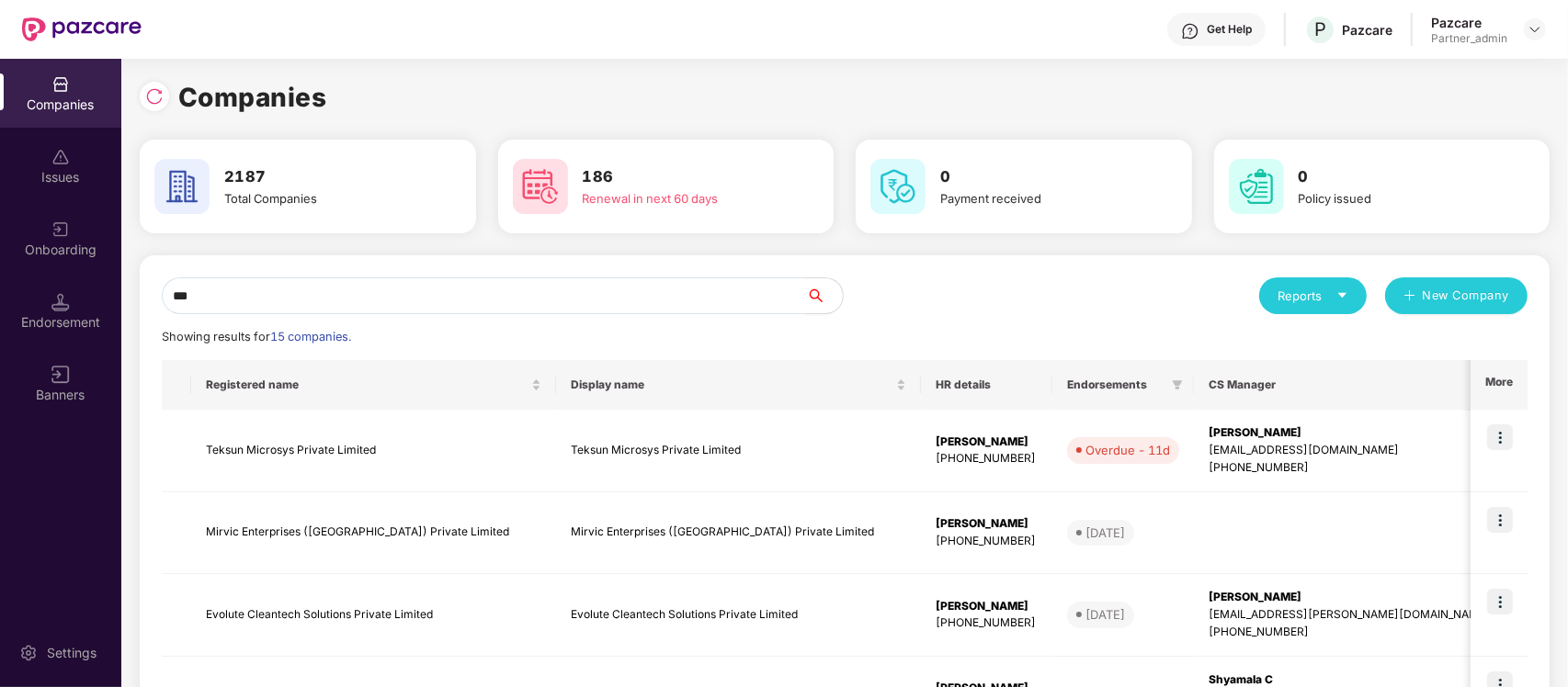
drag, startPoint x: 244, startPoint y: 288, endPoint x: 134, endPoint y: 296, distance: 110.3
click at [134, 296] on div "Companies 2187 Total Companies 186 Renewal in next 60 days 0 Payment received 0…" at bounding box center [845, 372] width 1447 height 628
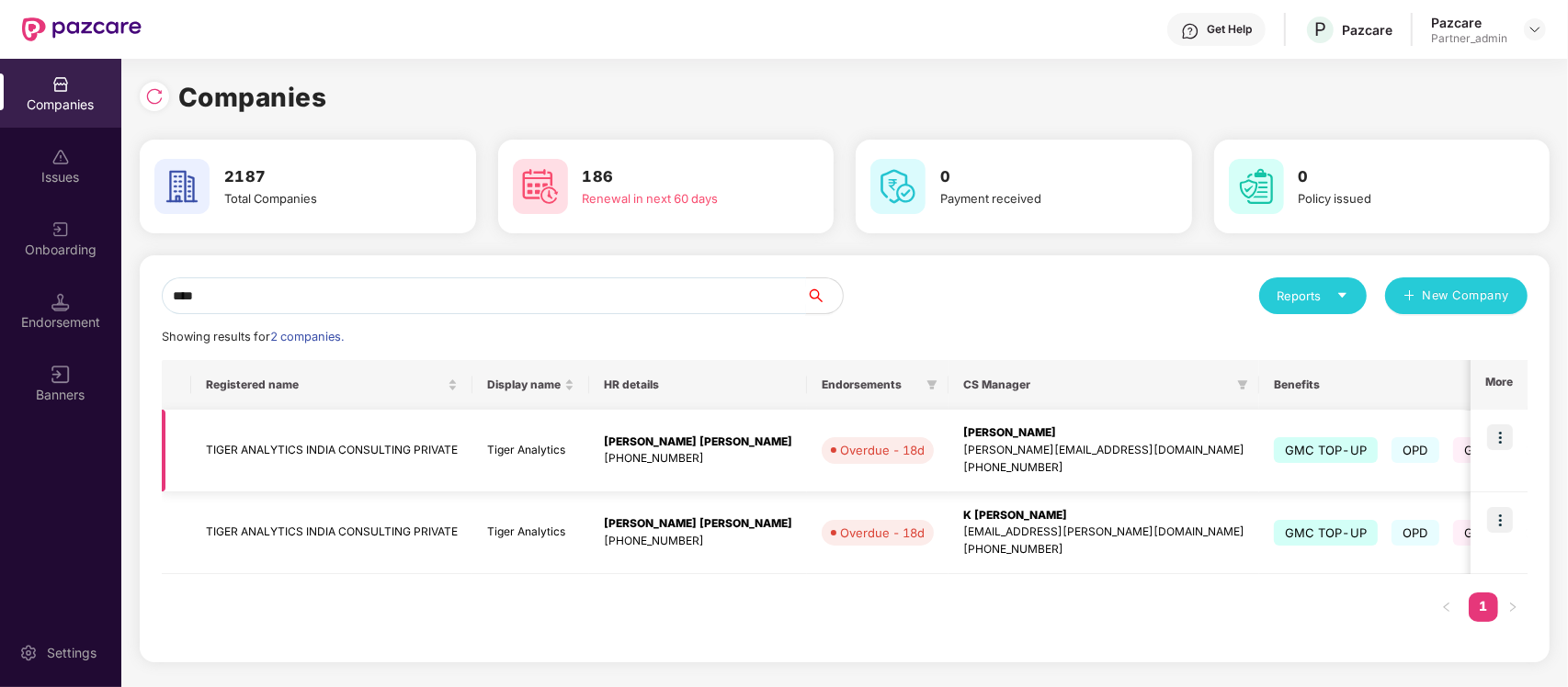
type input "****"
click at [1499, 451] on img at bounding box center [1500, 438] width 26 height 26
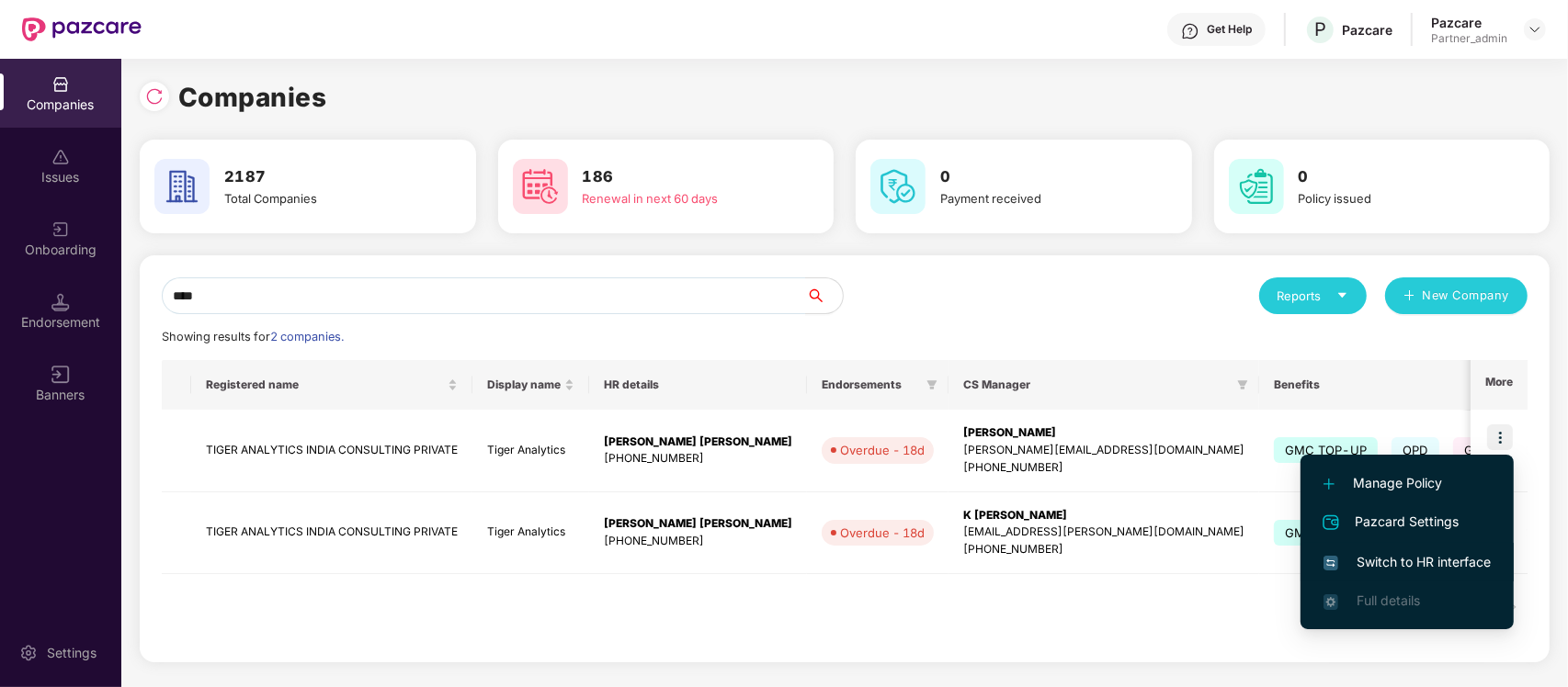
click at [1448, 549] on li "Switch to HR interface" at bounding box center [1408, 562] width 213 height 39
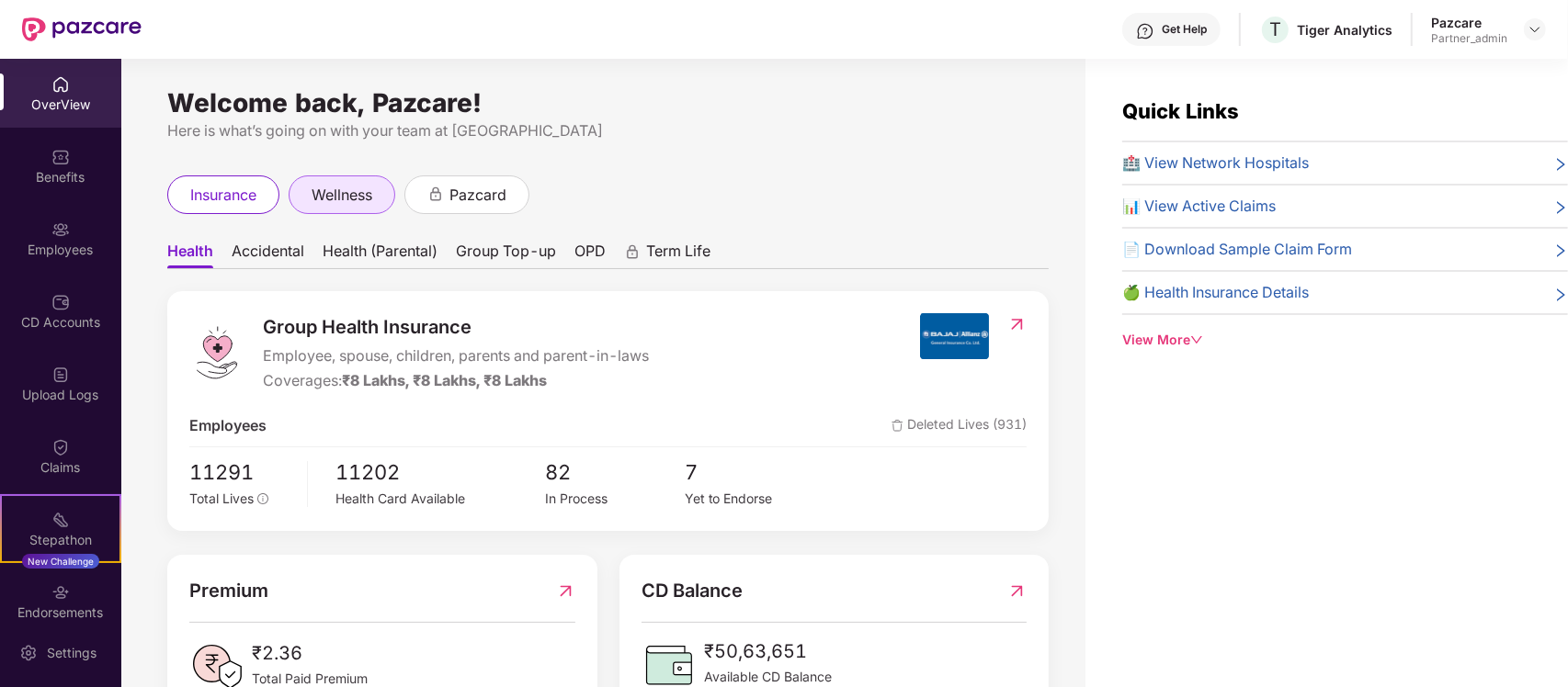
click at [339, 189] on span "wellness" at bounding box center [342, 195] width 61 height 23
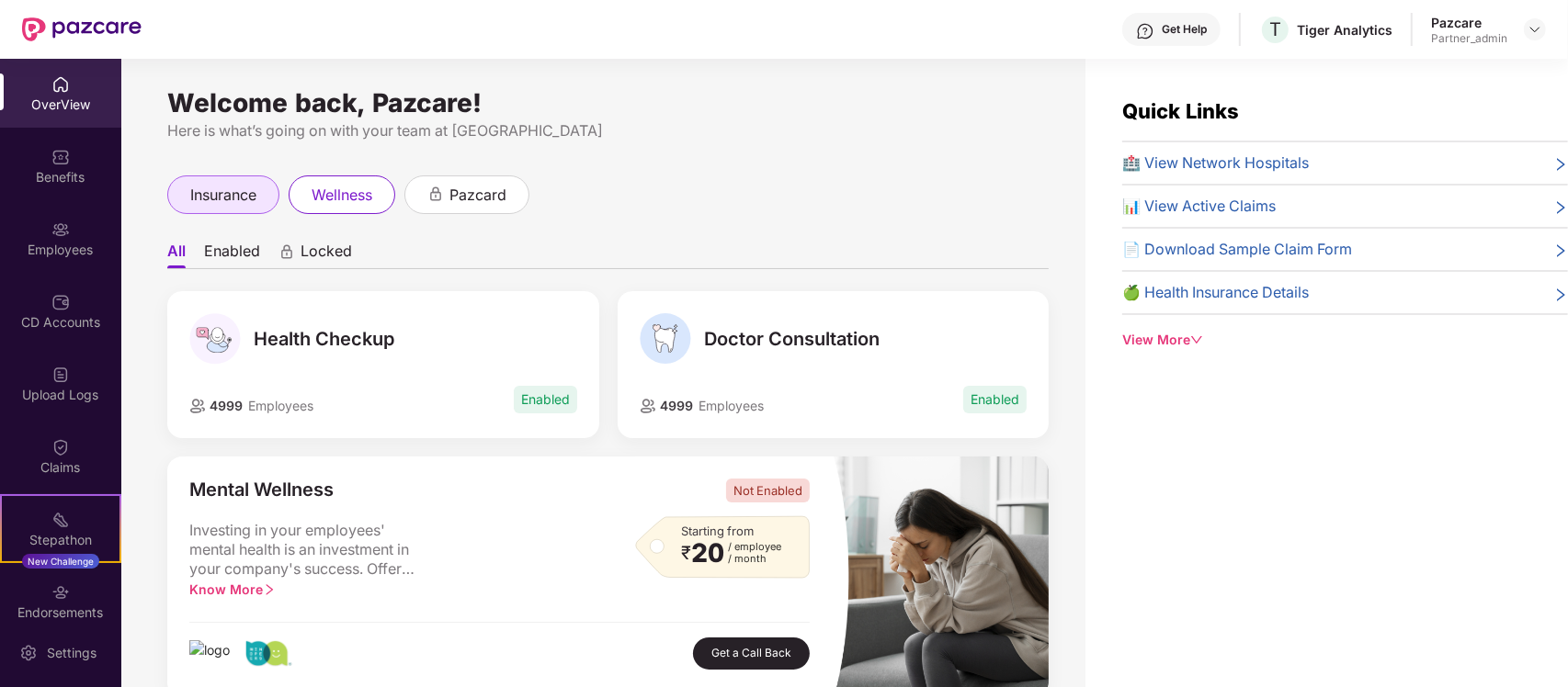
click at [245, 204] on span "insurance" at bounding box center [224, 195] width 66 height 23
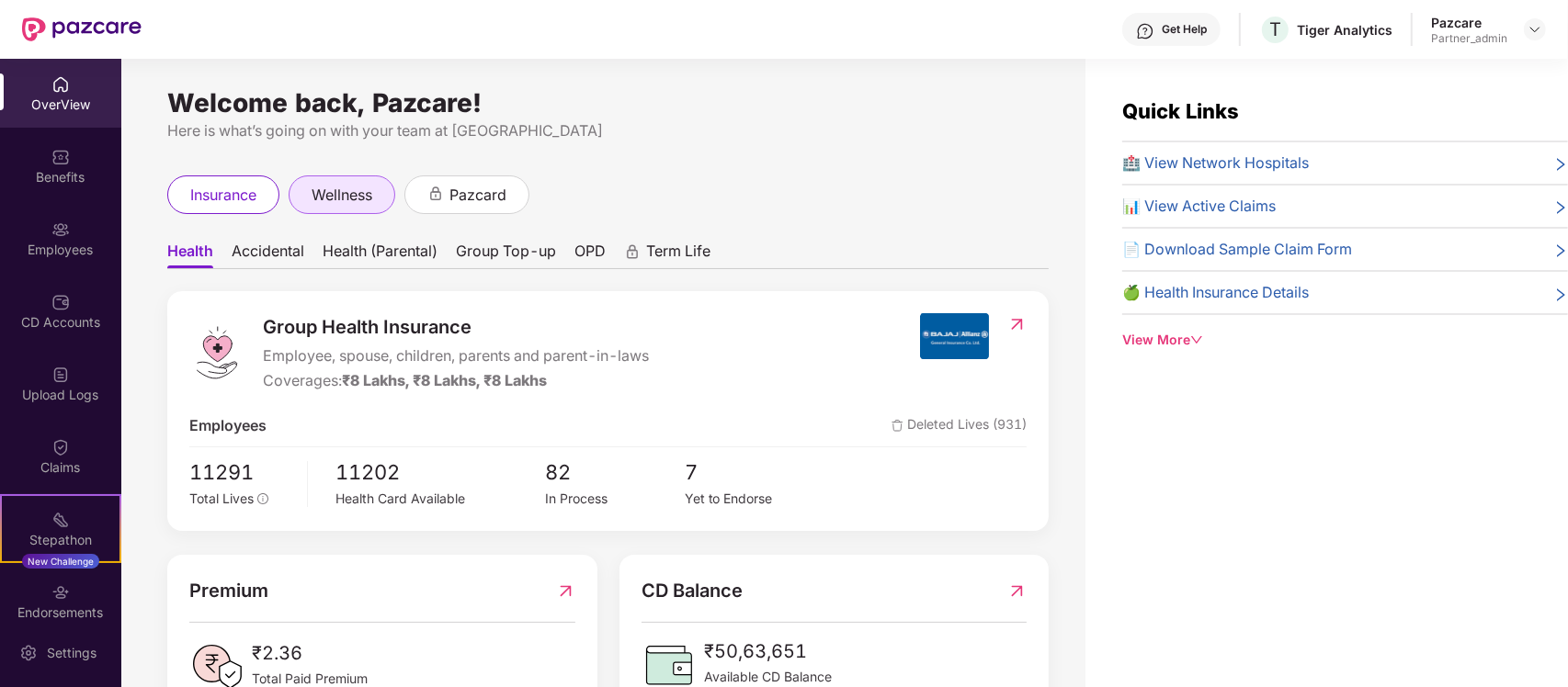
click at [306, 190] on div "wellness" at bounding box center [342, 195] width 107 height 39
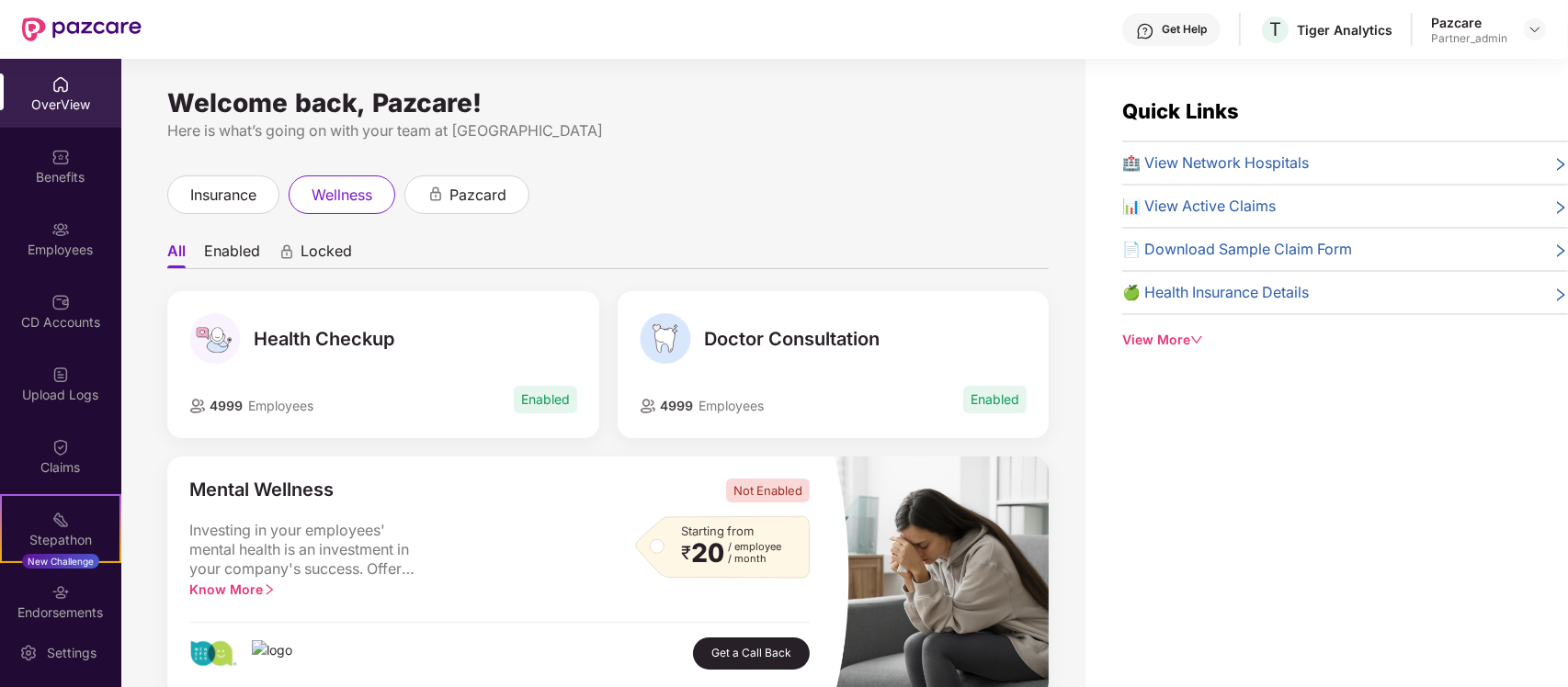
click at [247, 258] on li "Enabled" at bounding box center [232, 255] width 56 height 27
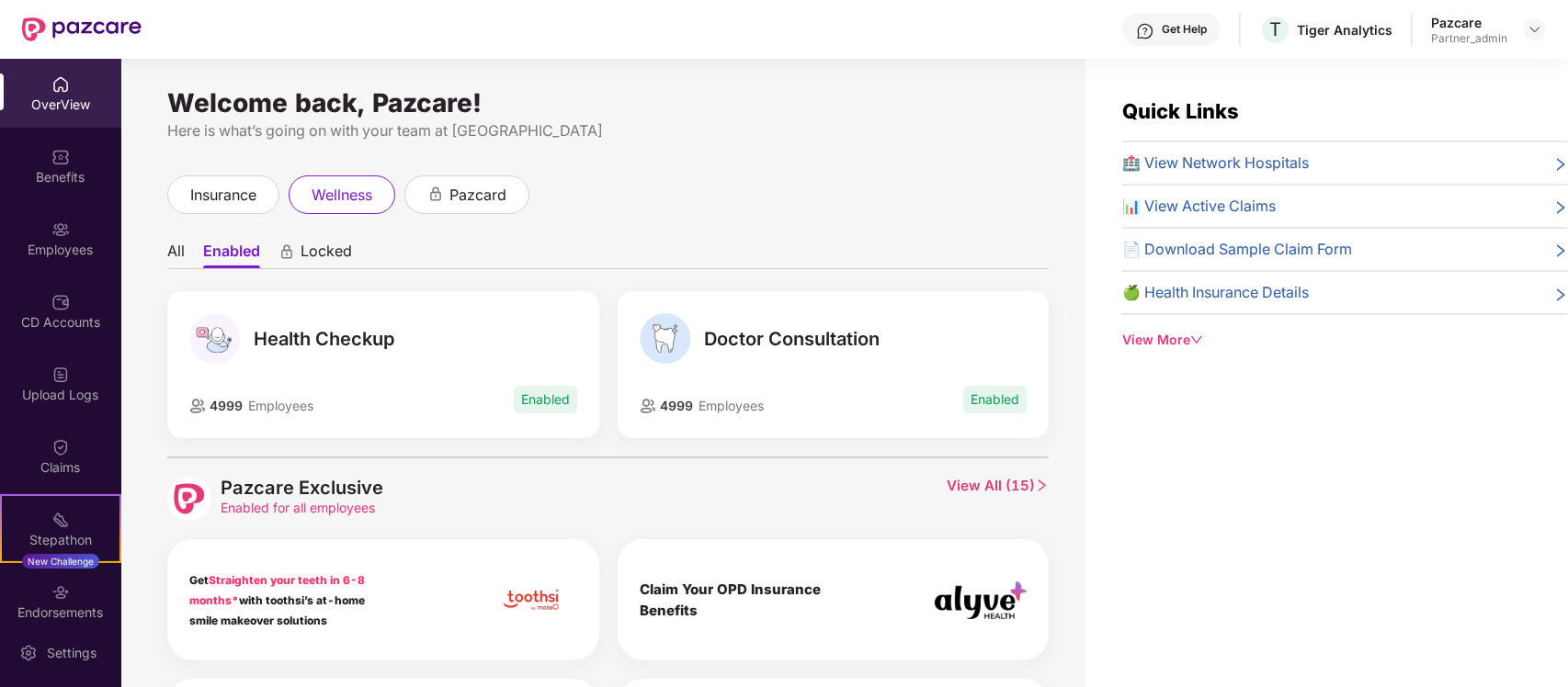
click at [336, 260] on span "Locked" at bounding box center [327, 255] width 52 height 27
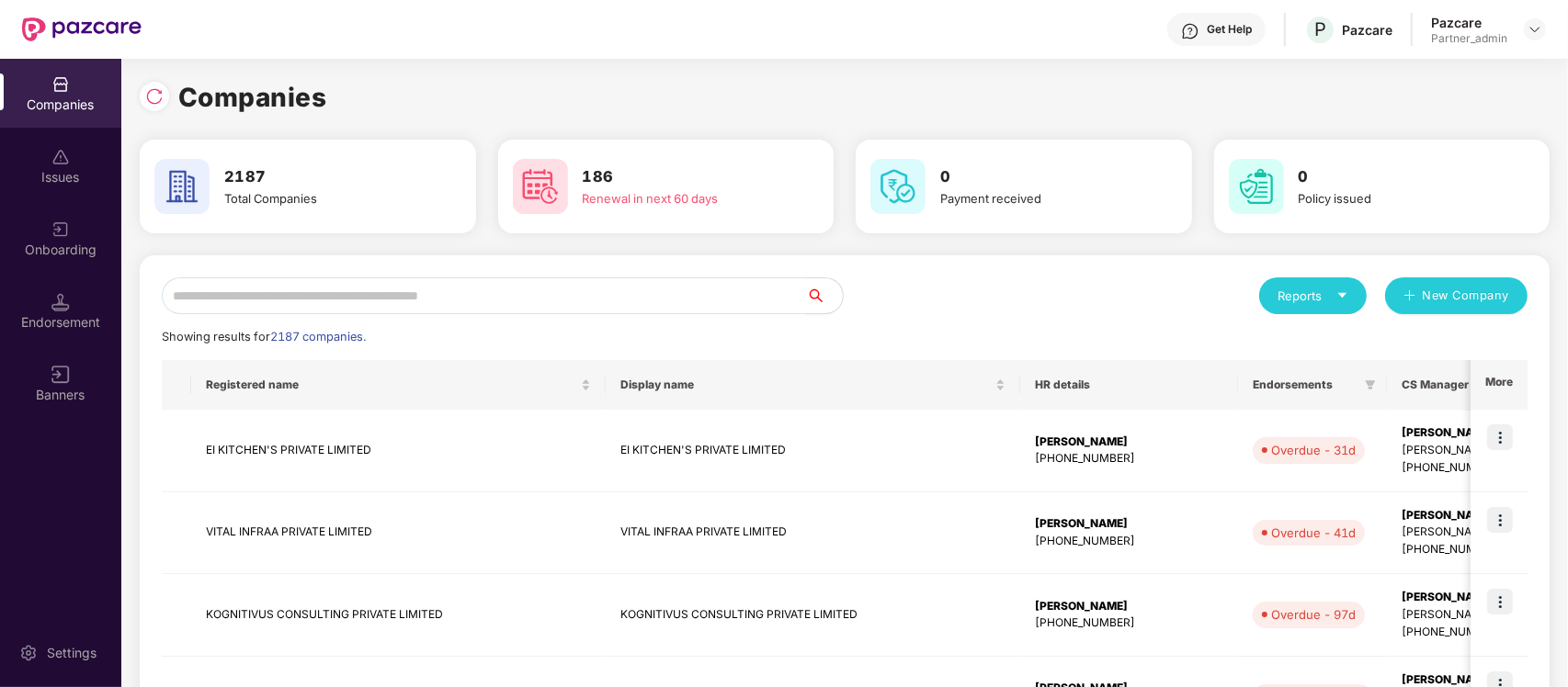
click at [443, 287] on input "text" at bounding box center [484, 296] width 644 height 37
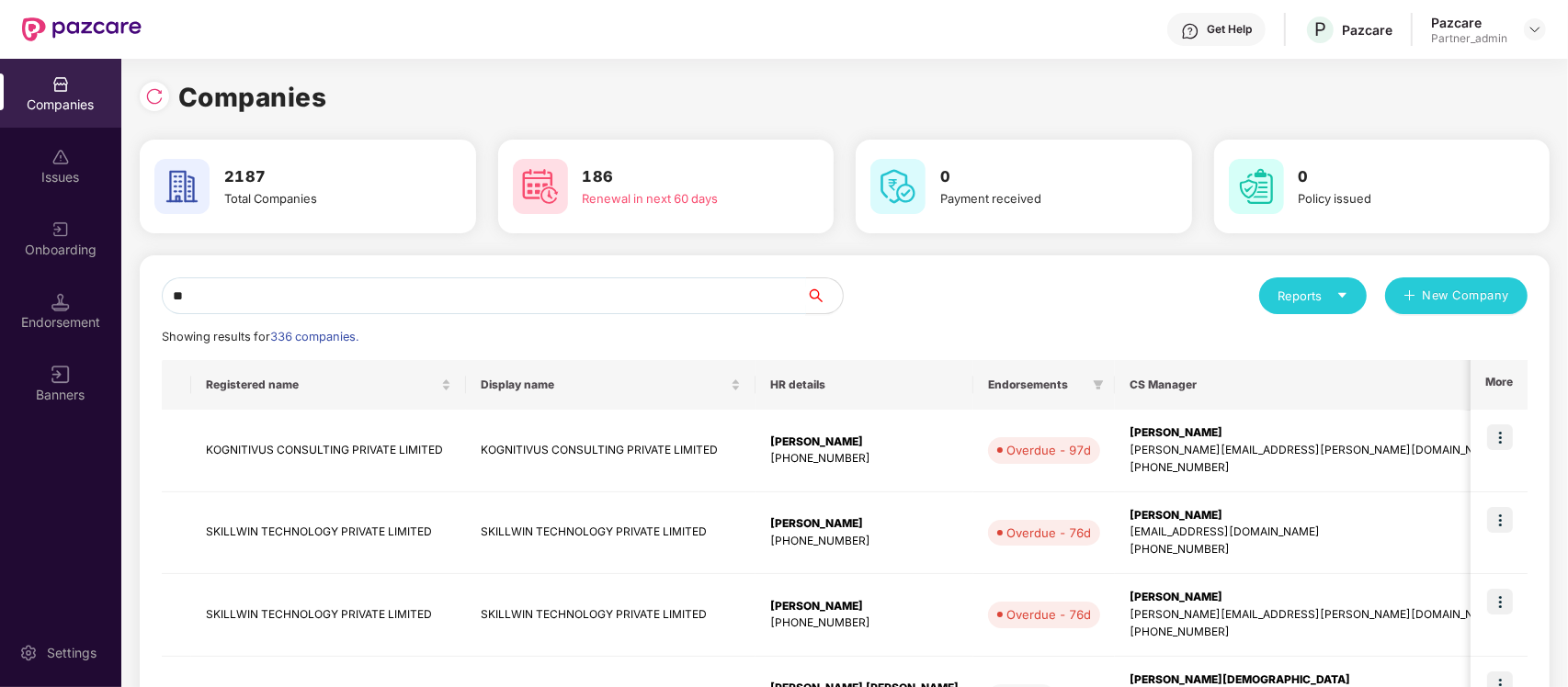
type input "*"
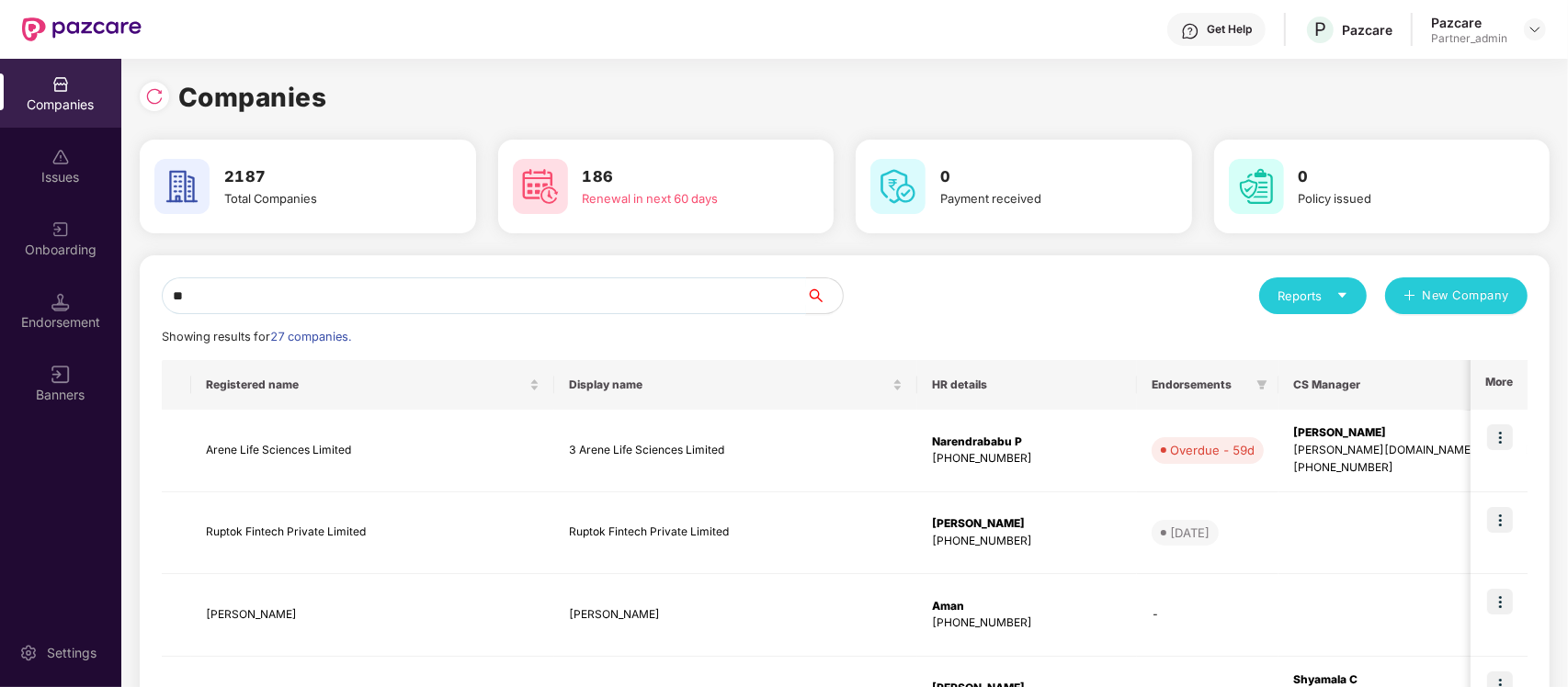
type input "*"
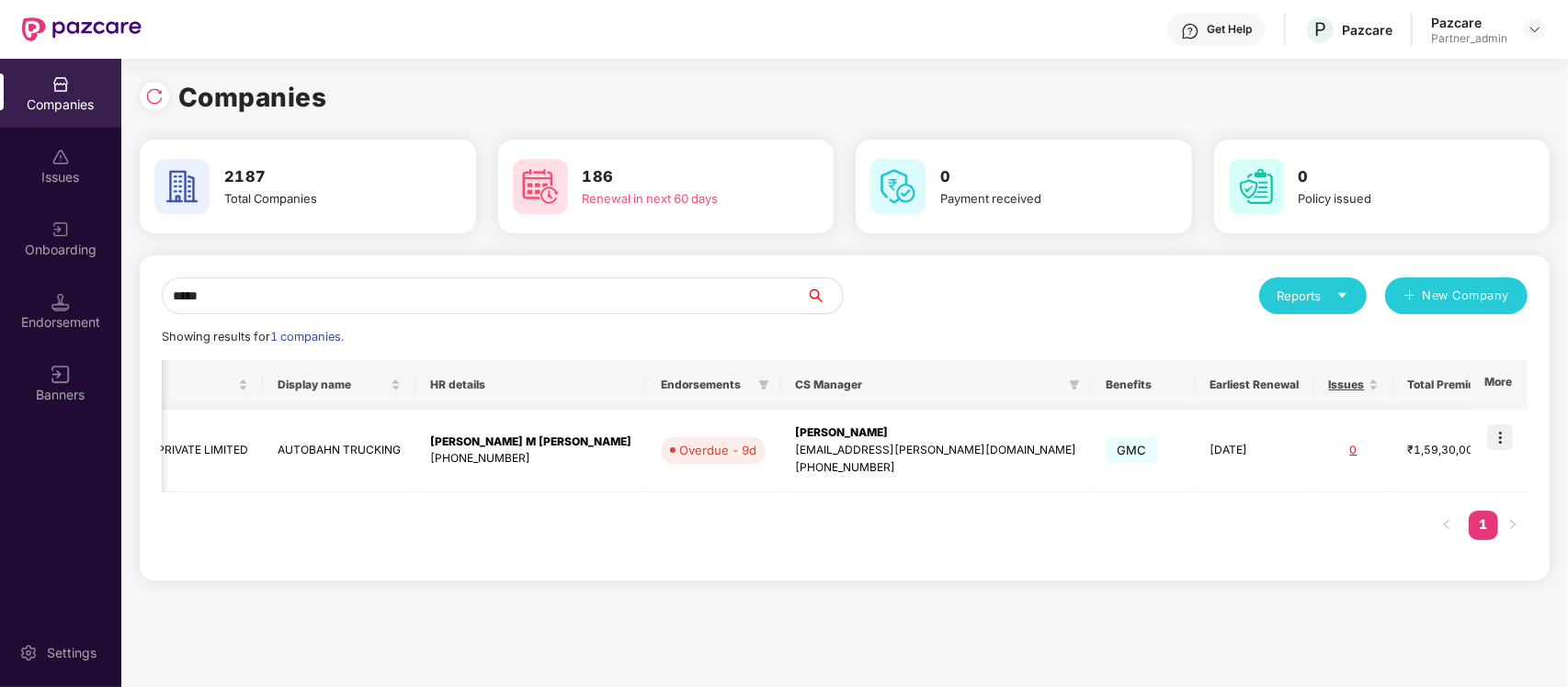
scroll to position [0, 1]
type input "*****"
click at [1500, 438] on img at bounding box center [1500, 438] width 26 height 26
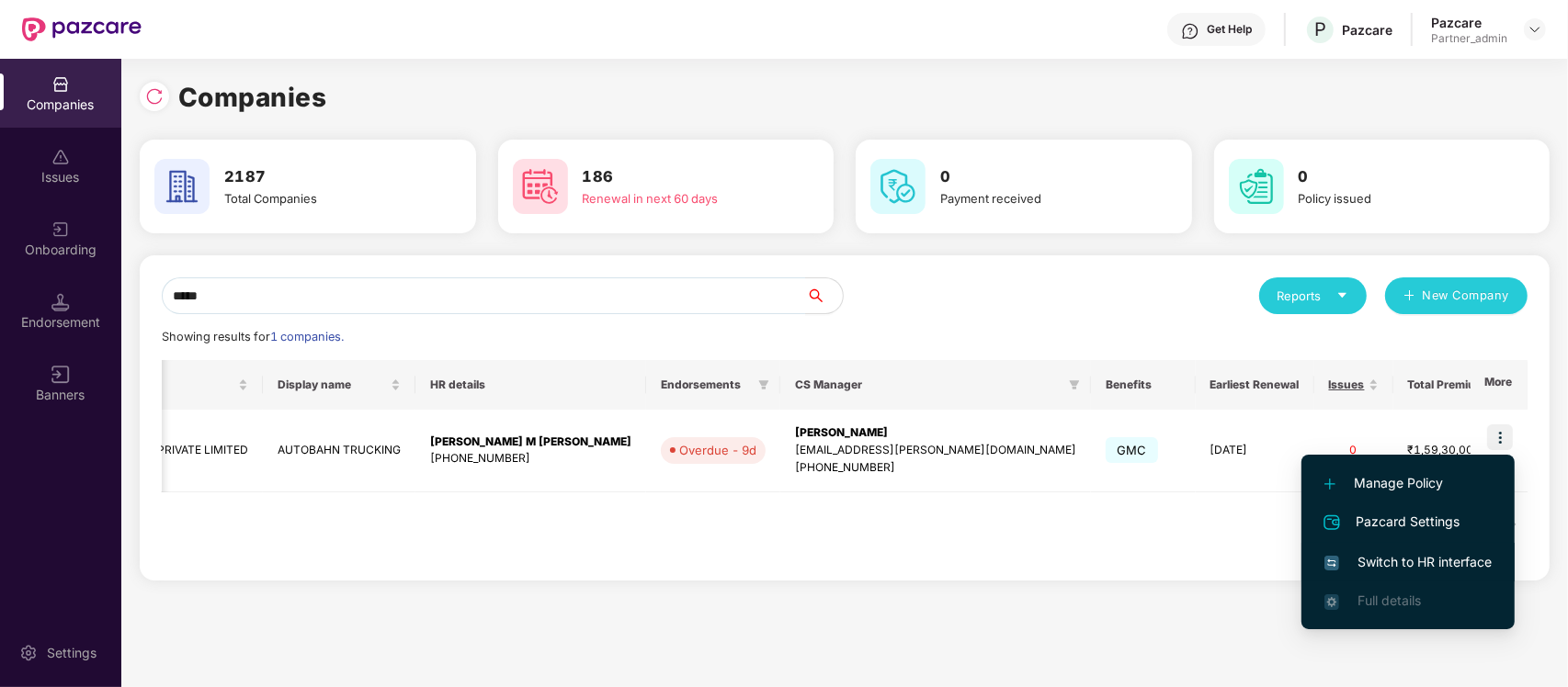
click at [1377, 561] on span "Switch to HR interface" at bounding box center [1409, 562] width 167 height 20
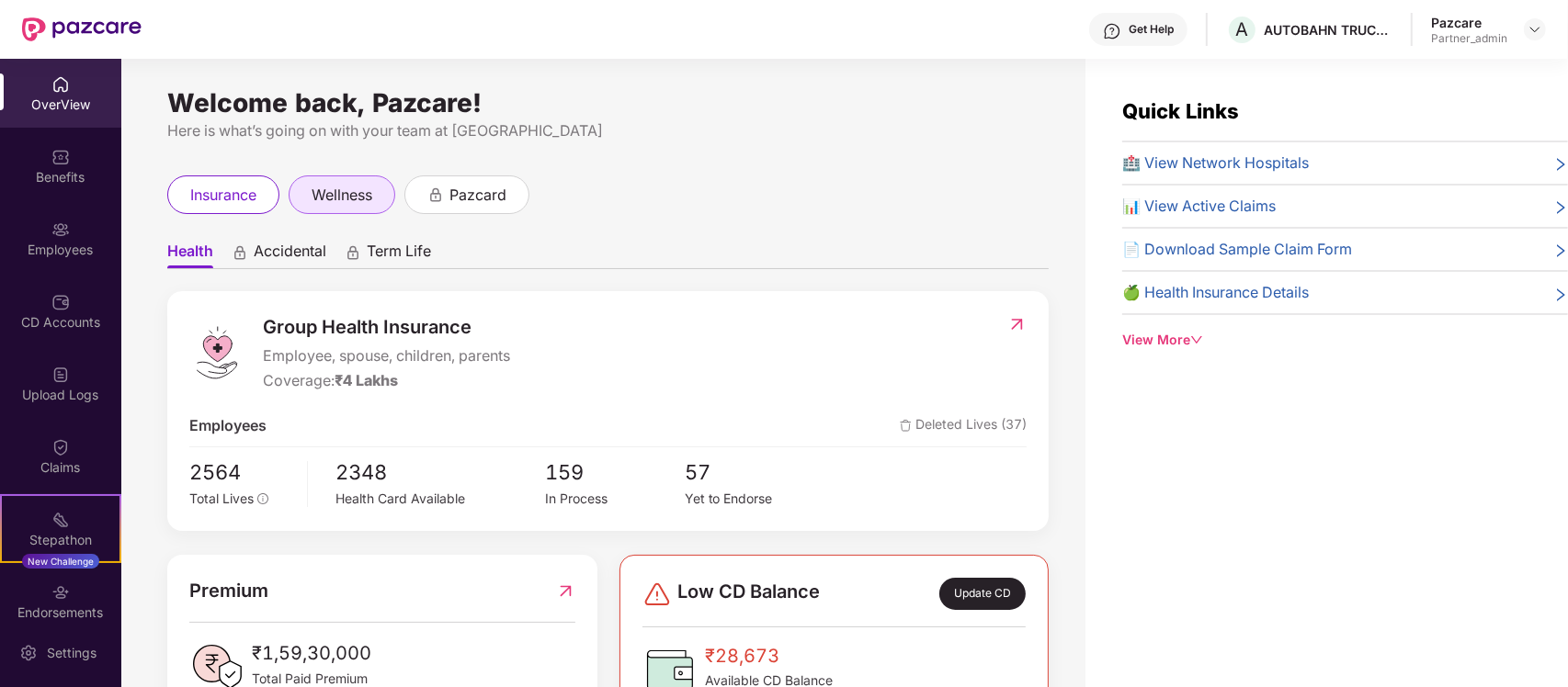
click at [341, 199] on span "wellness" at bounding box center [342, 195] width 61 height 23
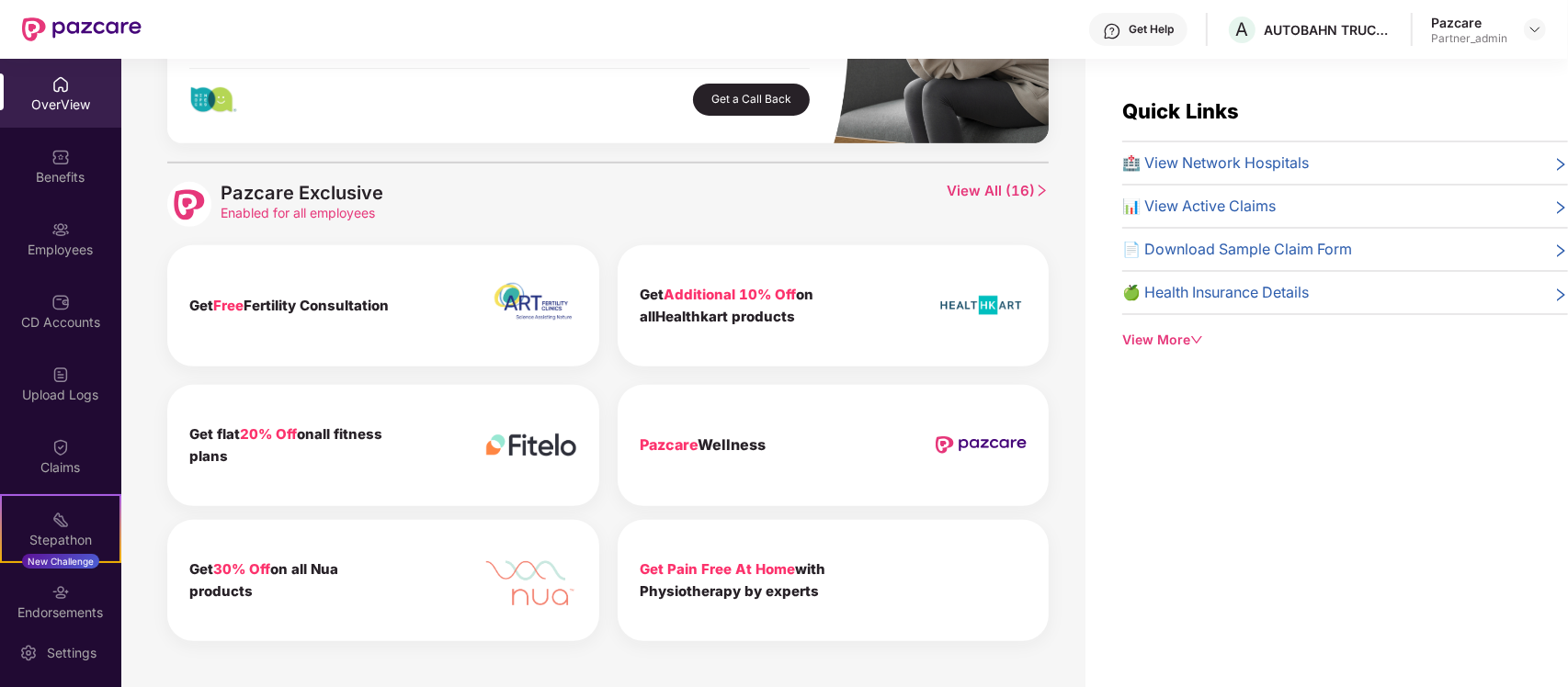
scroll to position [724, 0]
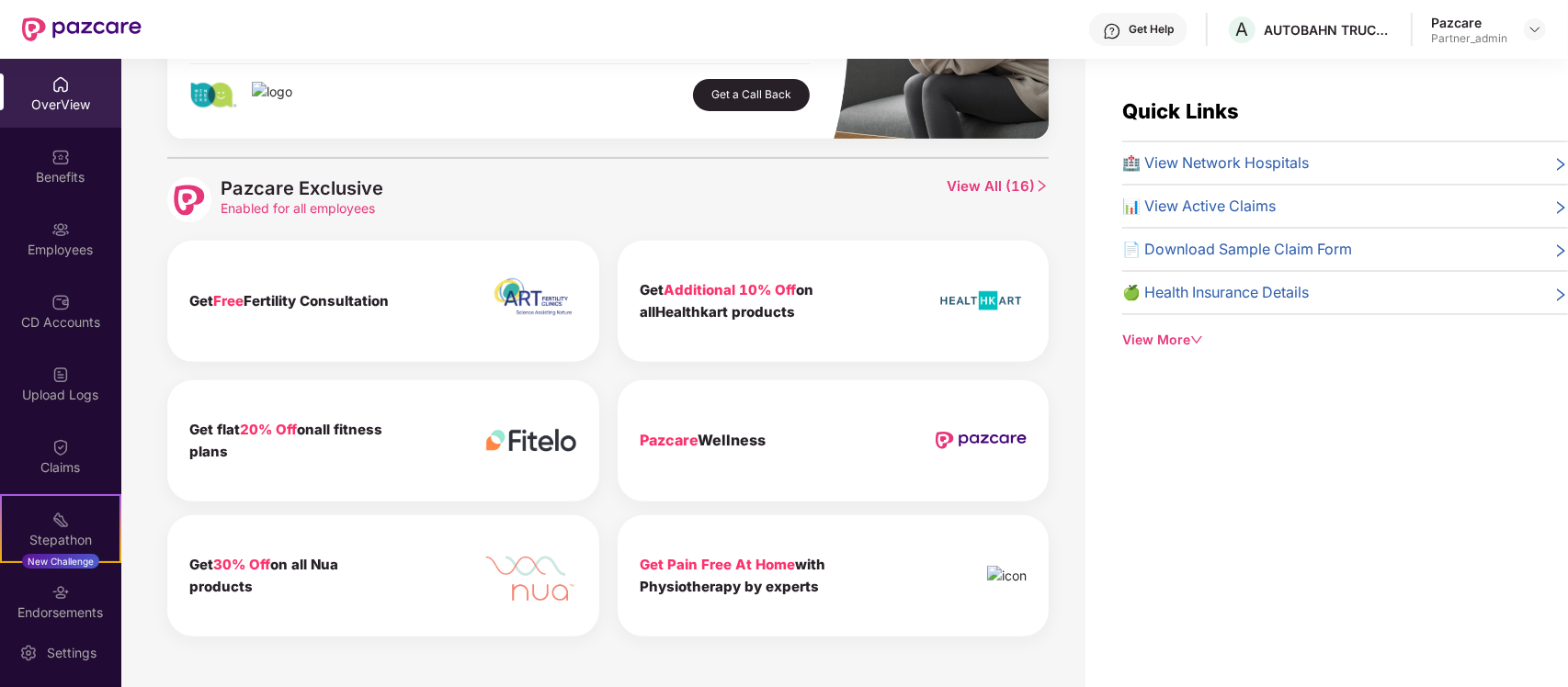
click at [975, 179] on span "View All ( 16 )" at bounding box center [997, 200] width 102 height 44
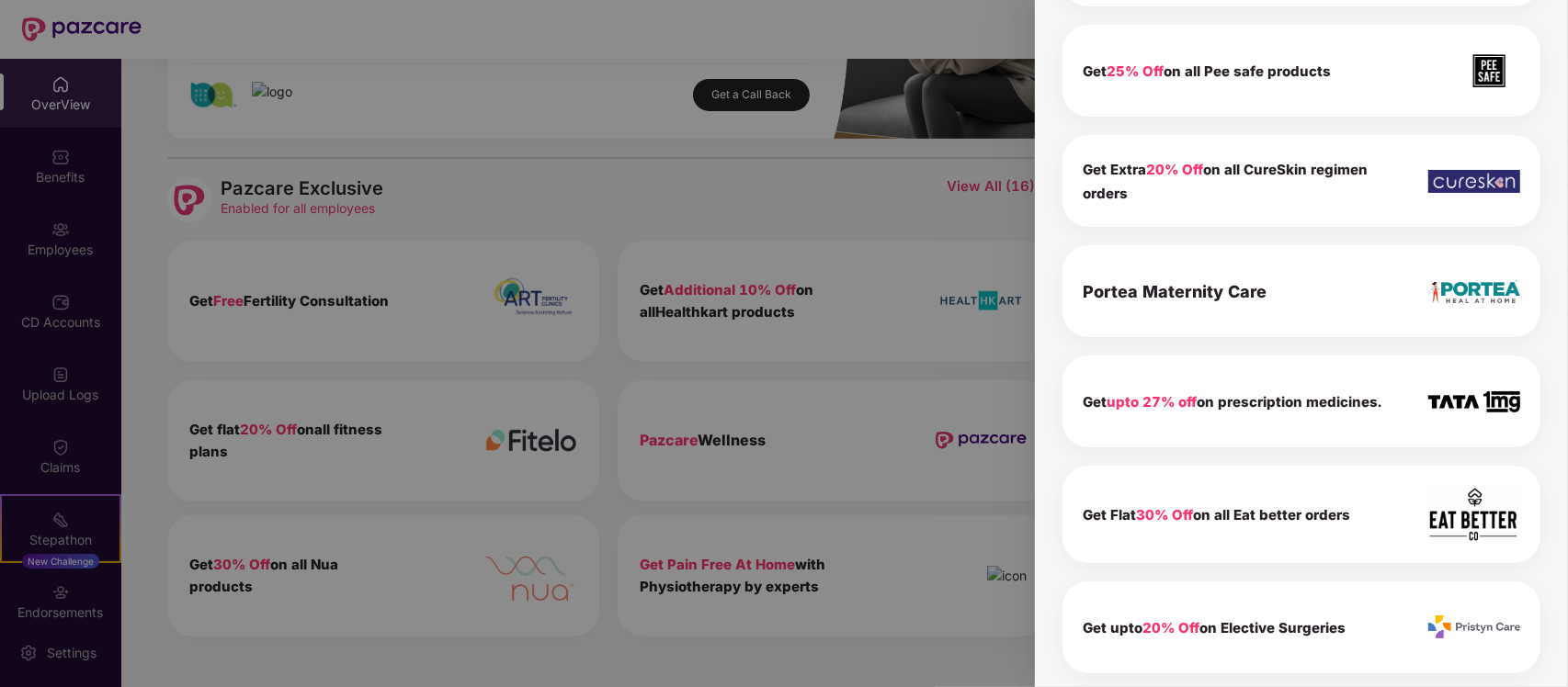
scroll to position [1291, 0]
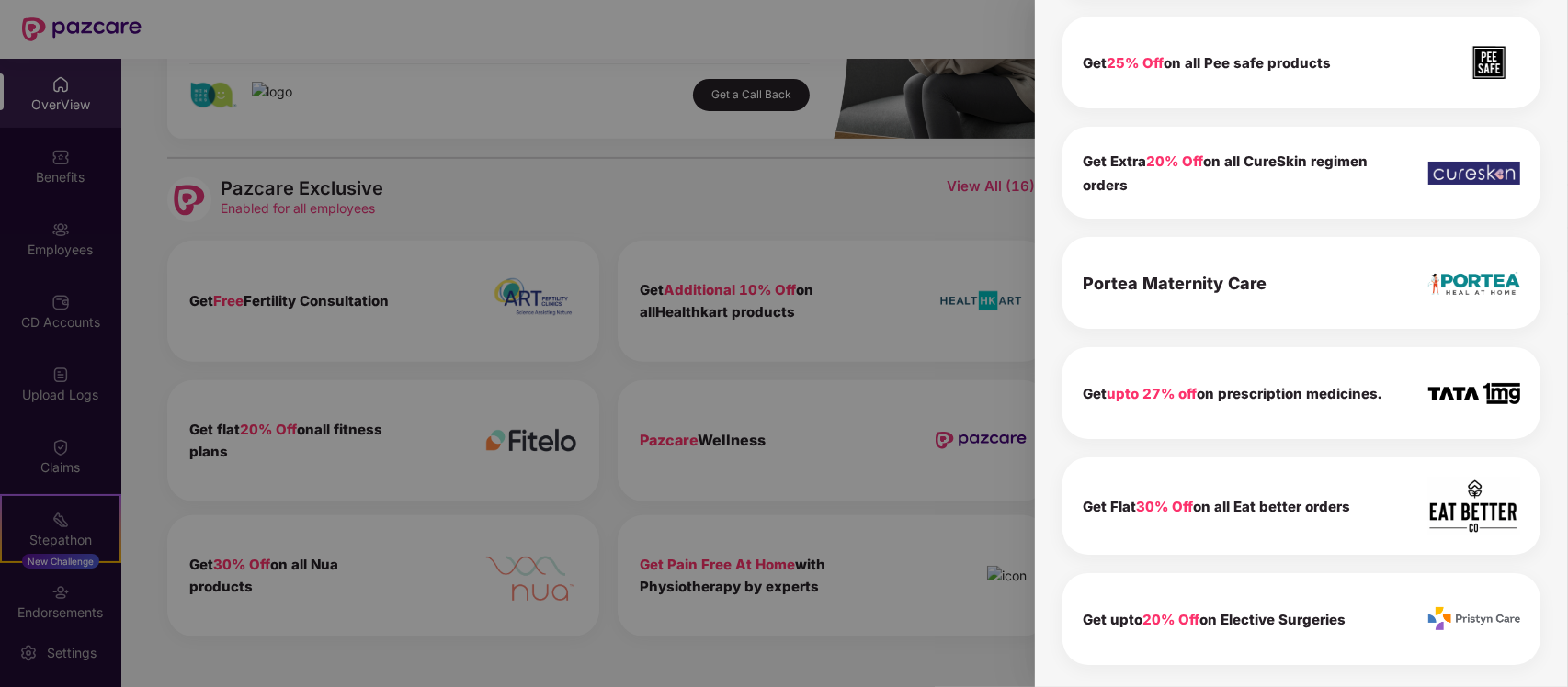
click at [612, 209] on div at bounding box center [784, 343] width 1568 height 687
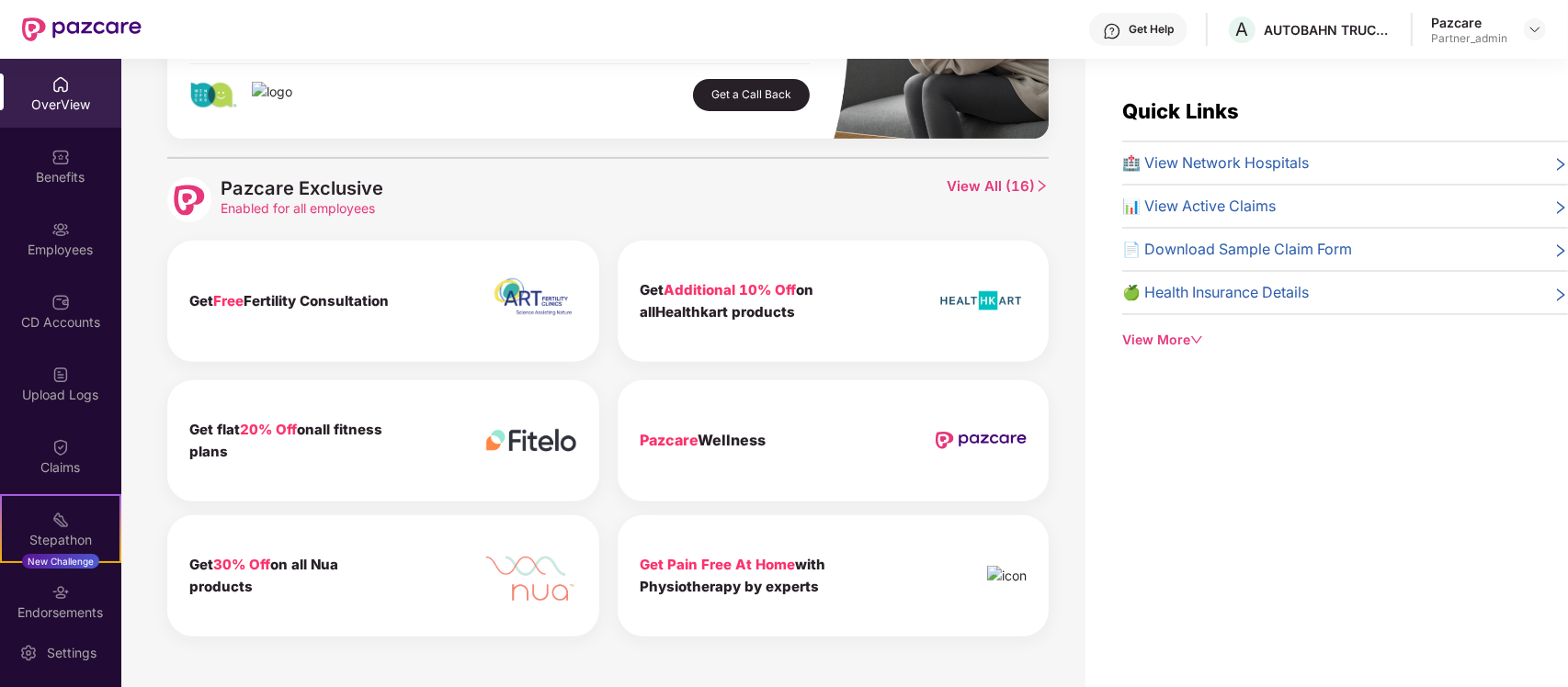
scroll to position [0, 0]
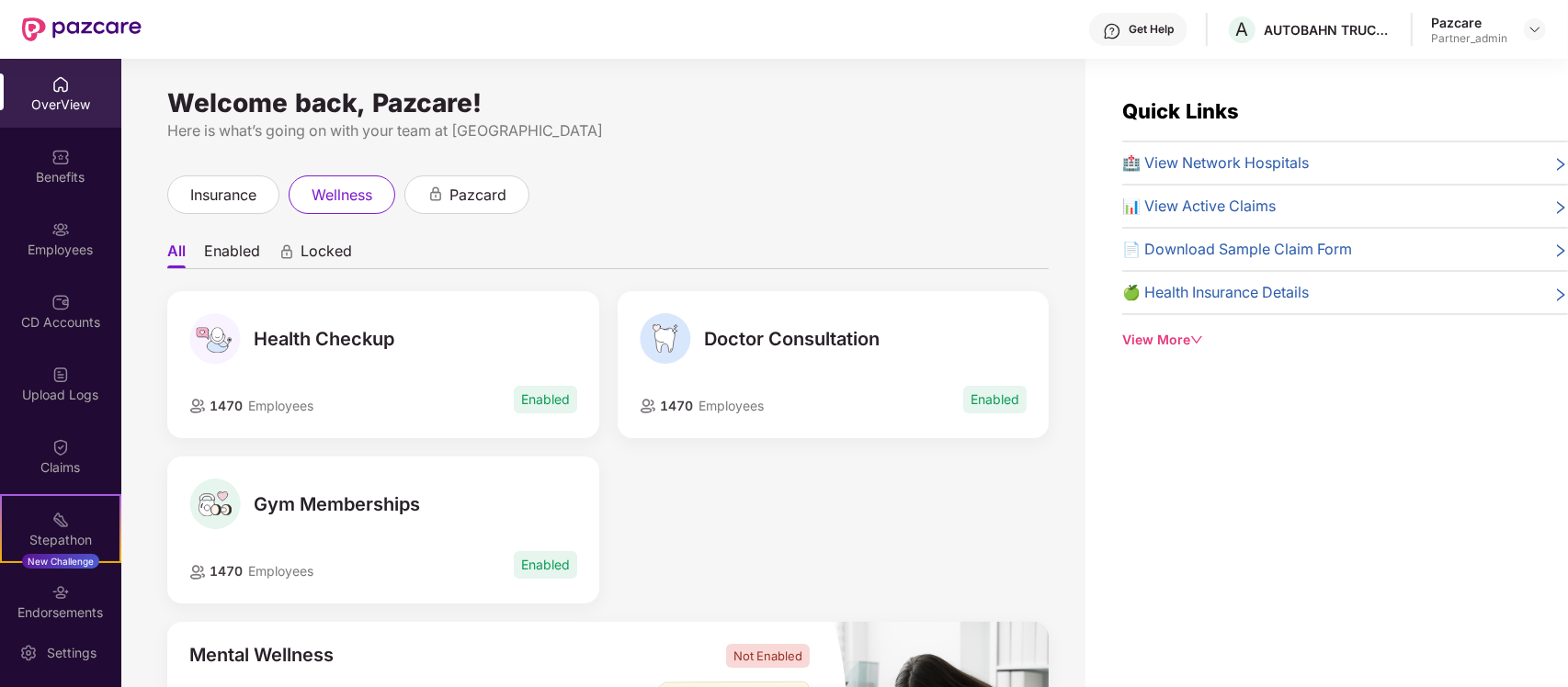
click at [216, 258] on li "Enabled" at bounding box center [232, 255] width 56 height 27
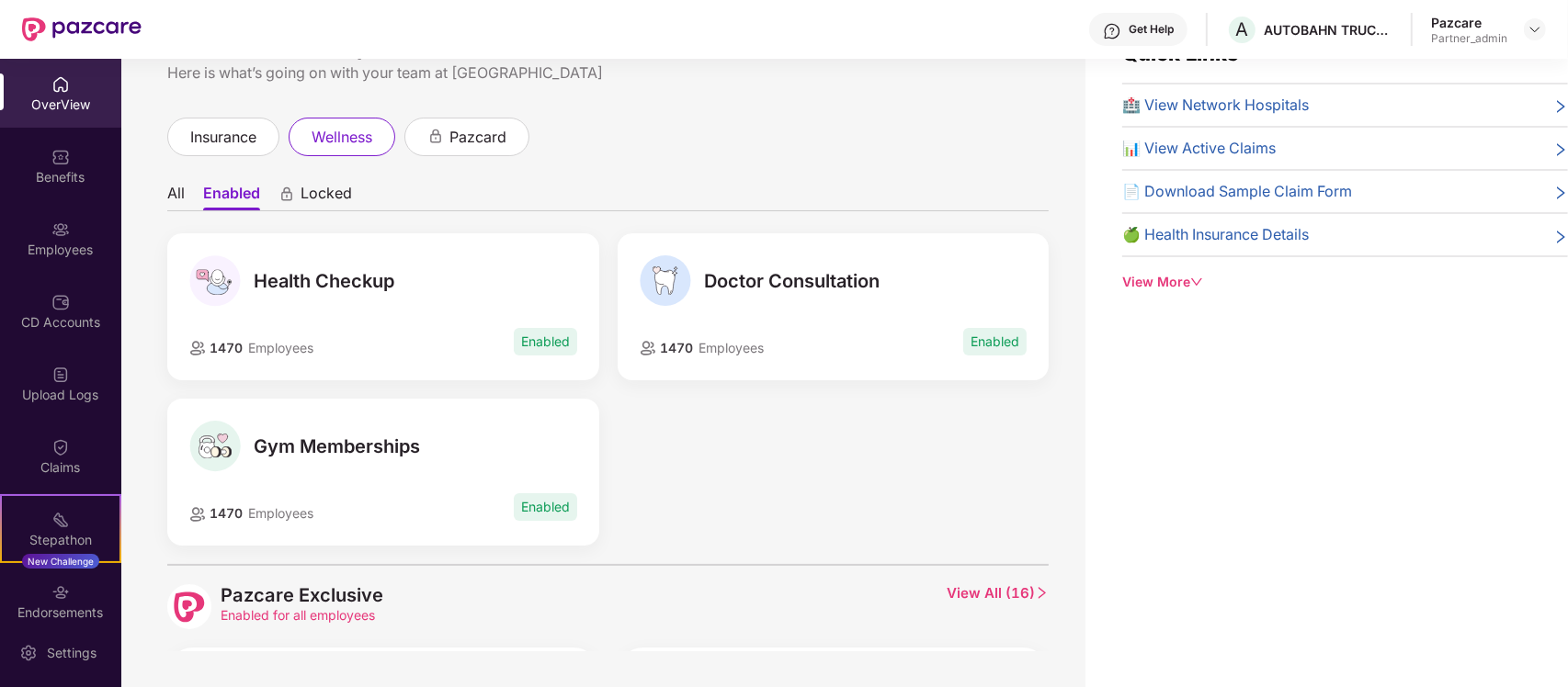
click at [333, 193] on span "Locked" at bounding box center [327, 197] width 52 height 27
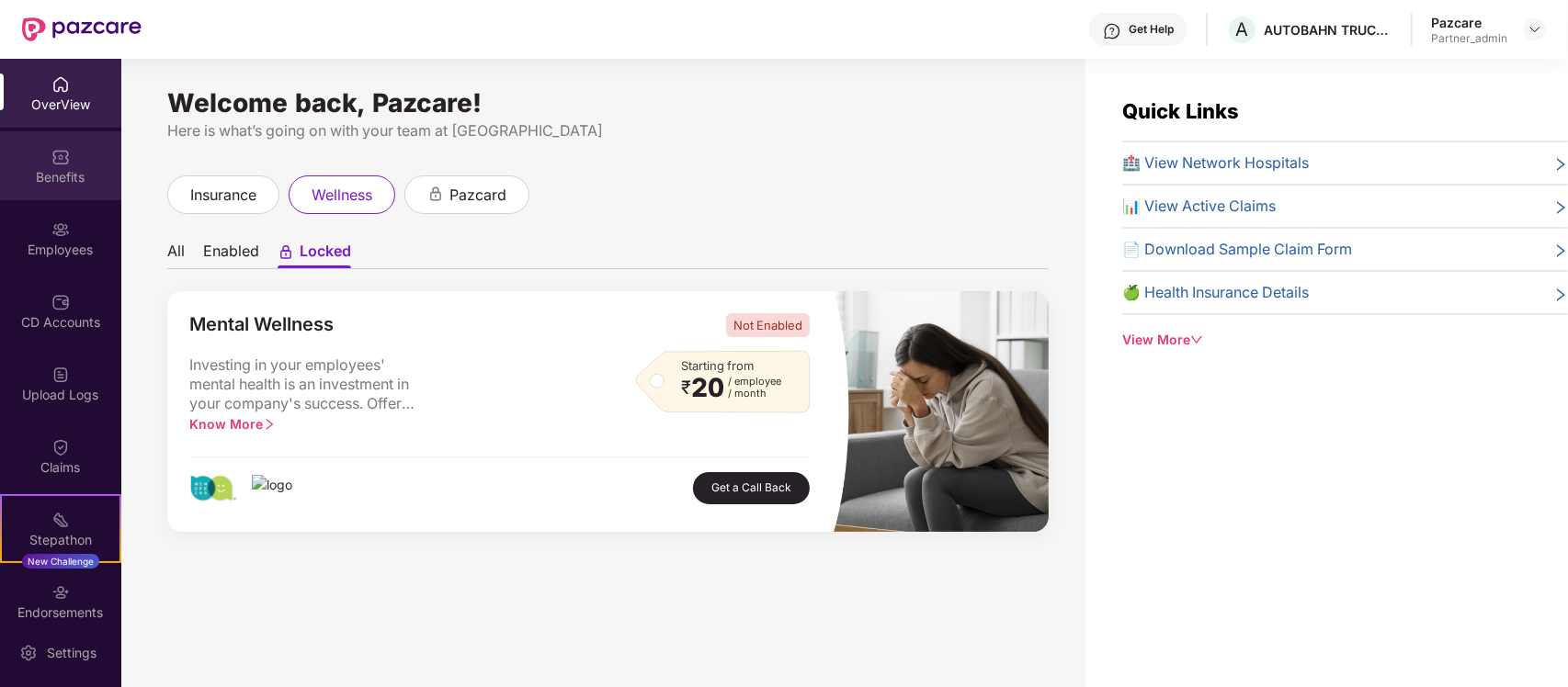
click at [88, 164] on div "Benefits" at bounding box center [61, 166] width 121 height 69
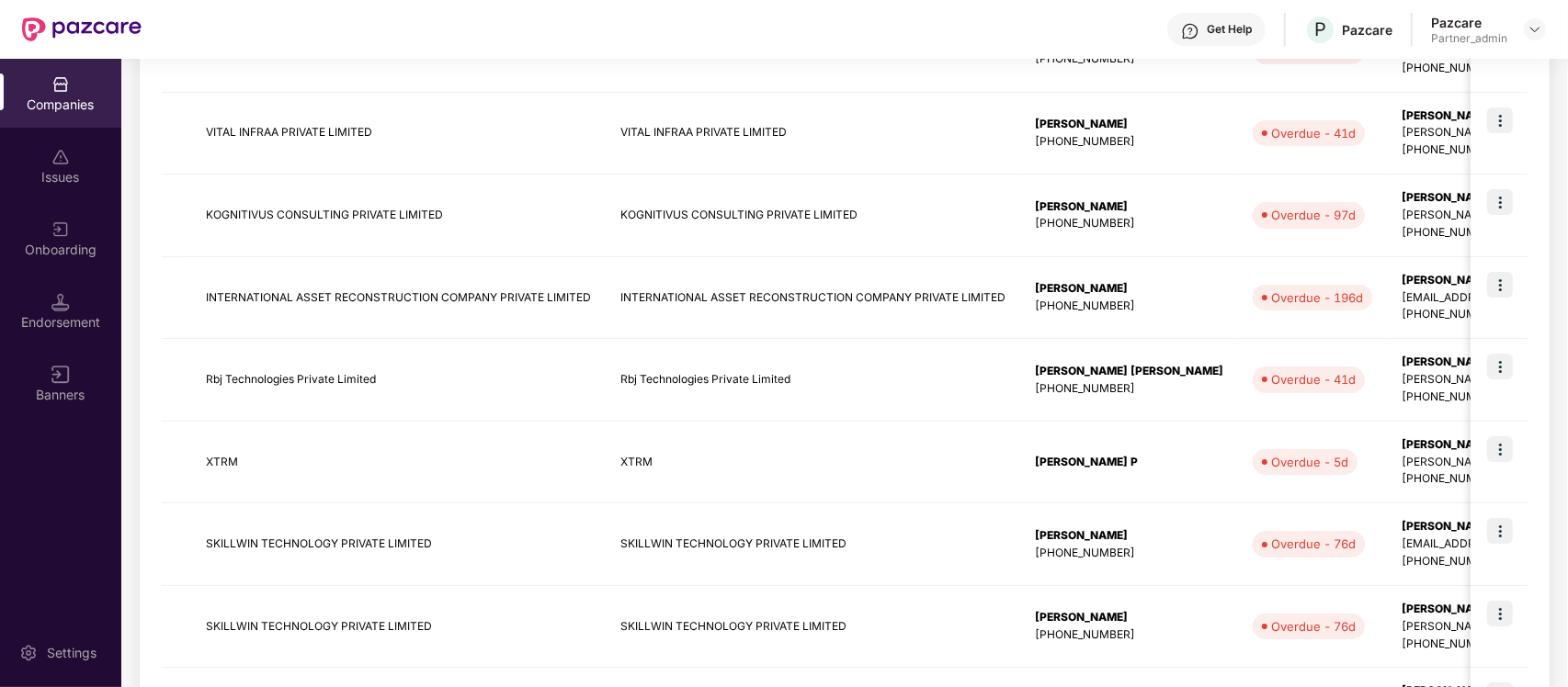
scroll to position [648, 0]
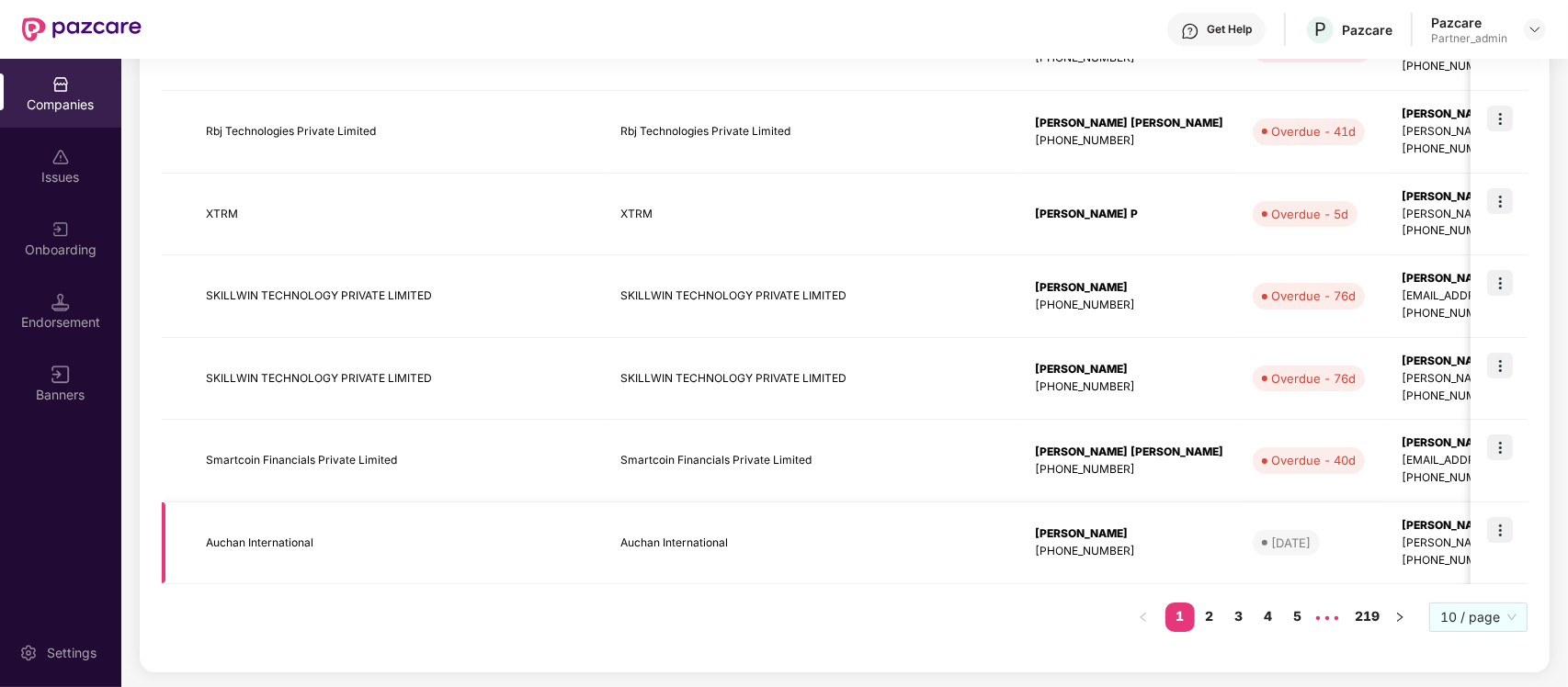
click at [671, 534] on td "Auchan International" at bounding box center [813, 544] width 415 height 83
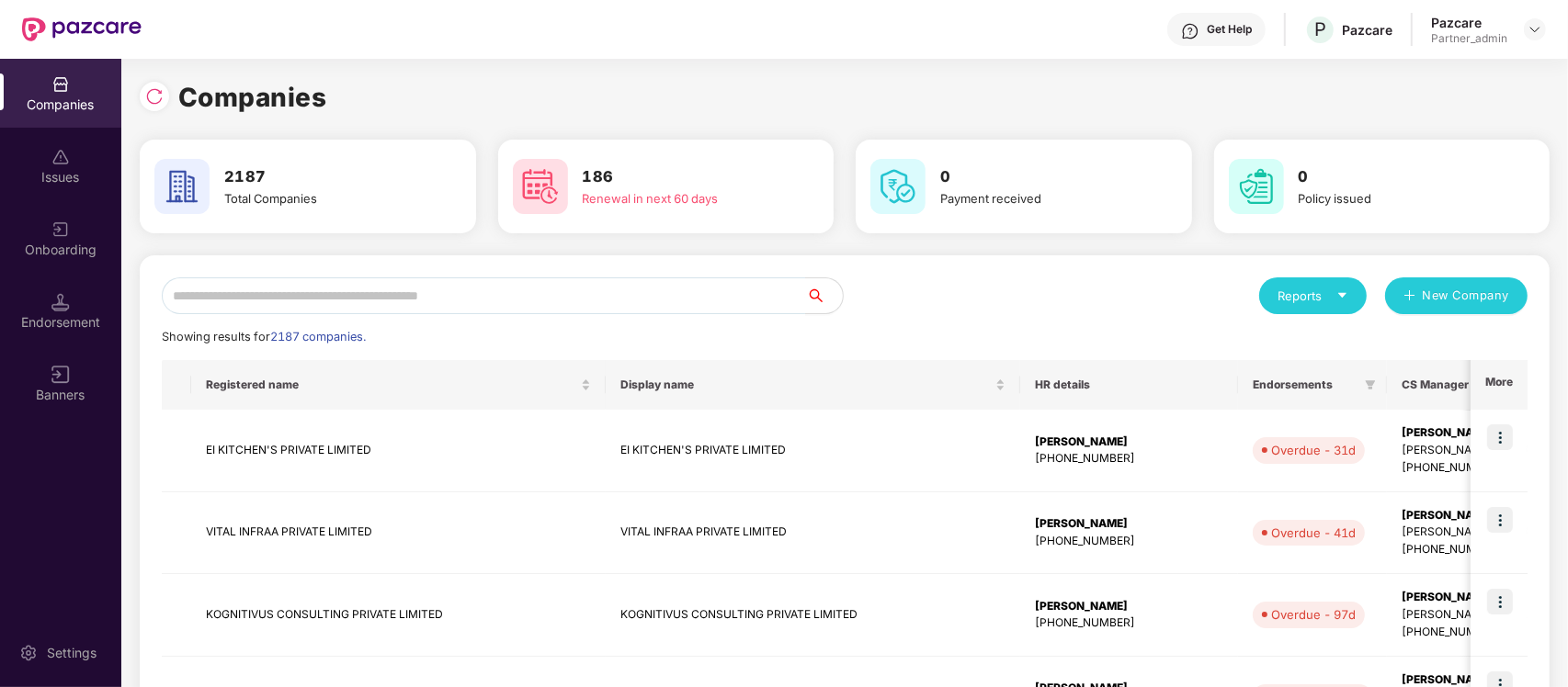
scroll to position [0, 1]
click at [525, 311] on input "text" at bounding box center [484, 296] width 644 height 37
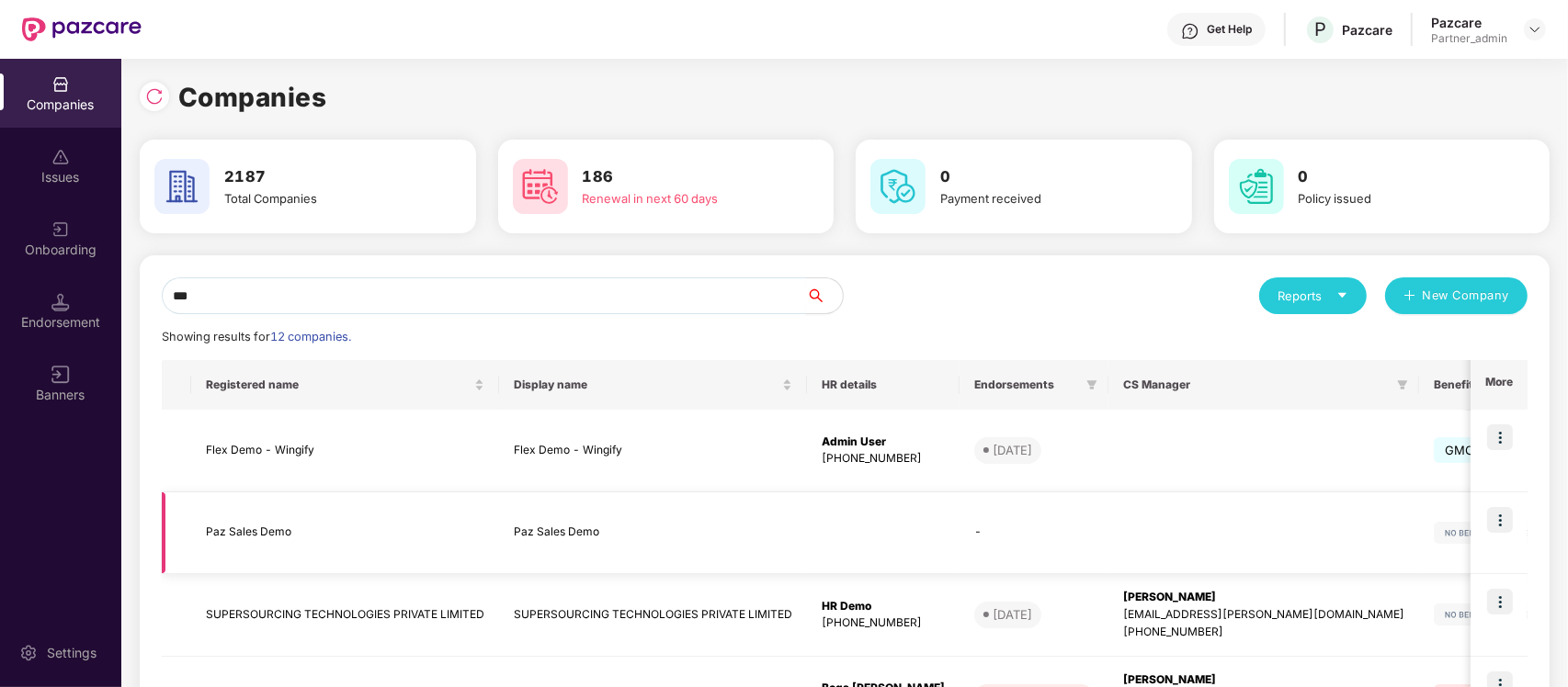
type input "***"
click at [552, 532] on td "Paz Sales Demo" at bounding box center [652, 533] width 308 height 83
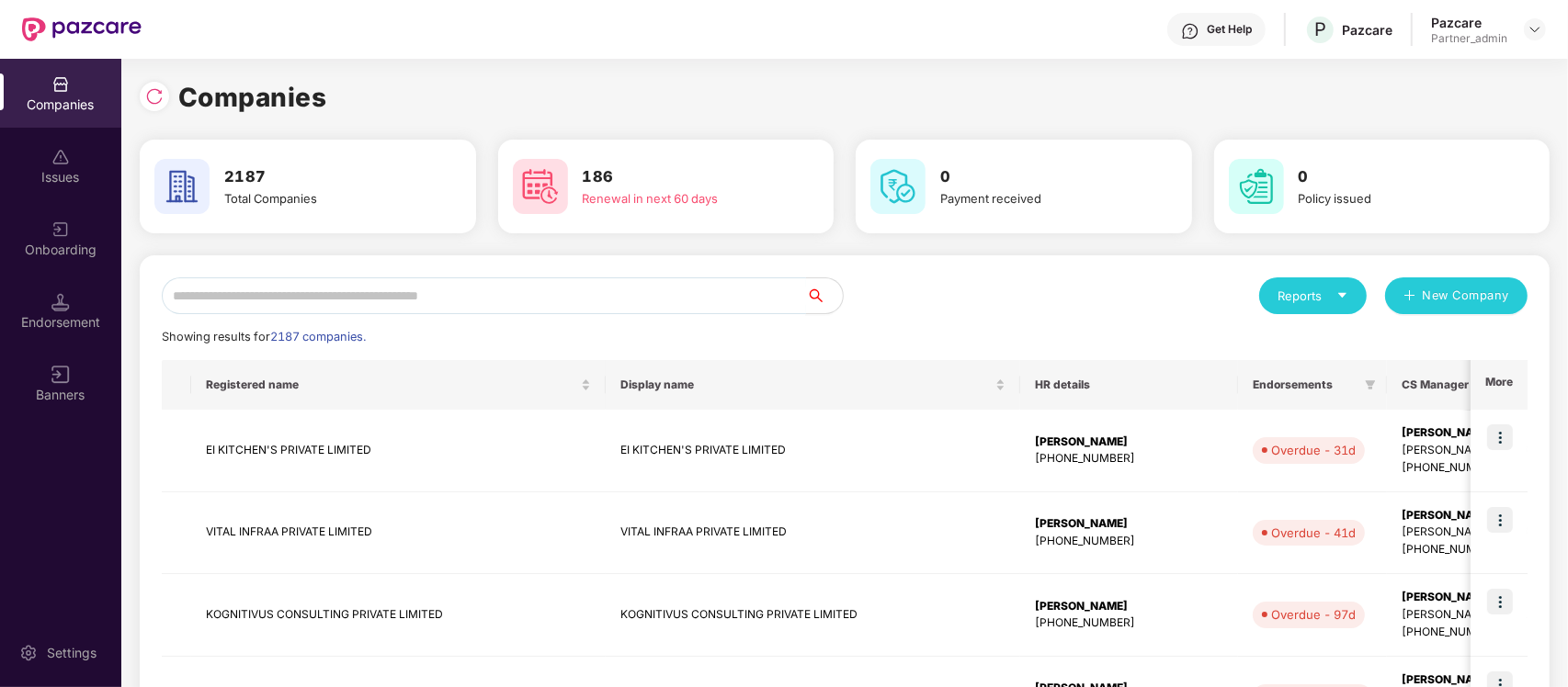
click at [480, 305] on input "text" at bounding box center [484, 296] width 644 height 37
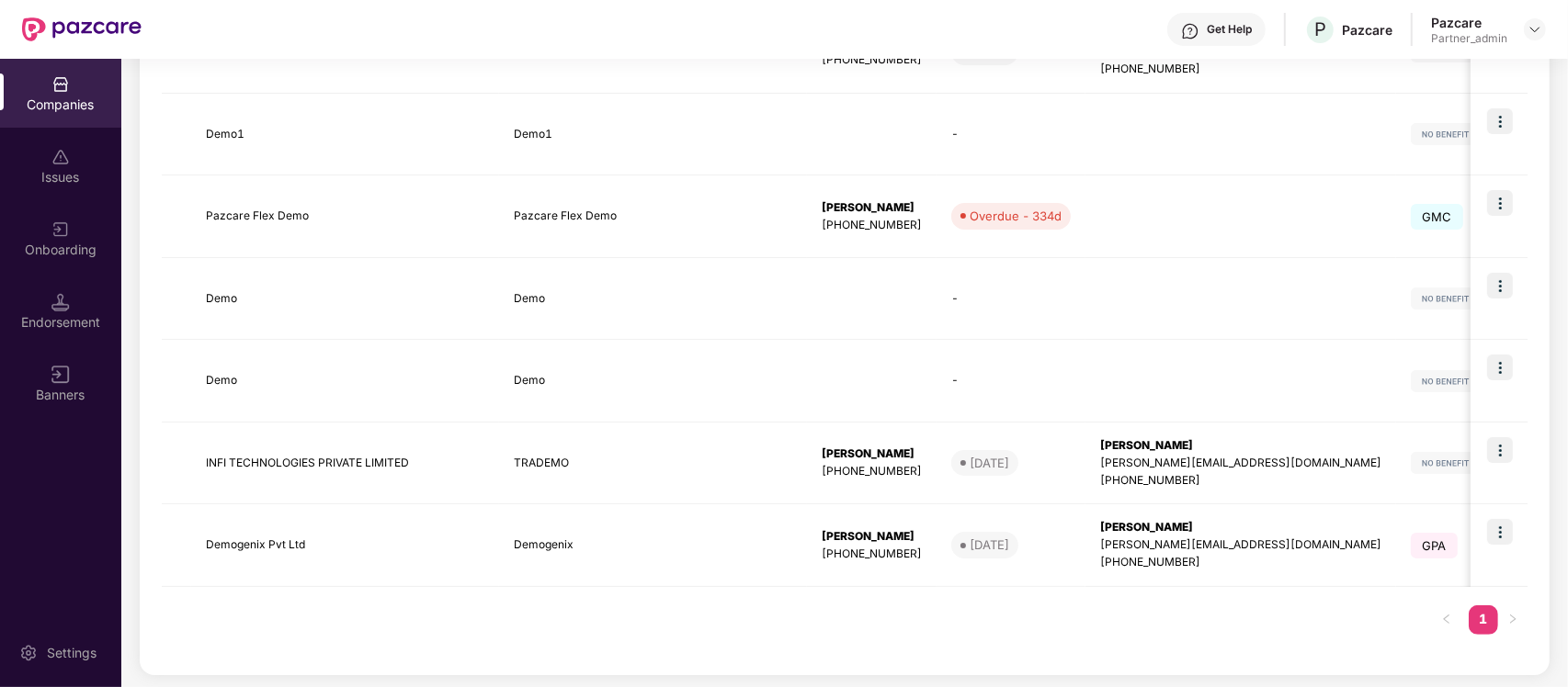
scroll to position [566, 0]
type input "****"
click at [1233, 520] on div "[PERSON_NAME]" at bounding box center [1241, 524] width 282 height 17
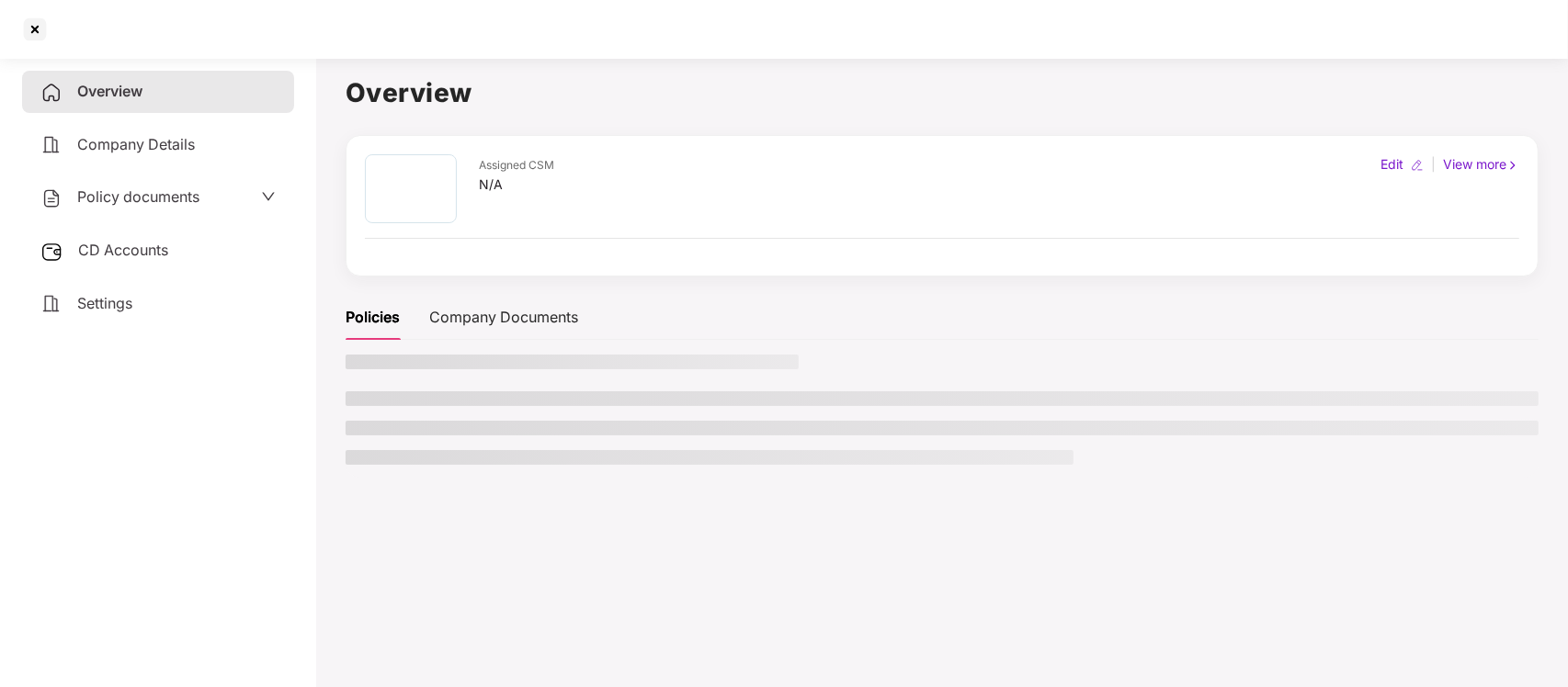
scroll to position [0, 0]
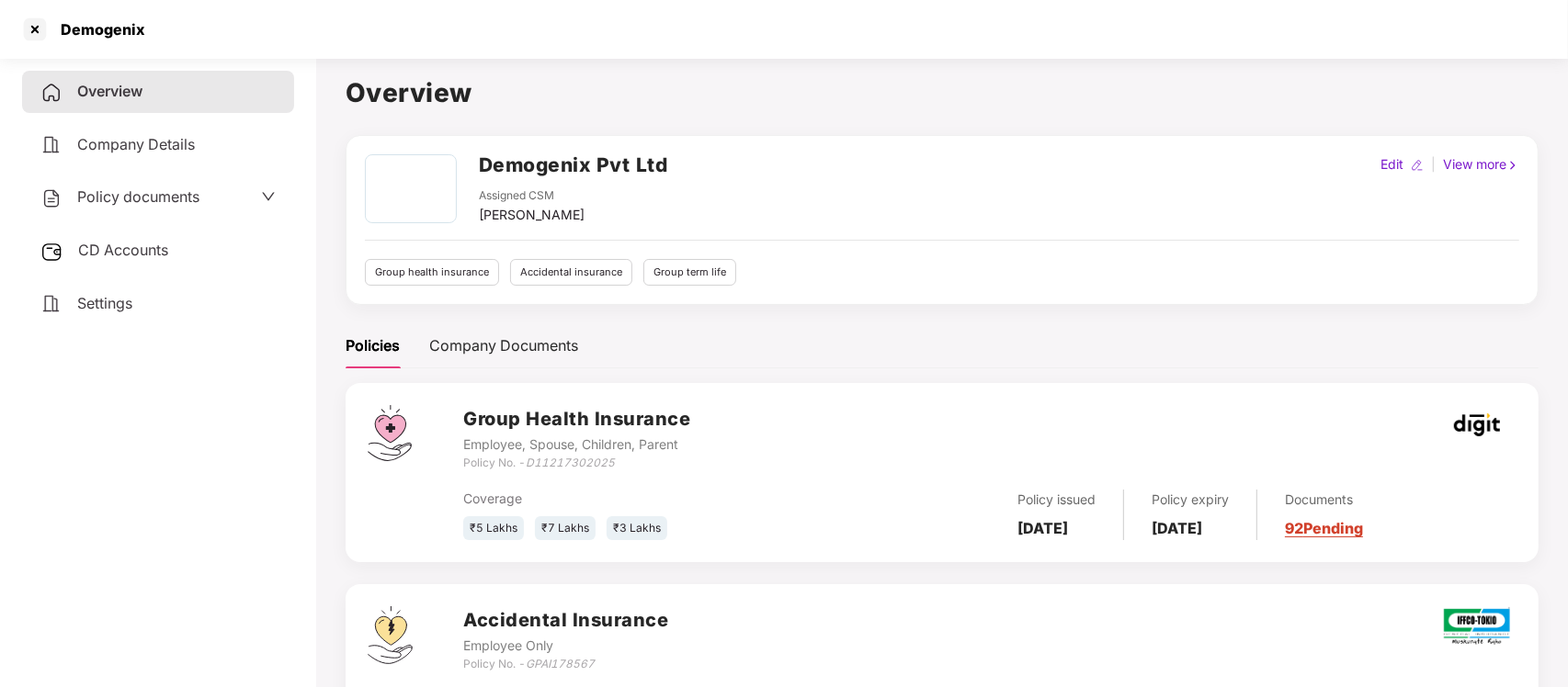
click at [236, 191] on div "Policy documents" at bounding box center [158, 198] width 236 height 24
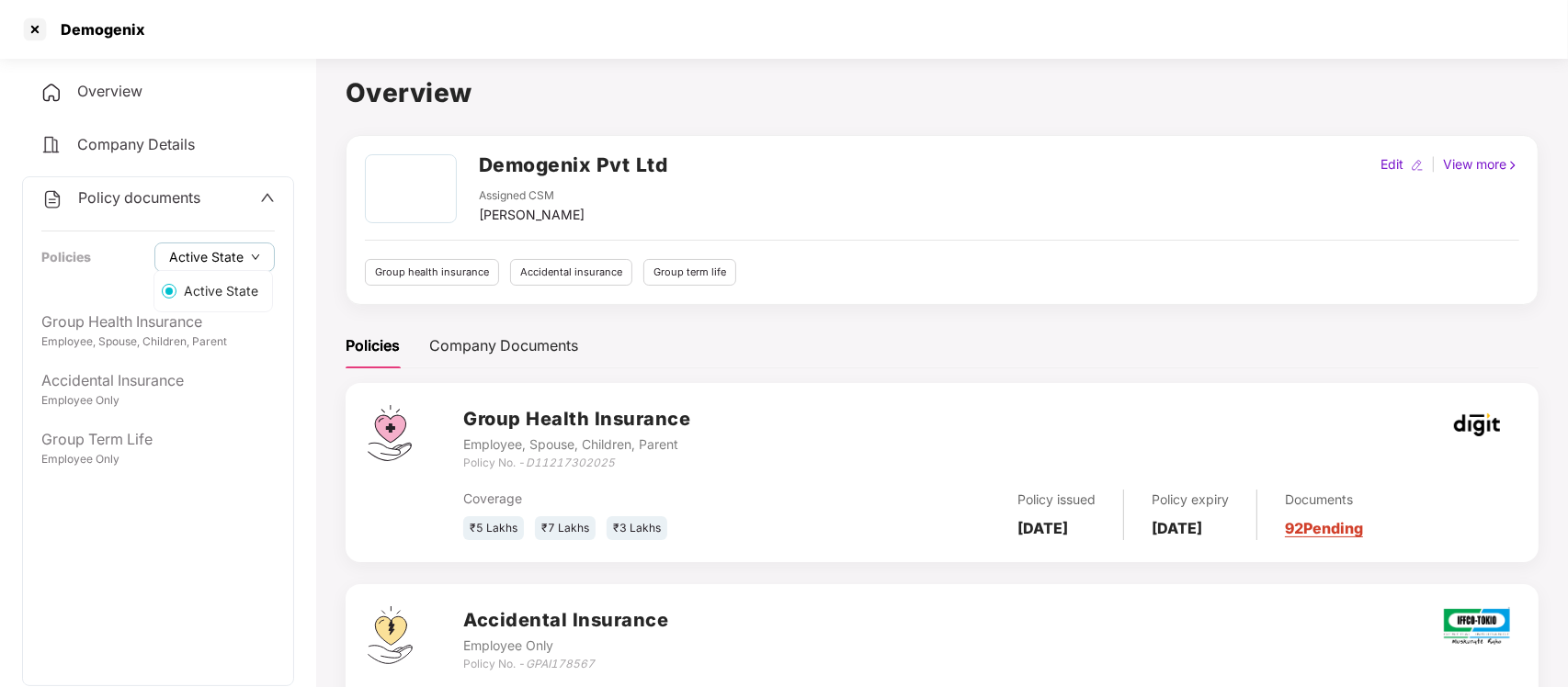
click at [208, 258] on span "Active State" at bounding box center [206, 258] width 75 height 20
click at [171, 125] on div "Company Details" at bounding box center [158, 145] width 272 height 42
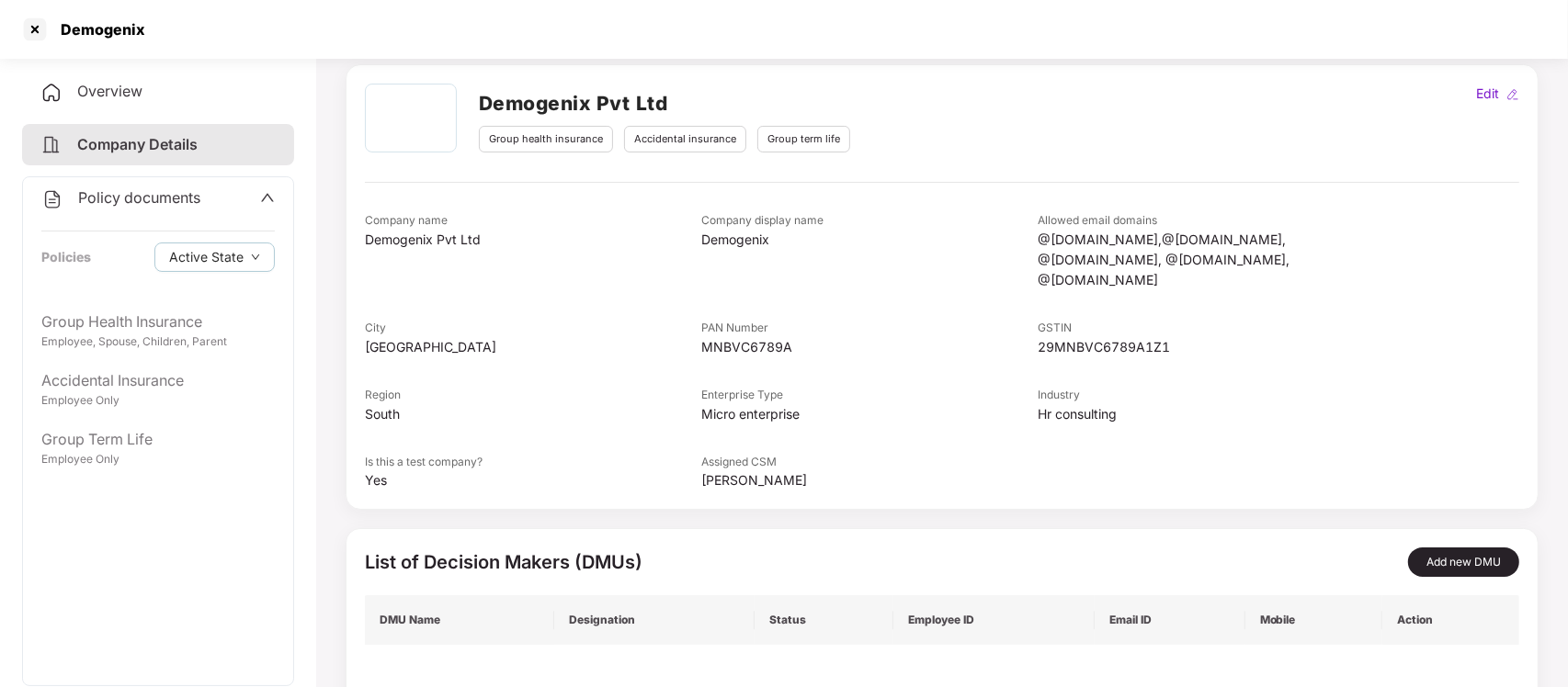
scroll to position [222, 0]
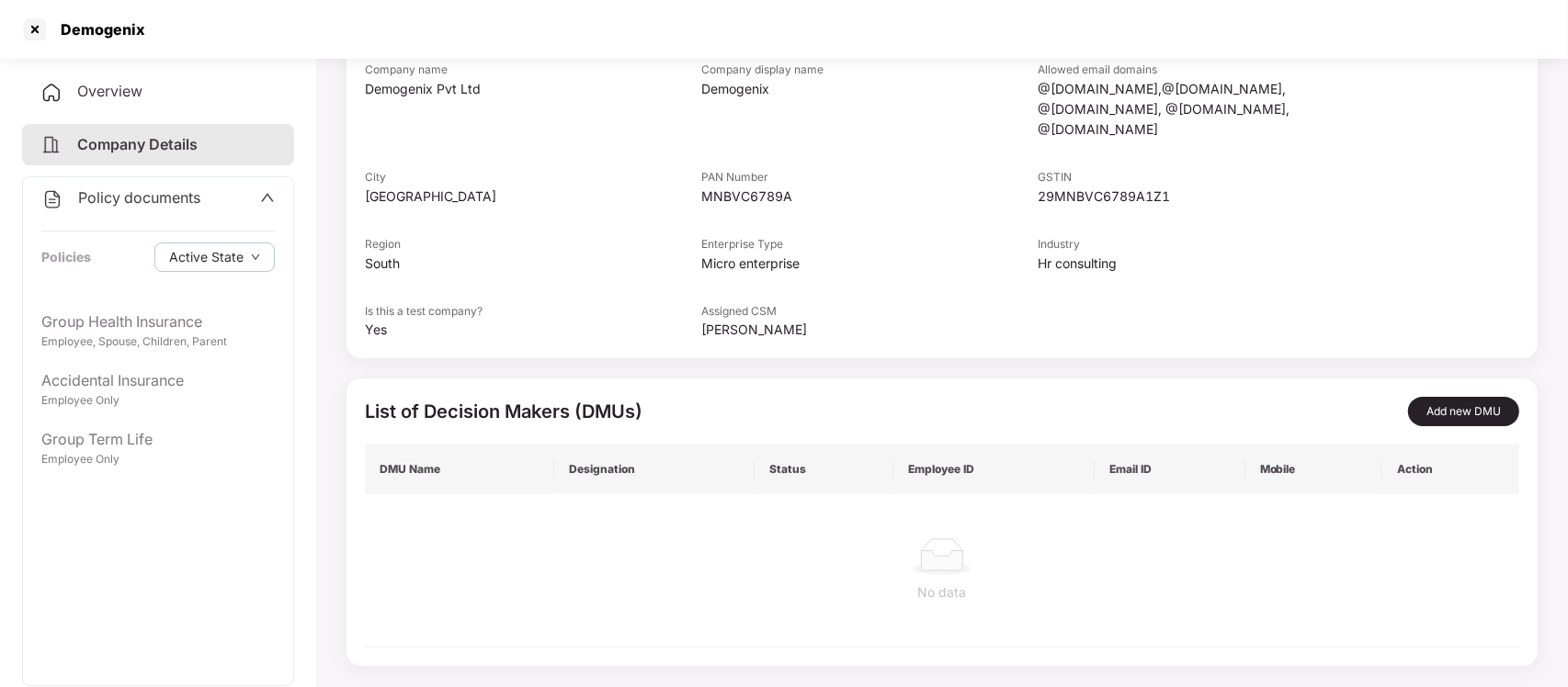
click at [57, 92] on img at bounding box center [52, 93] width 22 height 22
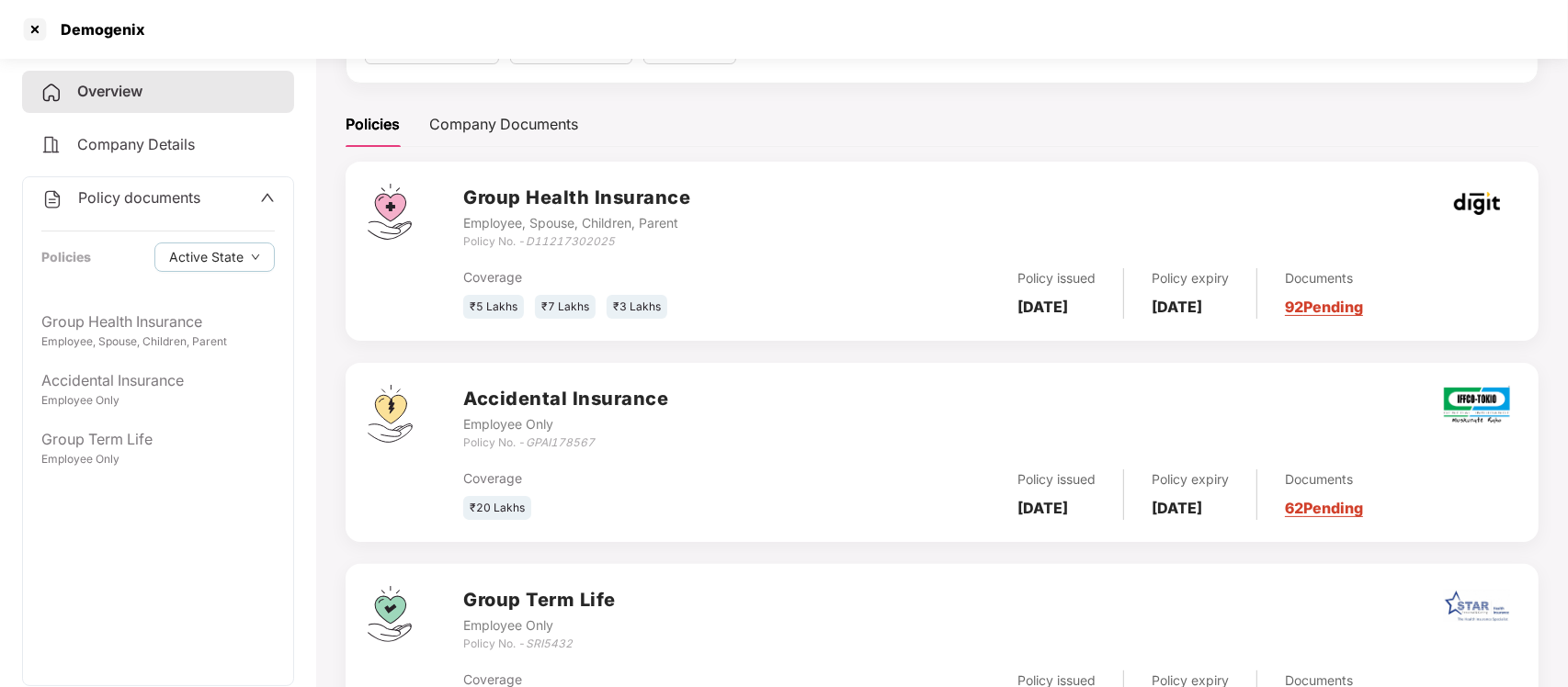
scroll to position [322, 0]
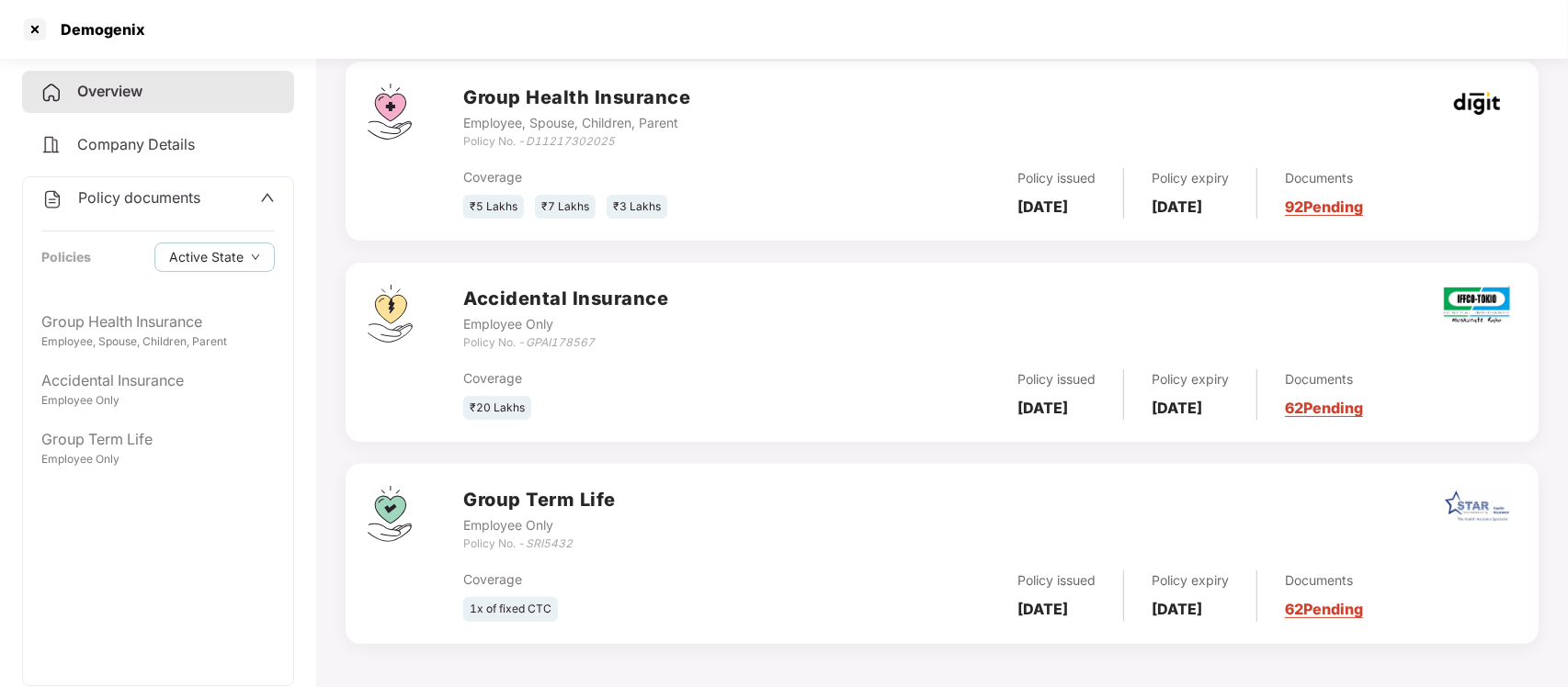
click at [125, 217] on div "Policy documents Policies Active State" at bounding box center [158, 239] width 271 height 124
click at [268, 205] on span at bounding box center [268, 199] width 15 height 24
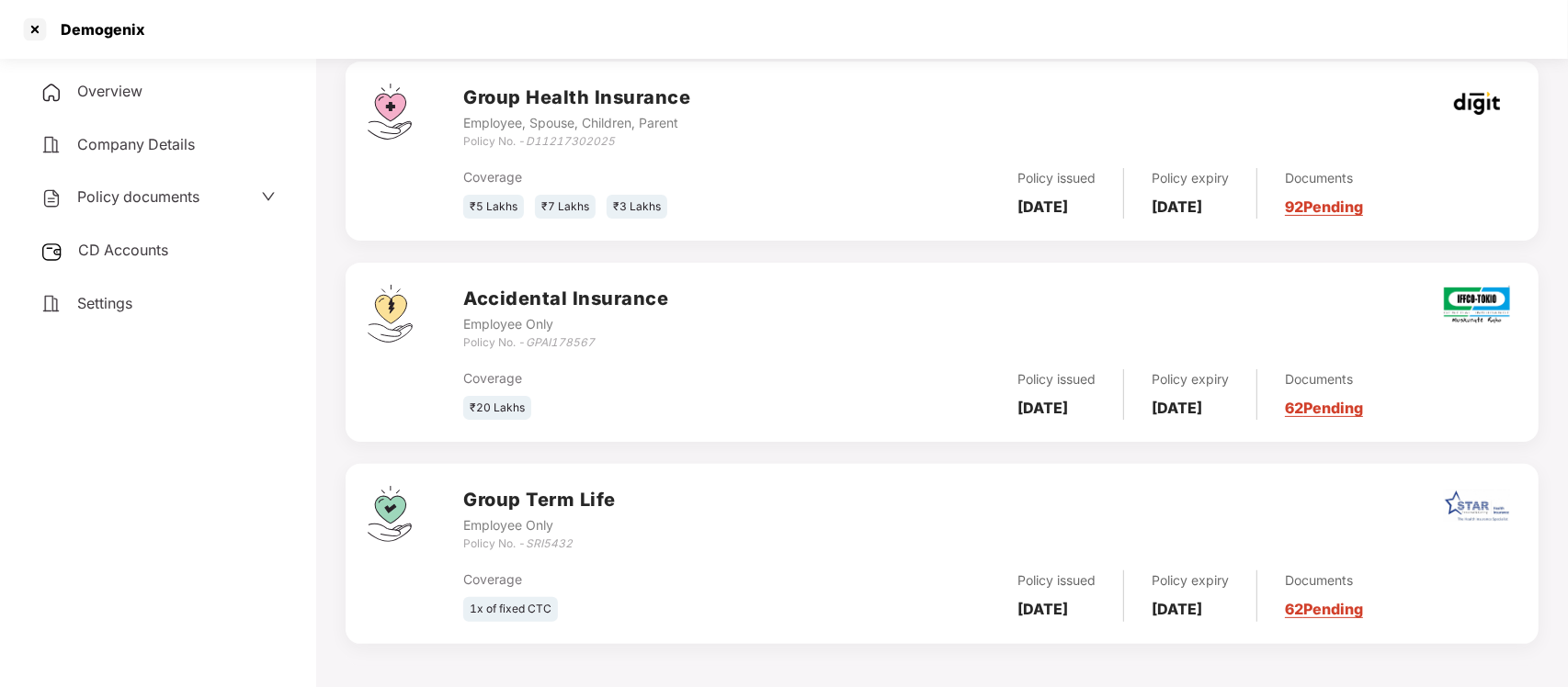
click at [236, 239] on div "CD Accounts" at bounding box center [158, 251] width 272 height 42
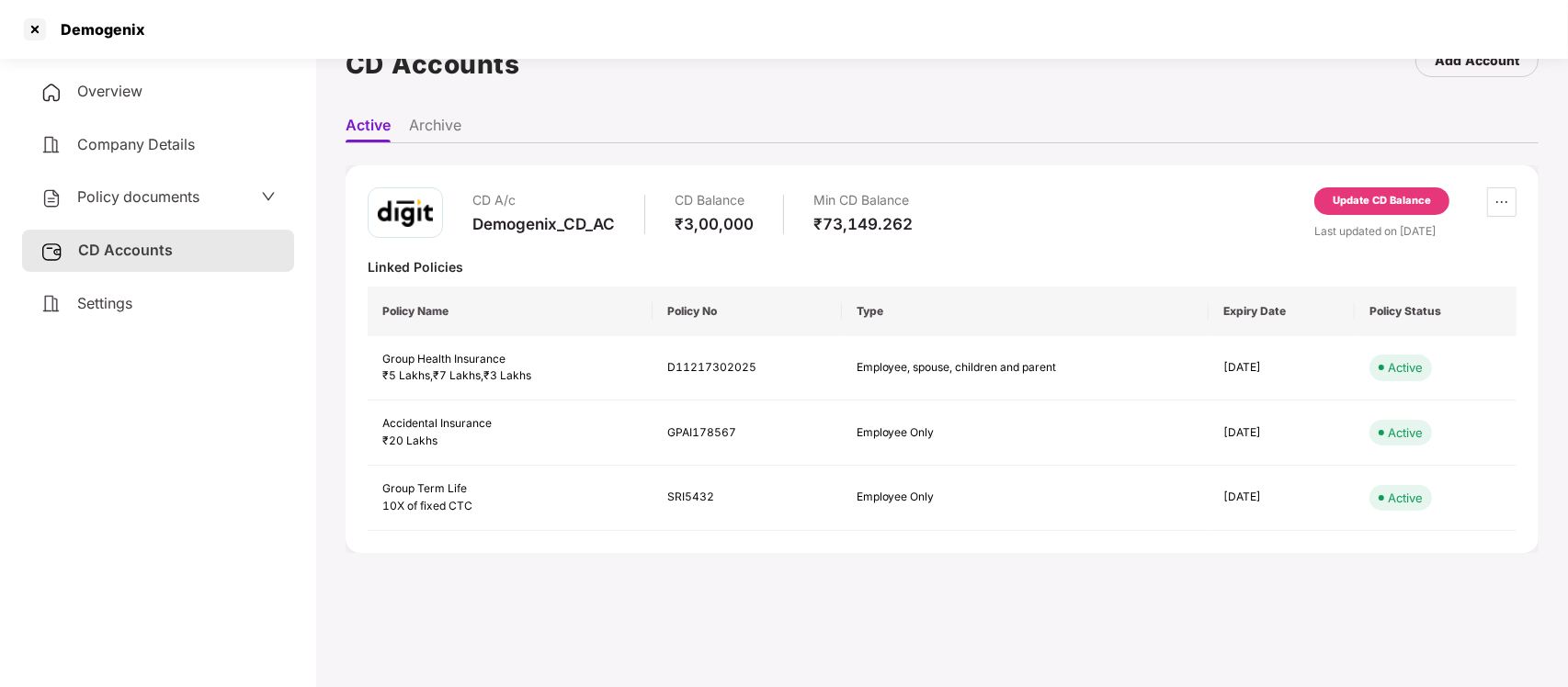
click at [186, 291] on div "Settings" at bounding box center [158, 304] width 272 height 42
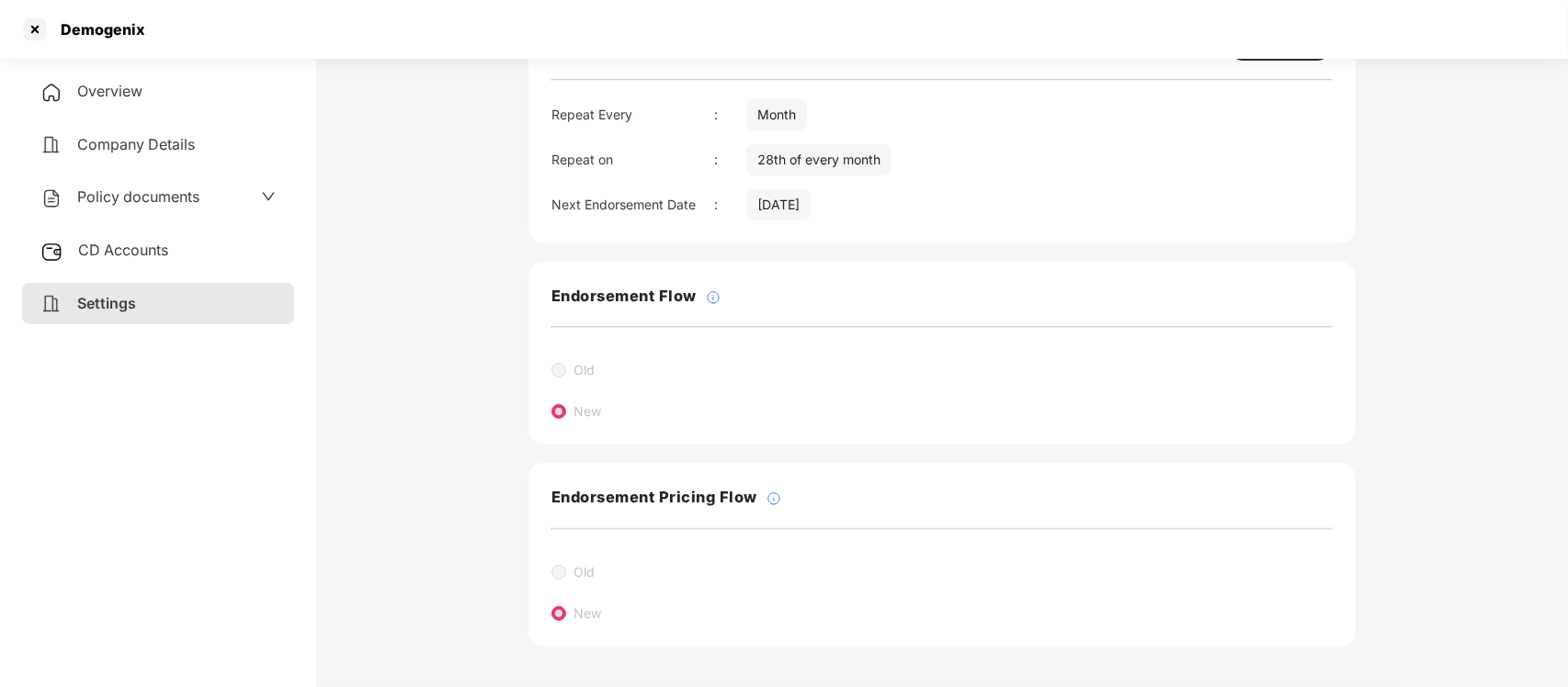
scroll to position [0, 0]
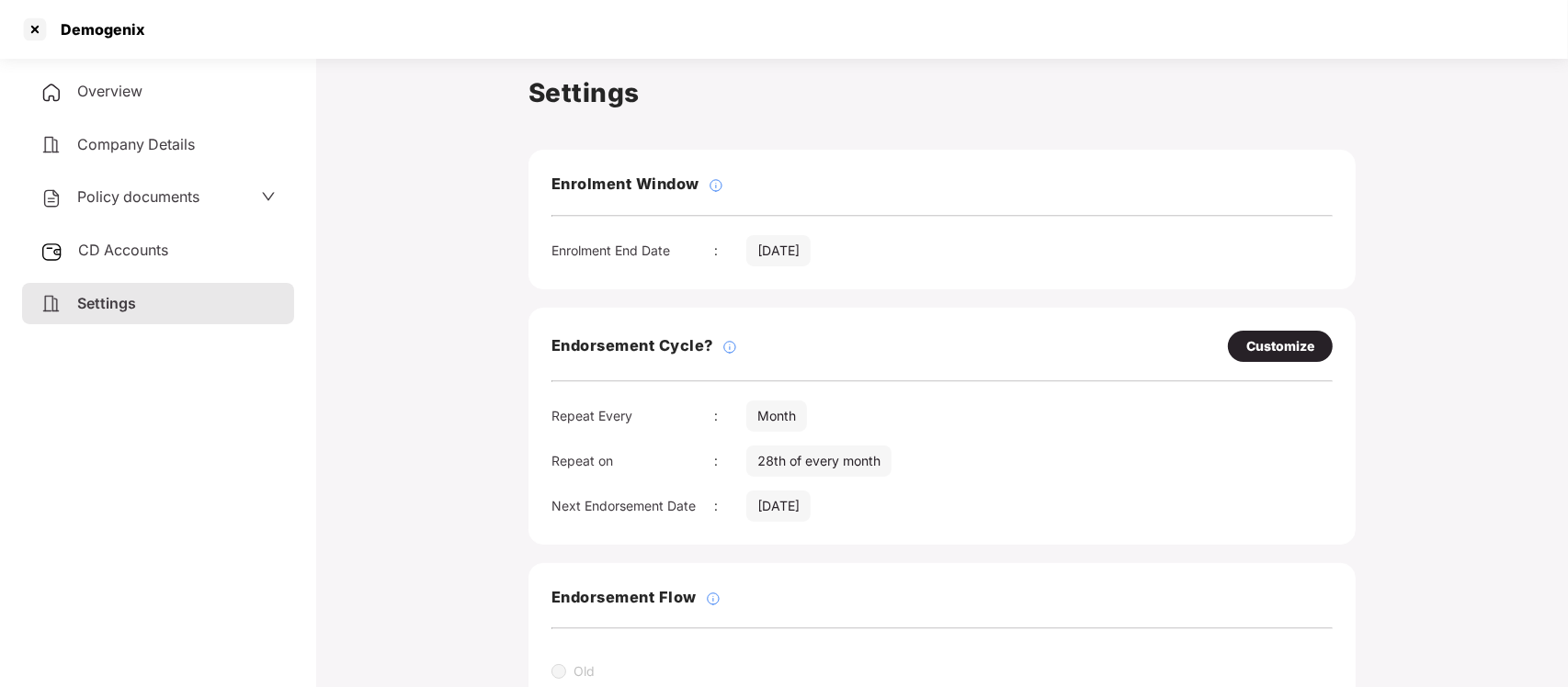
click at [733, 478] on div "Endorsement Cycle? Customize Repeat Every : Month Repeat on : 28th of every mon…" at bounding box center [941, 427] width 827 height 237
click at [35, 35] on div at bounding box center [35, 29] width 29 height 29
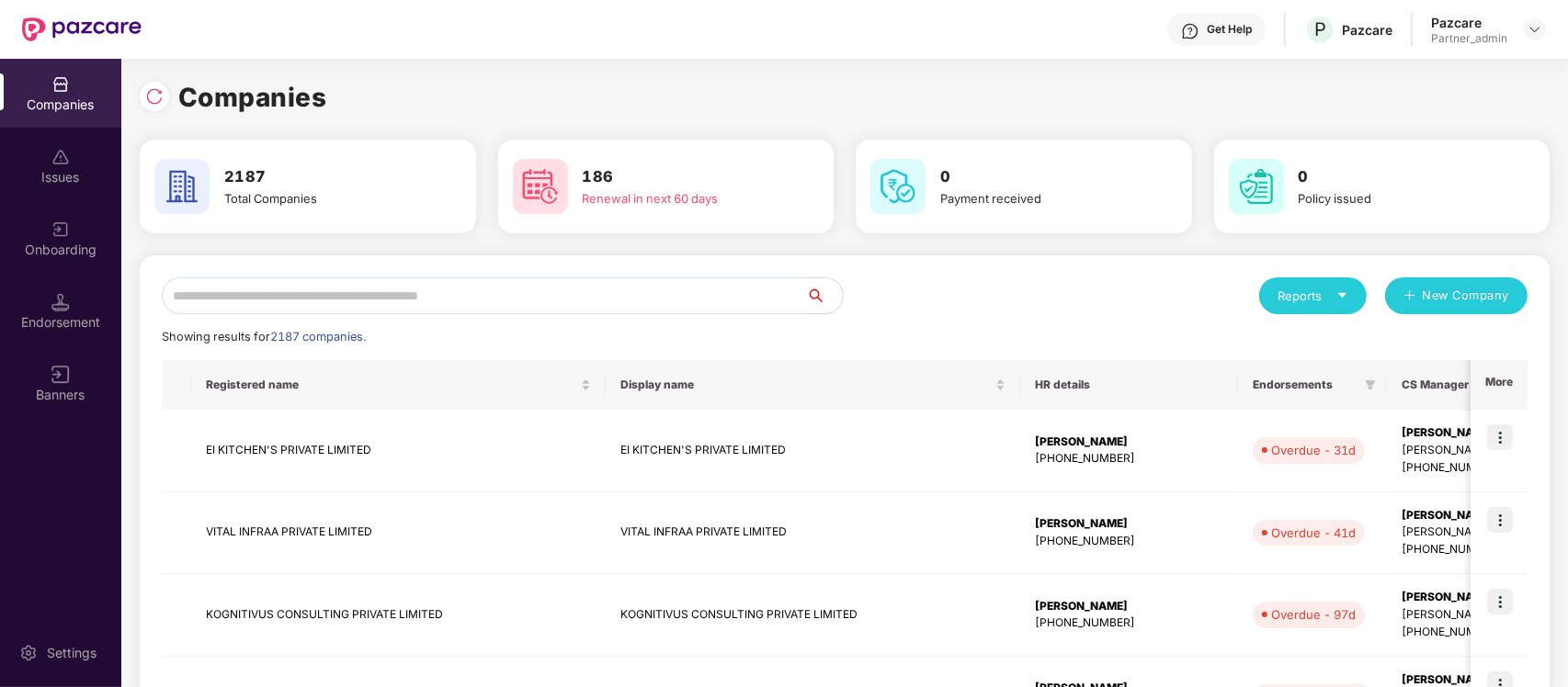
click at [482, 299] on input "text" at bounding box center [484, 296] width 644 height 37
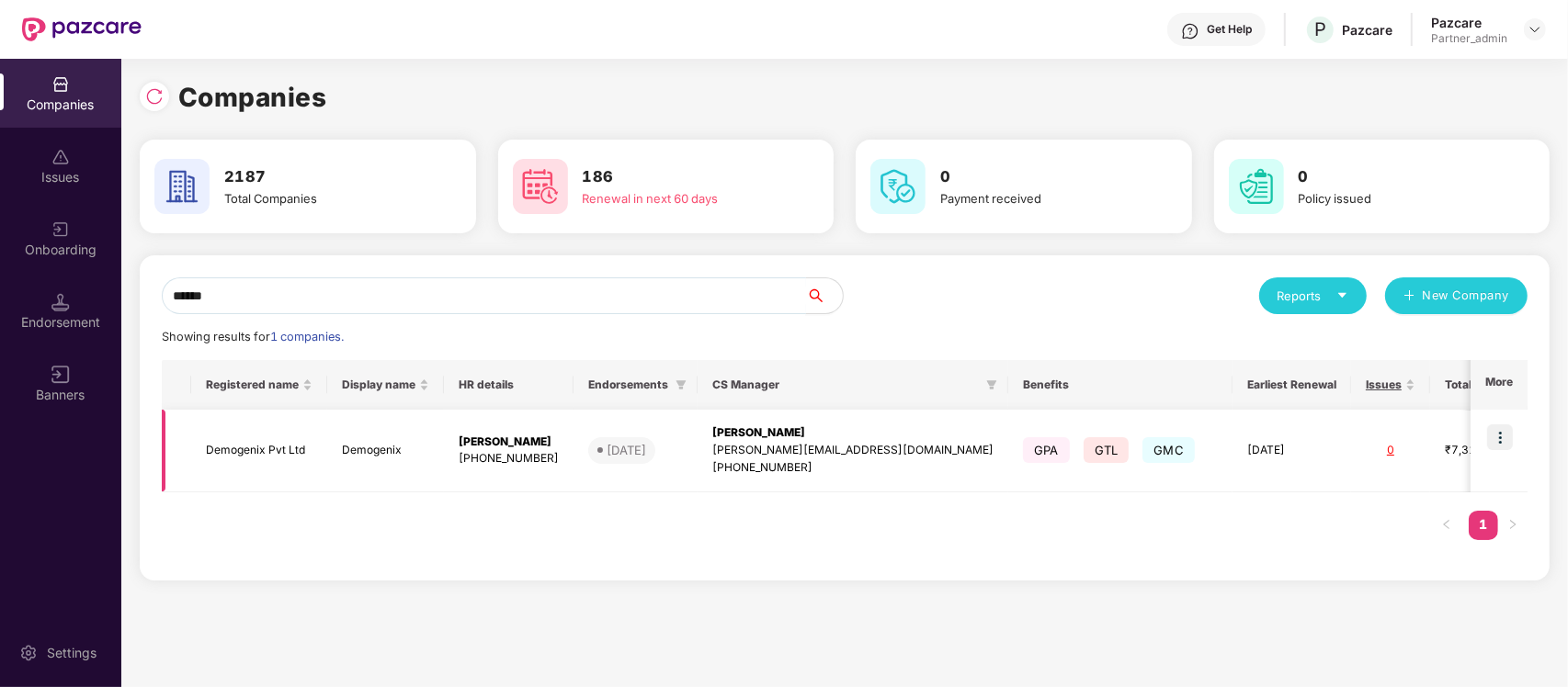
type input "******"
click at [1501, 442] on img at bounding box center [1500, 438] width 26 height 26
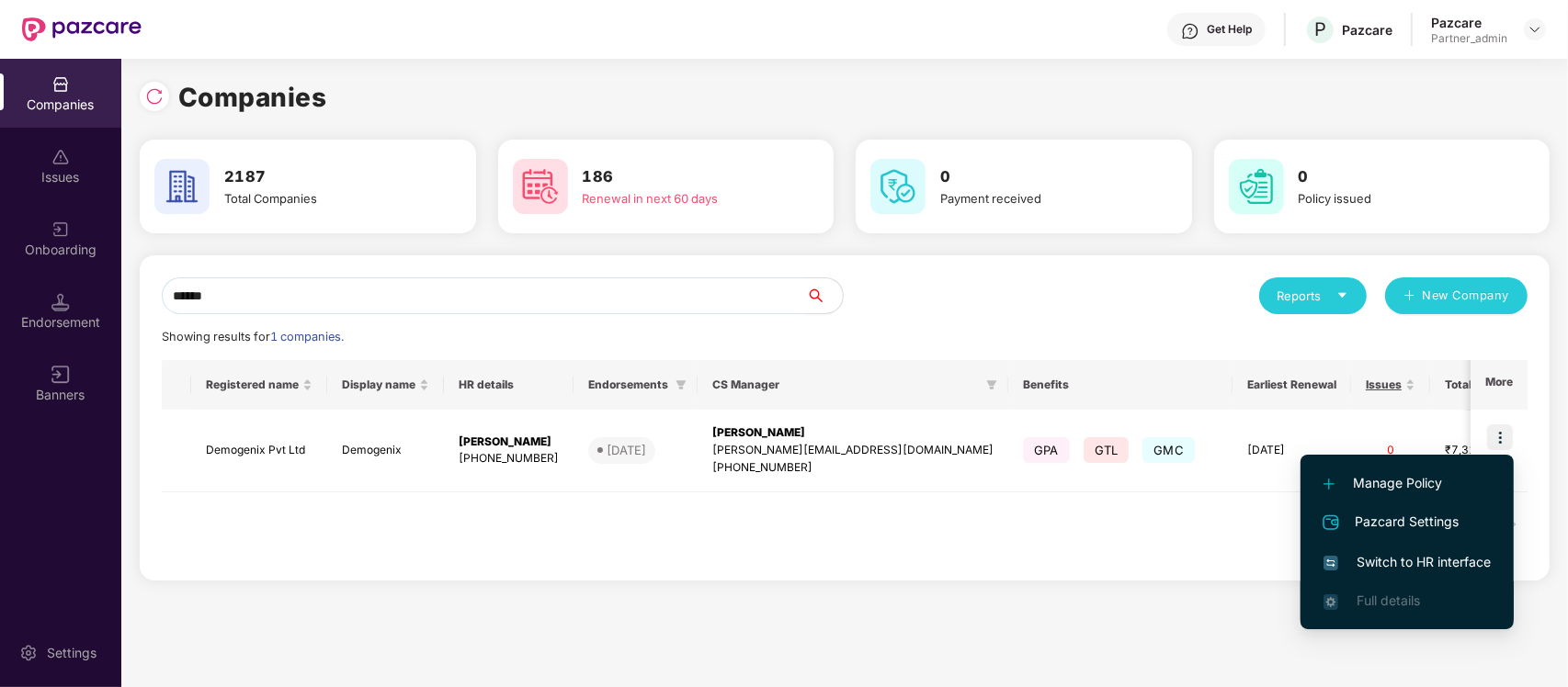
click at [1404, 592] on span "Full details" at bounding box center [1389, 600] width 63 height 16
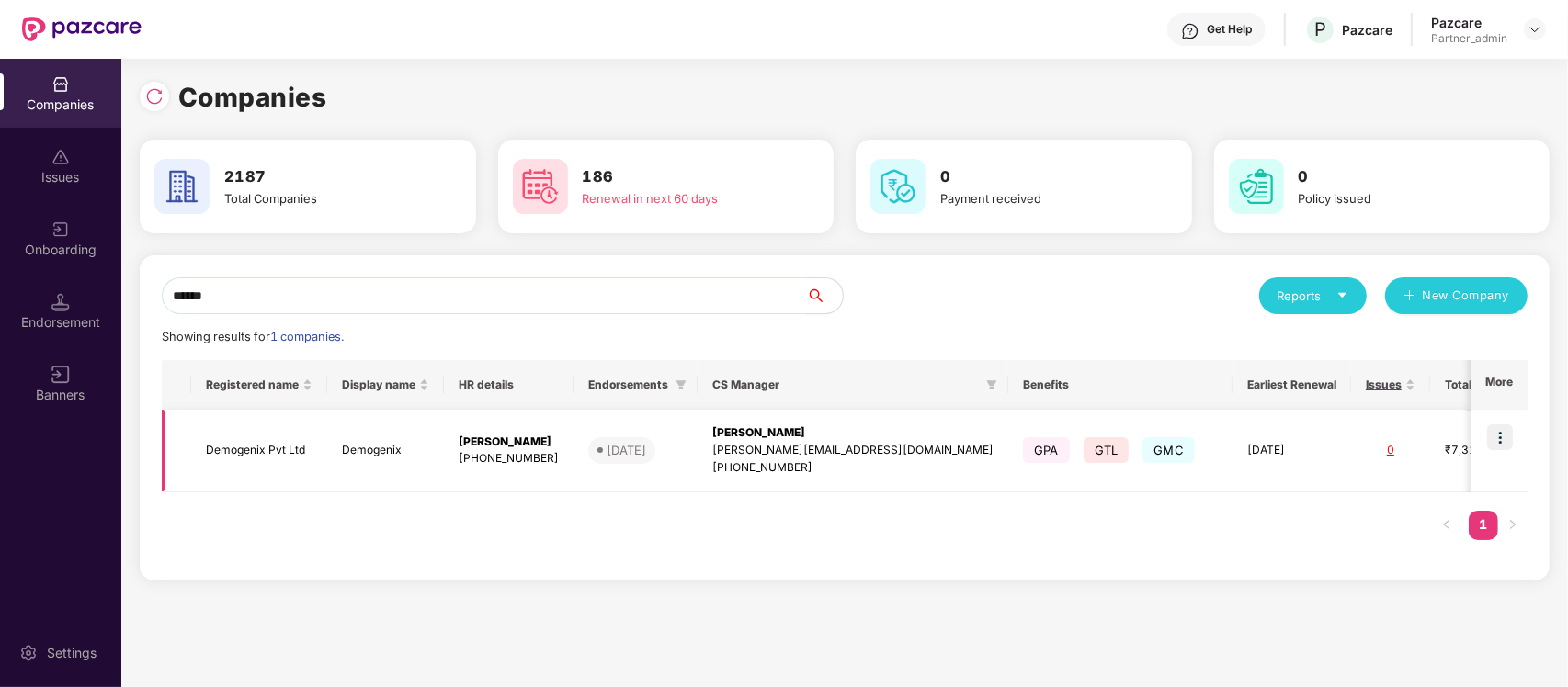
click at [1493, 419] on td at bounding box center [1499, 452] width 57 height 83
click at [1501, 462] on td at bounding box center [1499, 452] width 57 height 83
click at [1507, 441] on img at bounding box center [1500, 438] width 26 height 26
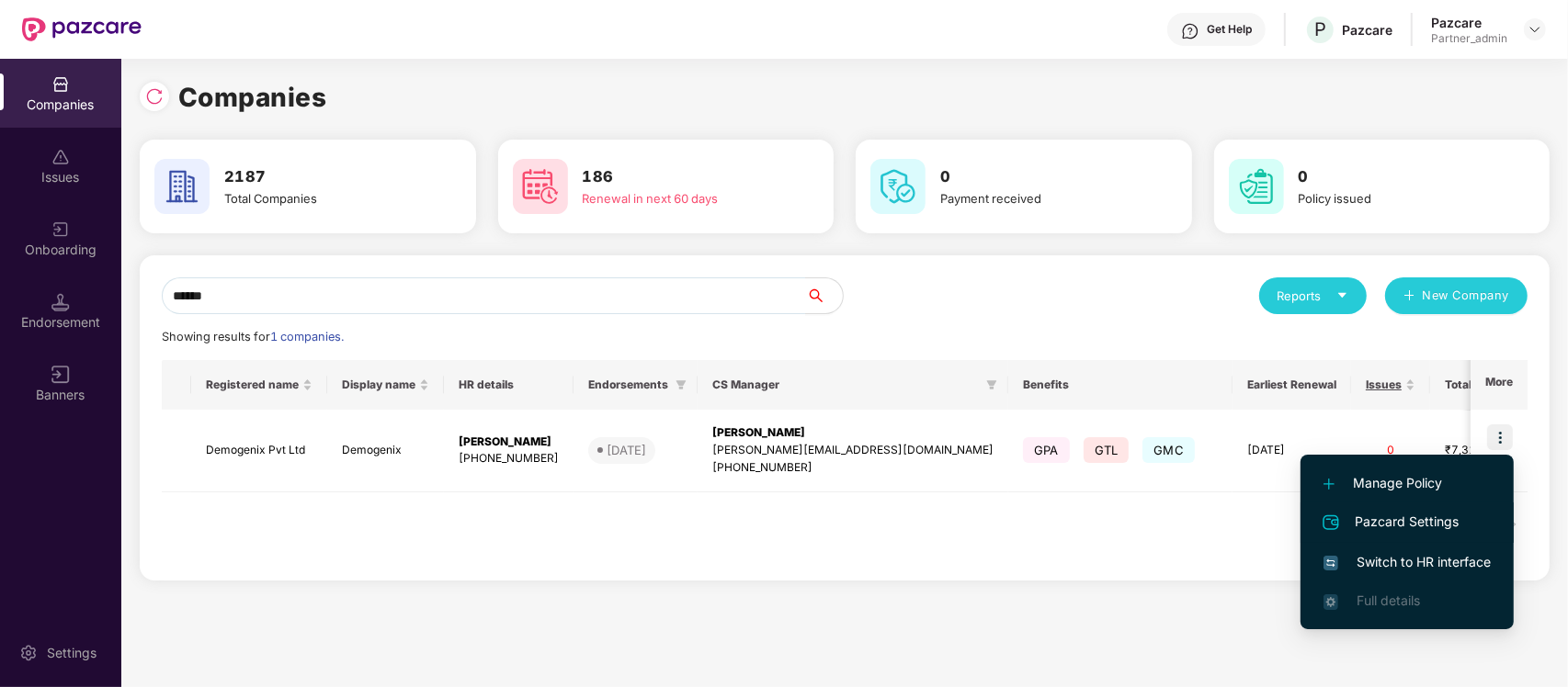
click at [1443, 521] on span "Pazcard Settings" at bounding box center [1408, 522] width 167 height 22
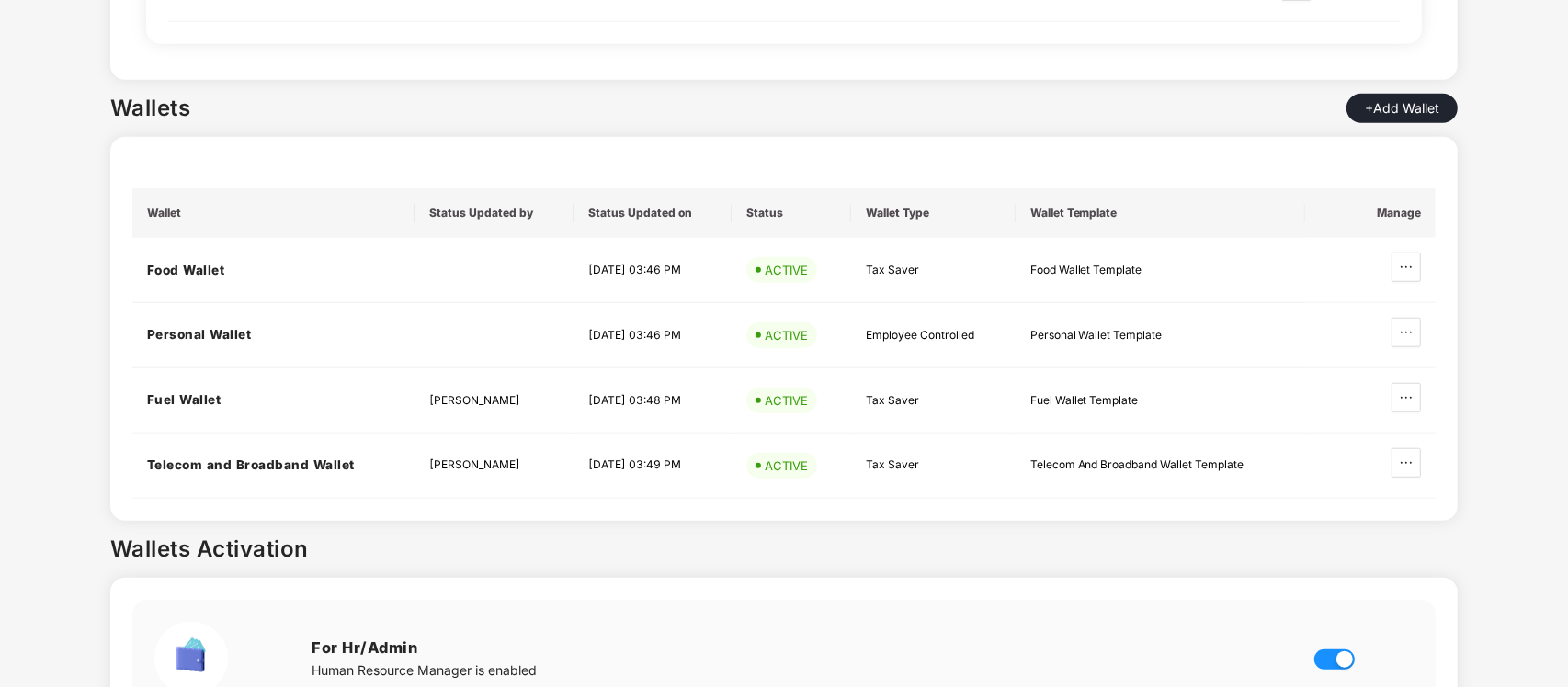
scroll to position [1254, 0]
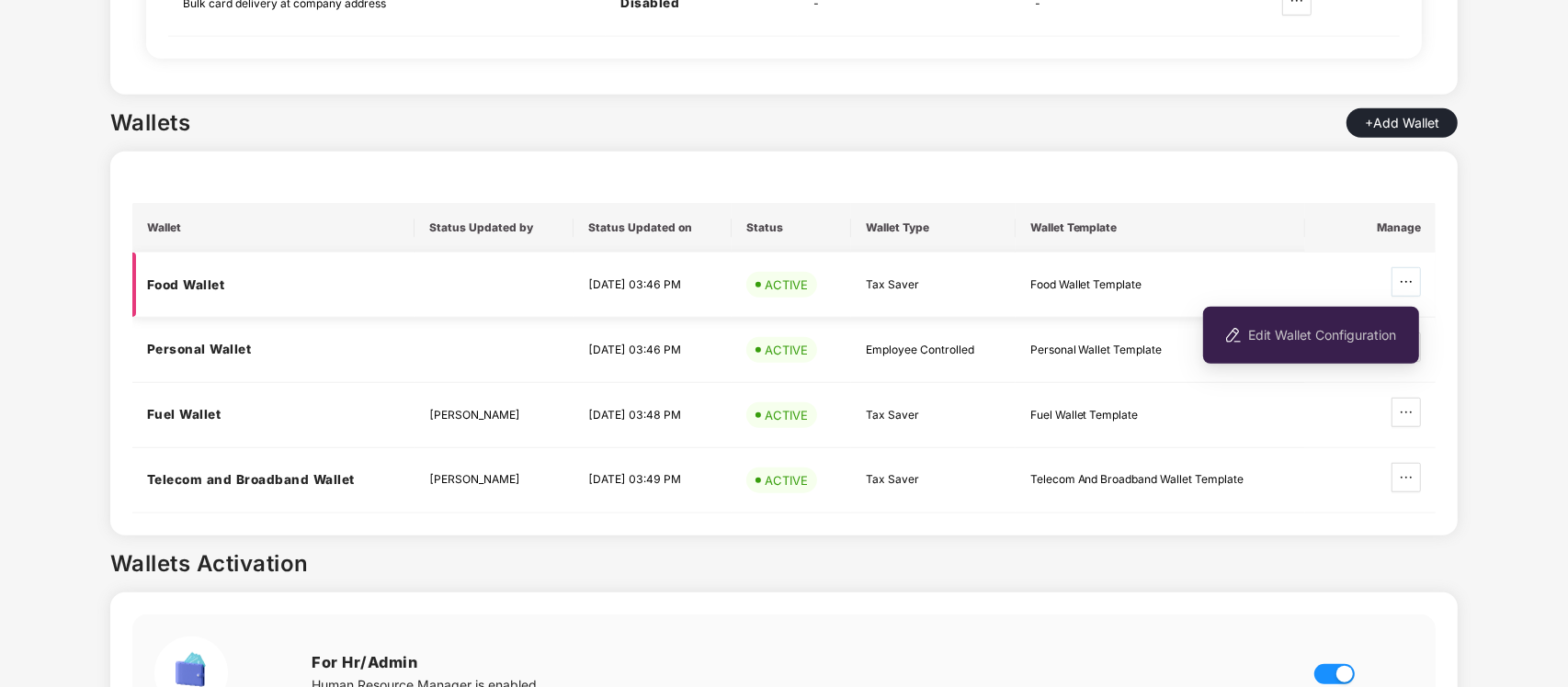
click at [1406, 275] on icon "ellipsis" at bounding box center [1406, 282] width 15 height 15
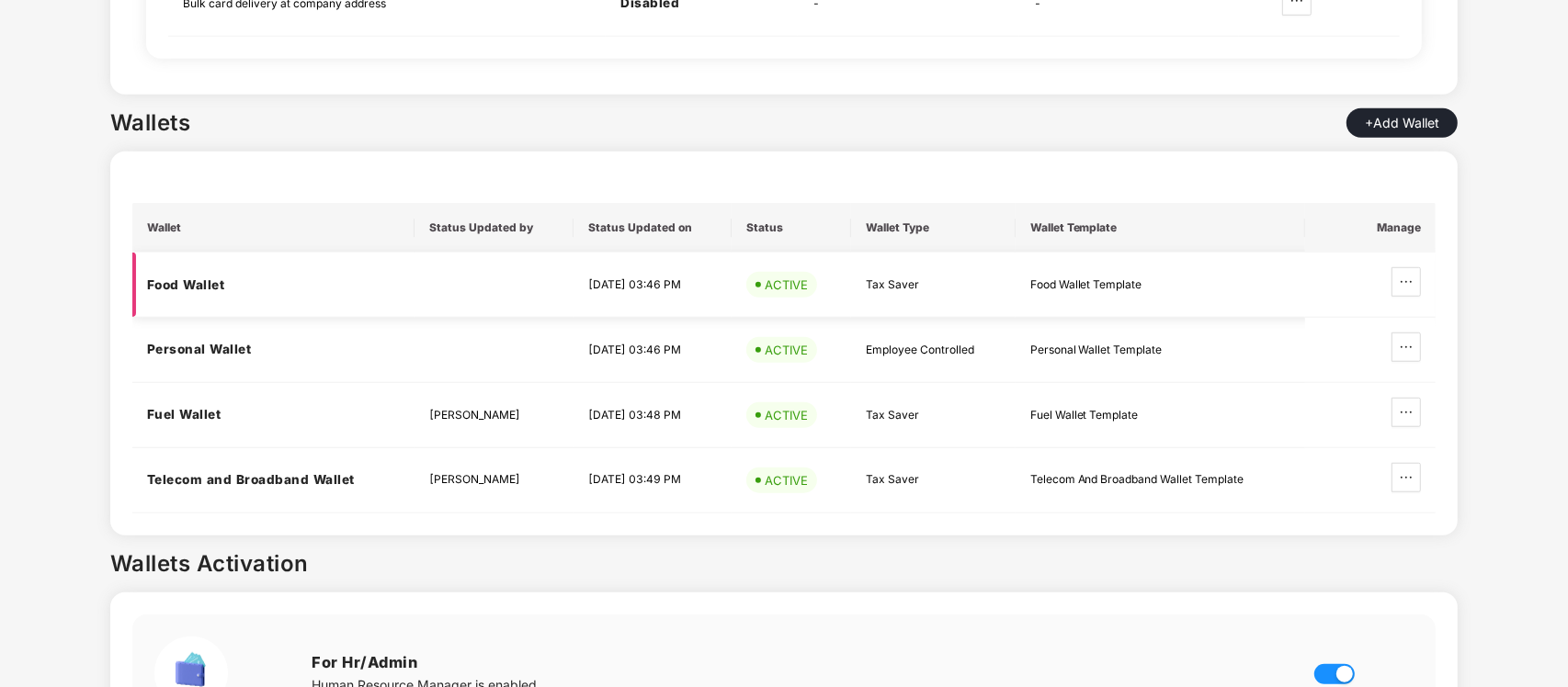
click at [1210, 253] on td "Food Wallet Template" at bounding box center [1161, 285] width 291 height 65
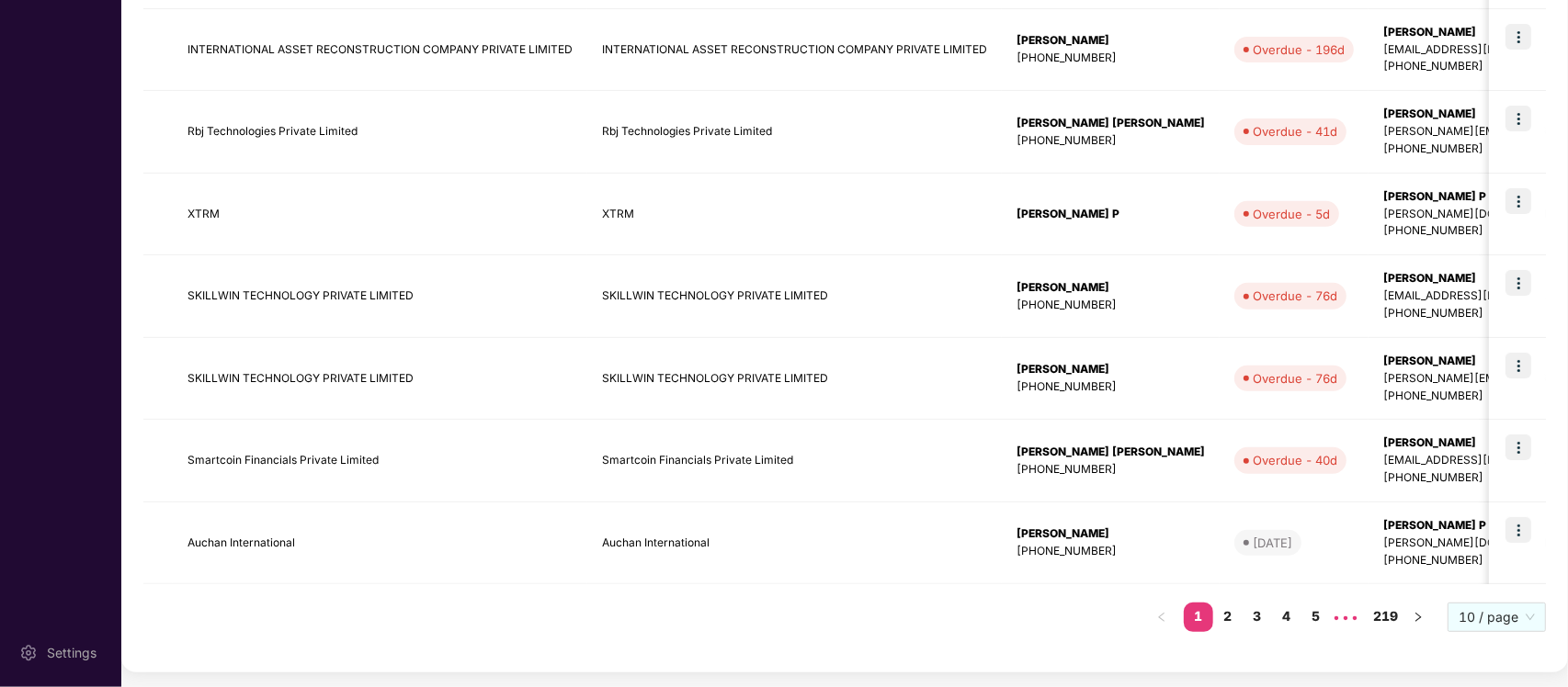
scroll to position [0, 0]
